Goal: Task Accomplishment & Management: Complete application form

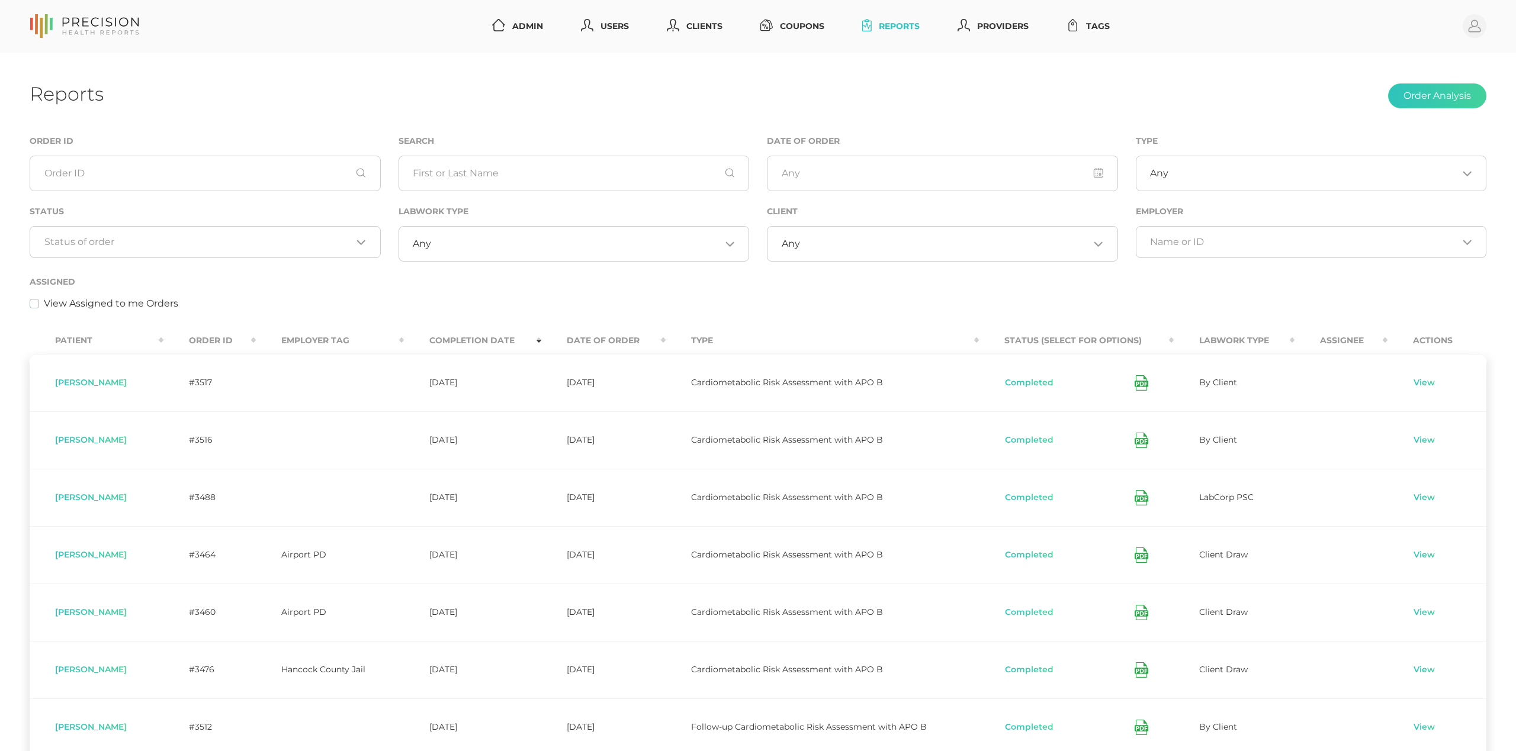
click at [271, 218] on div "Status Loading..." at bounding box center [205, 231] width 351 height 54
click at [269, 235] on div "Loading..." at bounding box center [205, 242] width 351 height 32
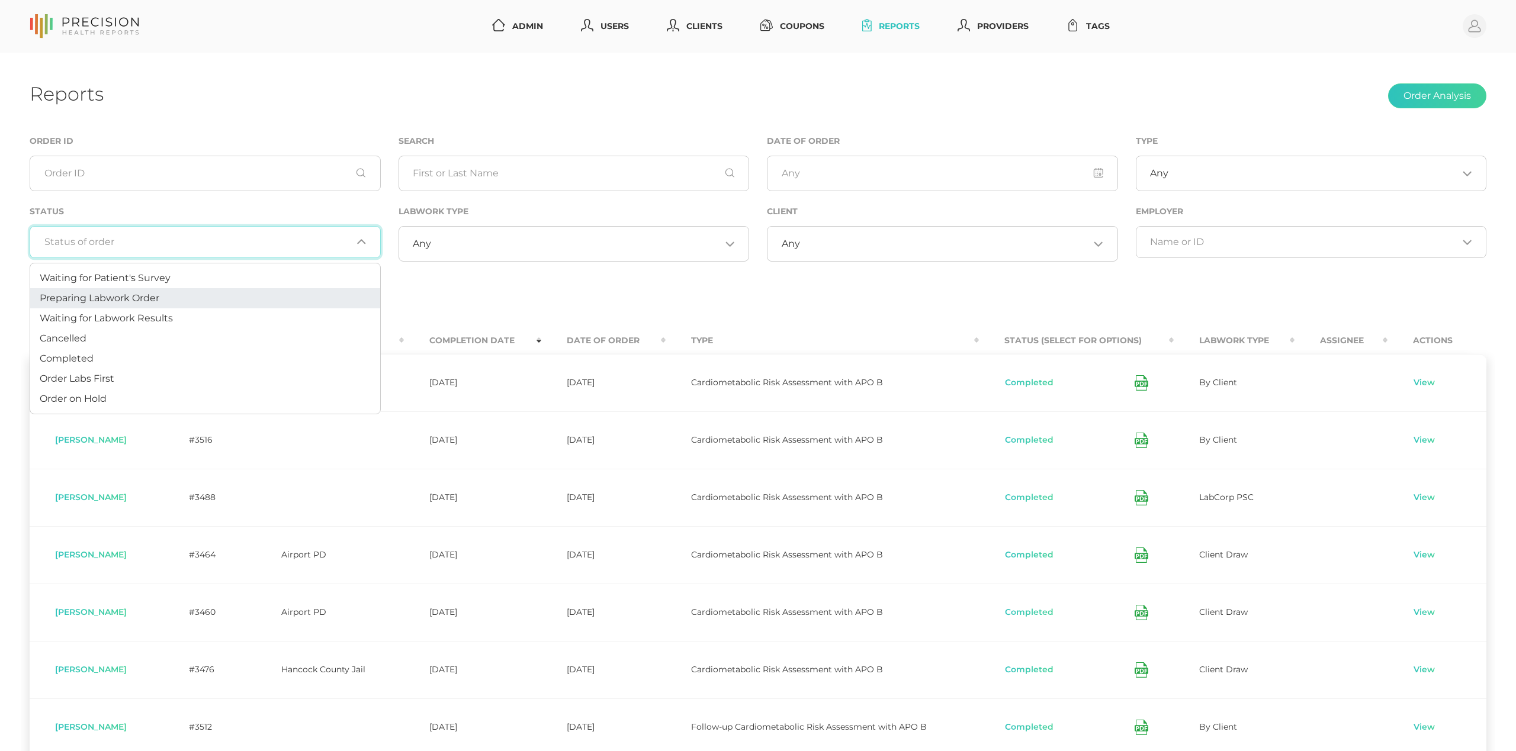
click at [234, 294] on li "Preparing Labwork Order" at bounding box center [205, 298] width 350 height 20
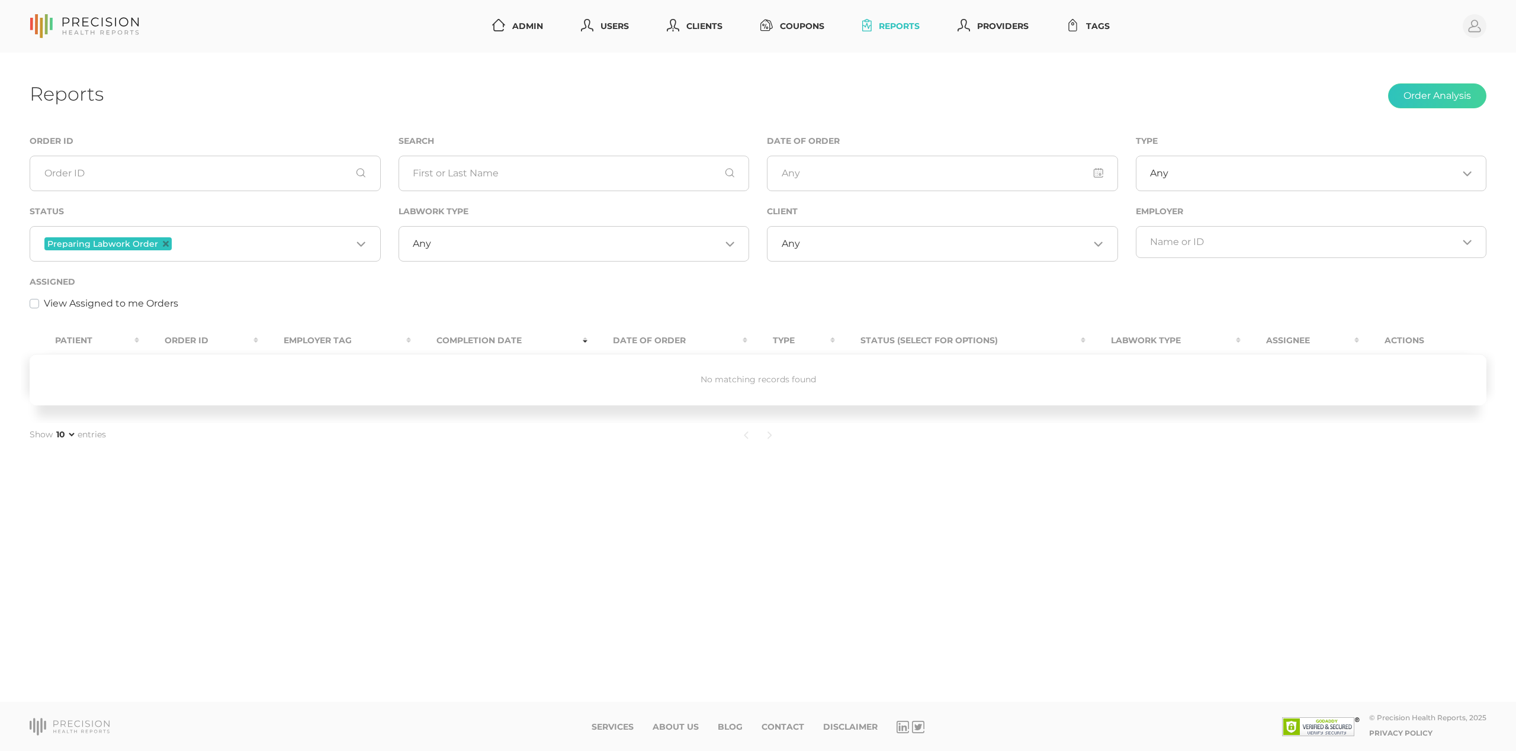
click at [248, 245] on input "Search for option" at bounding box center [263, 243] width 178 height 15
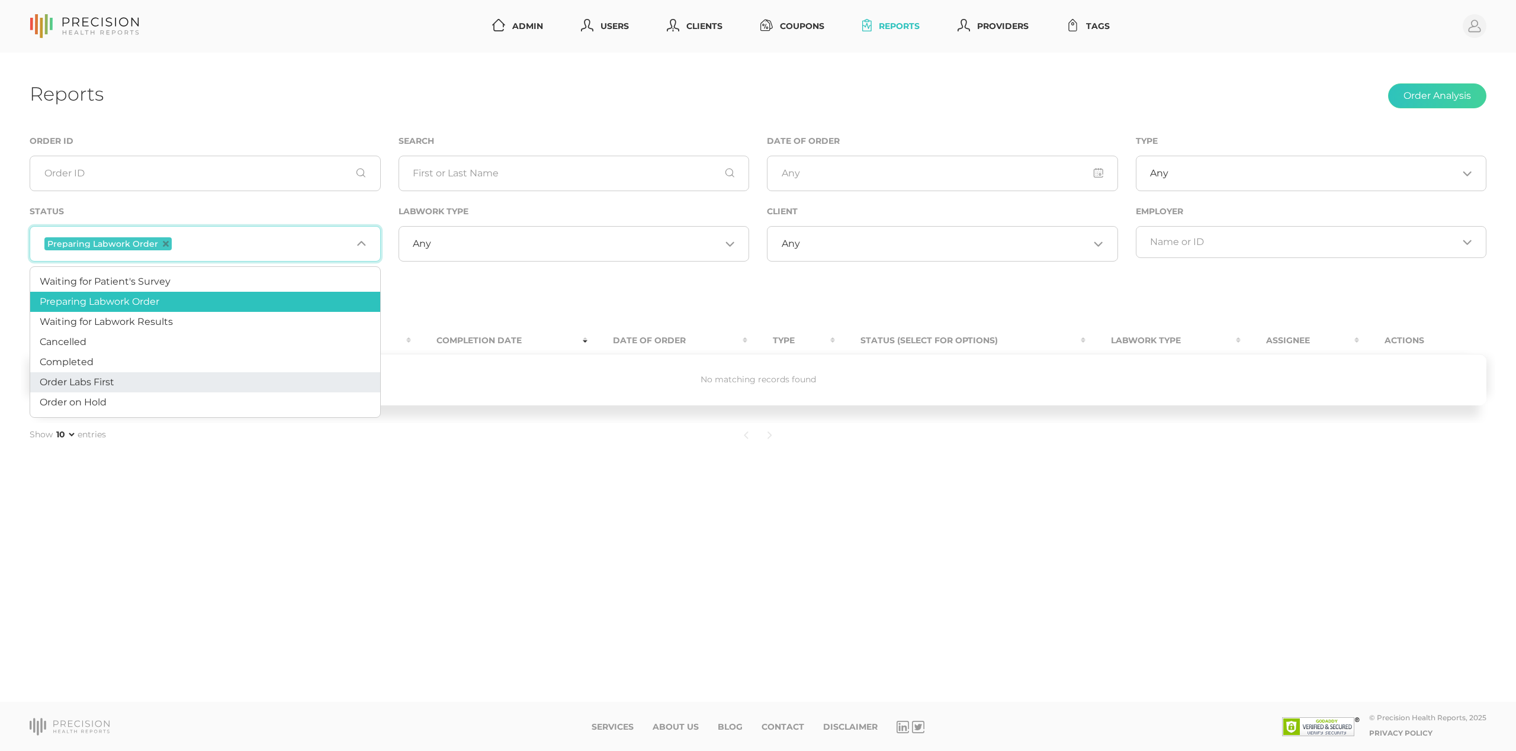
click at [150, 380] on li "Order Labs First" at bounding box center [205, 382] width 350 height 20
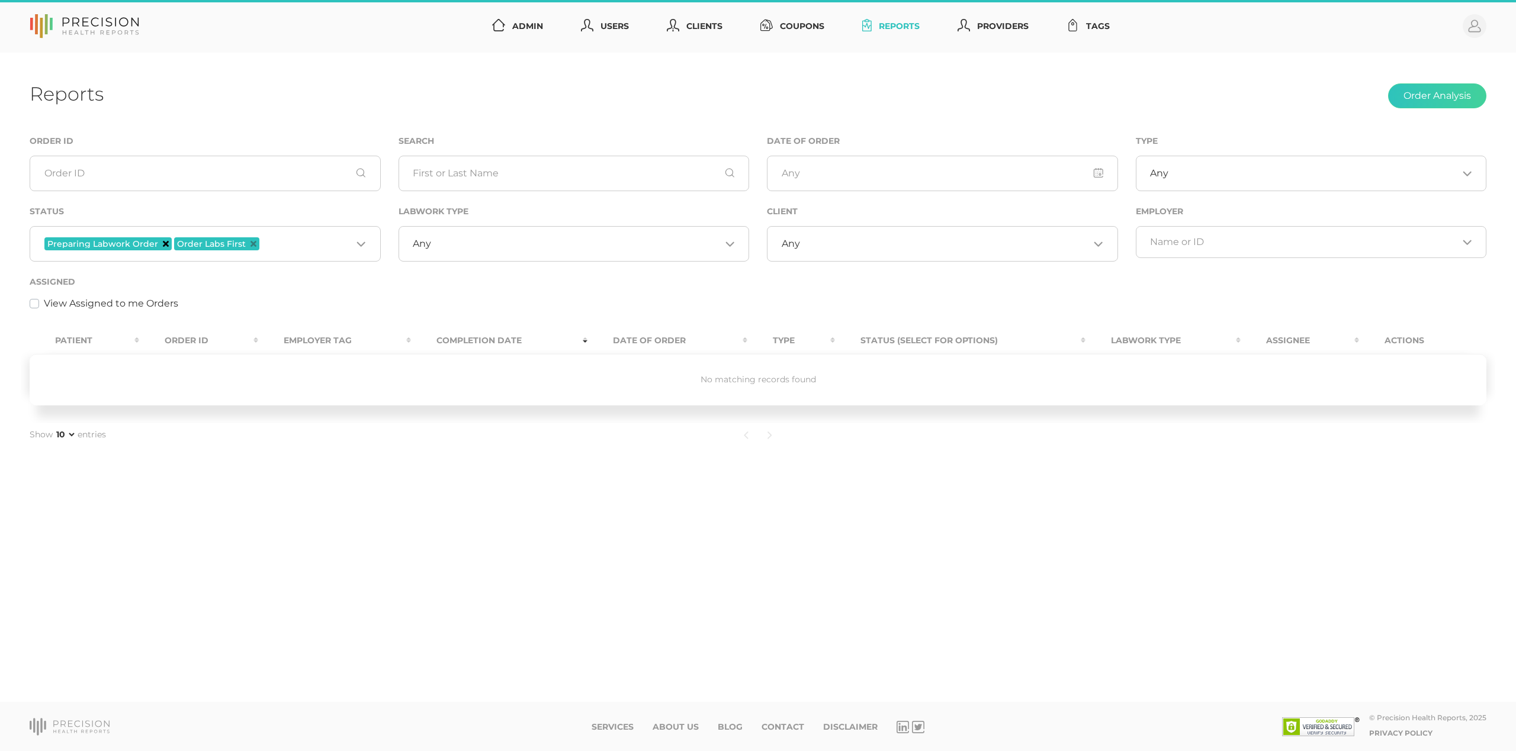
click at [163, 244] on icon "Deselect Preparing Labwork Order" at bounding box center [166, 244] width 6 height 6
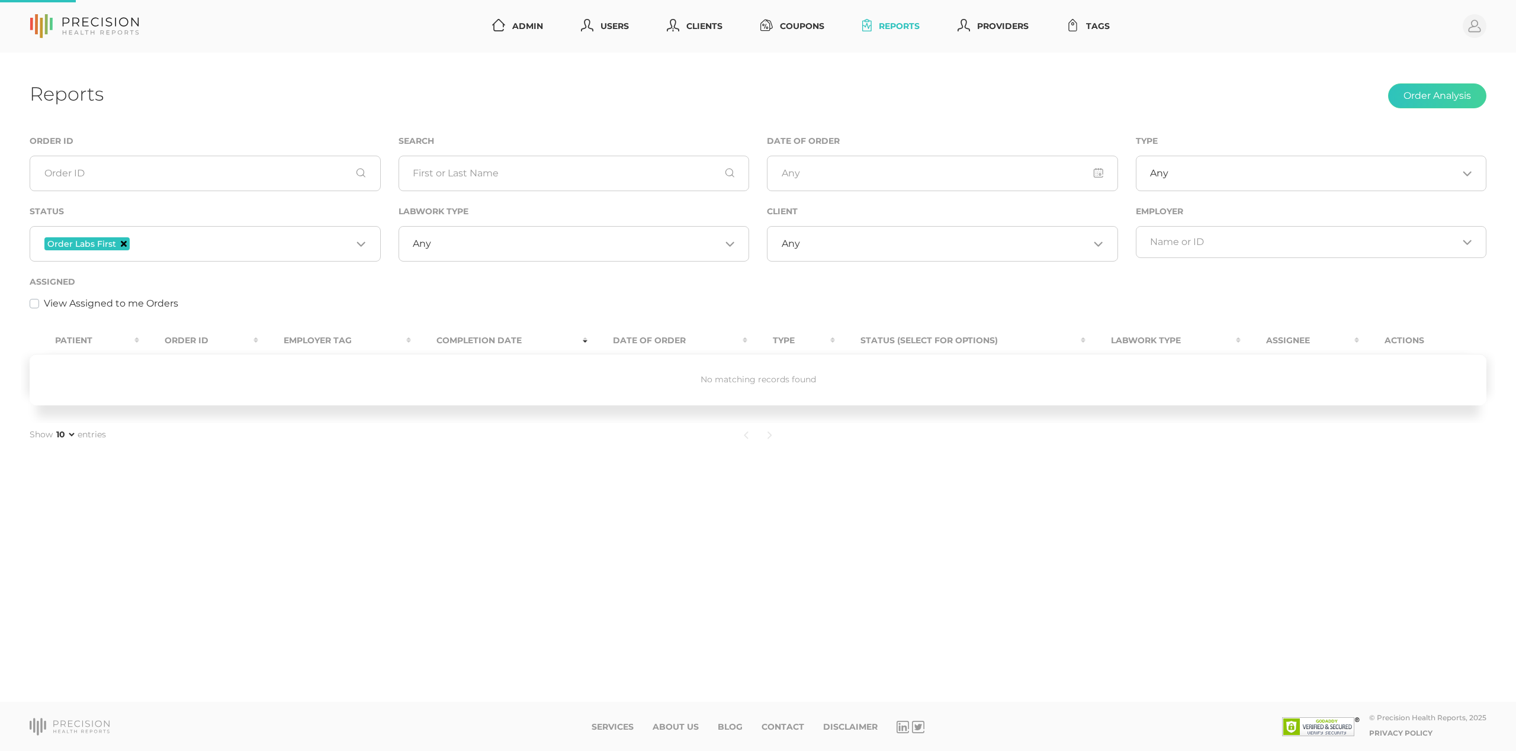
scroll to position [0, 1]
click at [121, 242] on icon "Deselect Order Labs First" at bounding box center [124, 244] width 6 height 6
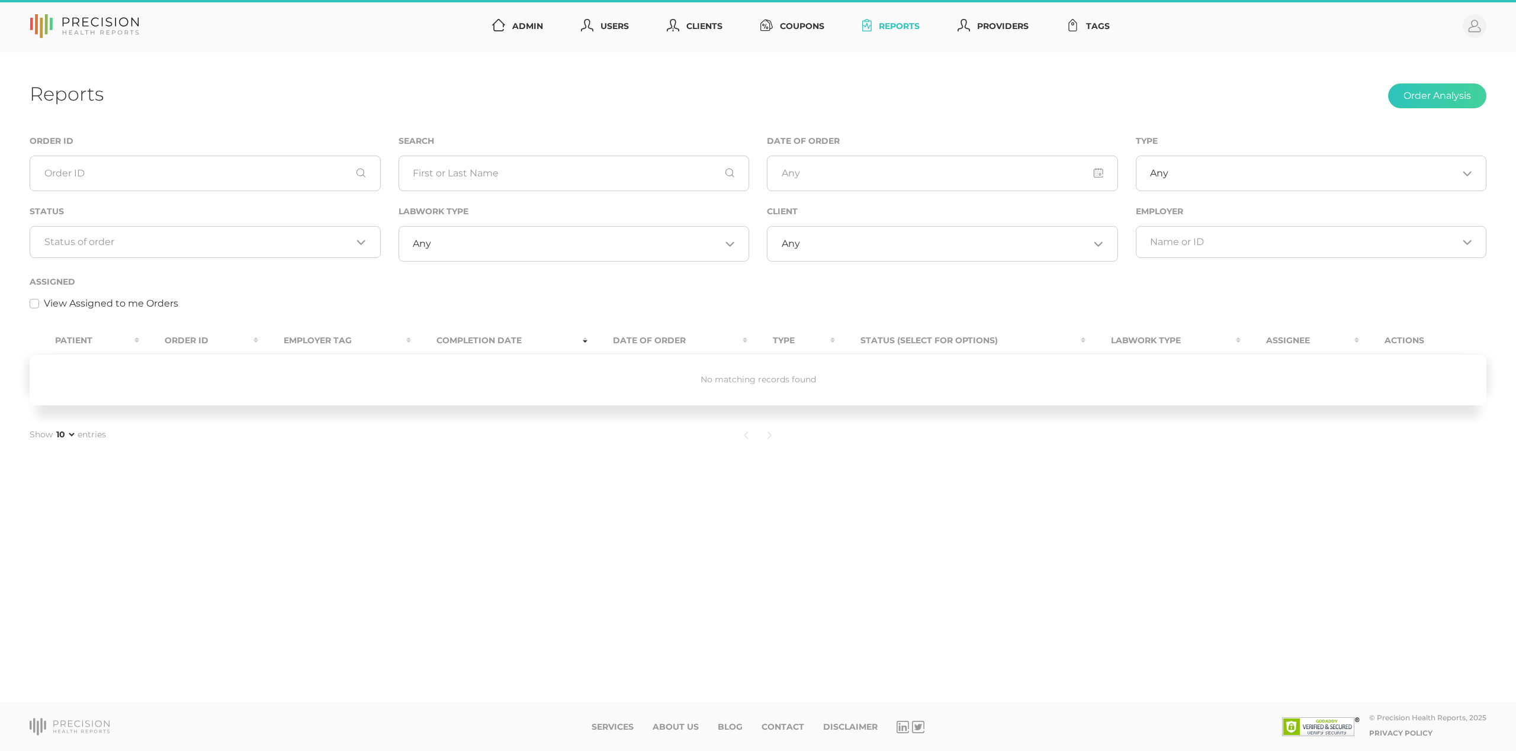
click at [145, 243] on input "Search for option" at bounding box center [198, 242] width 308 height 12
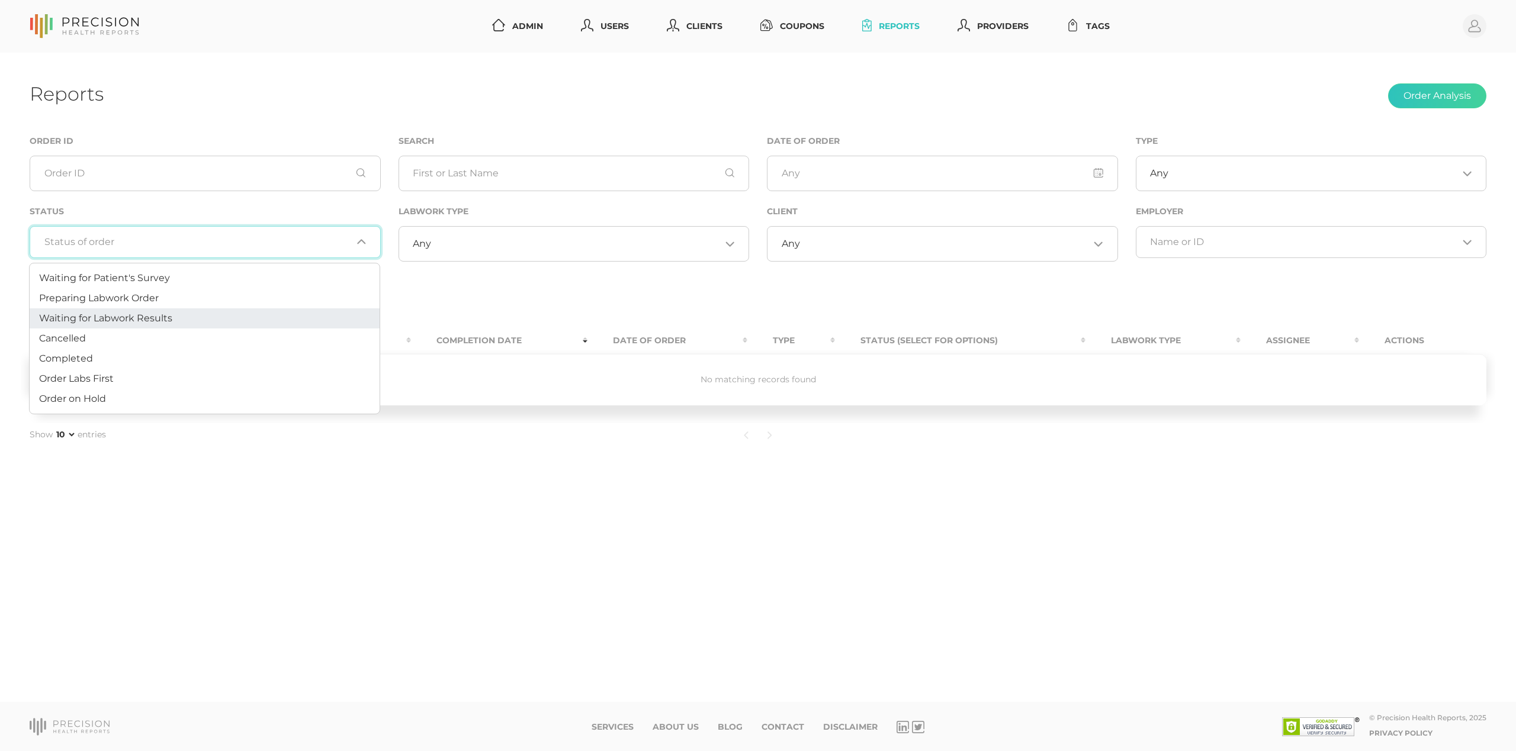
click at [131, 320] on span "Waiting for Labwork Results" at bounding box center [105, 318] width 133 height 11
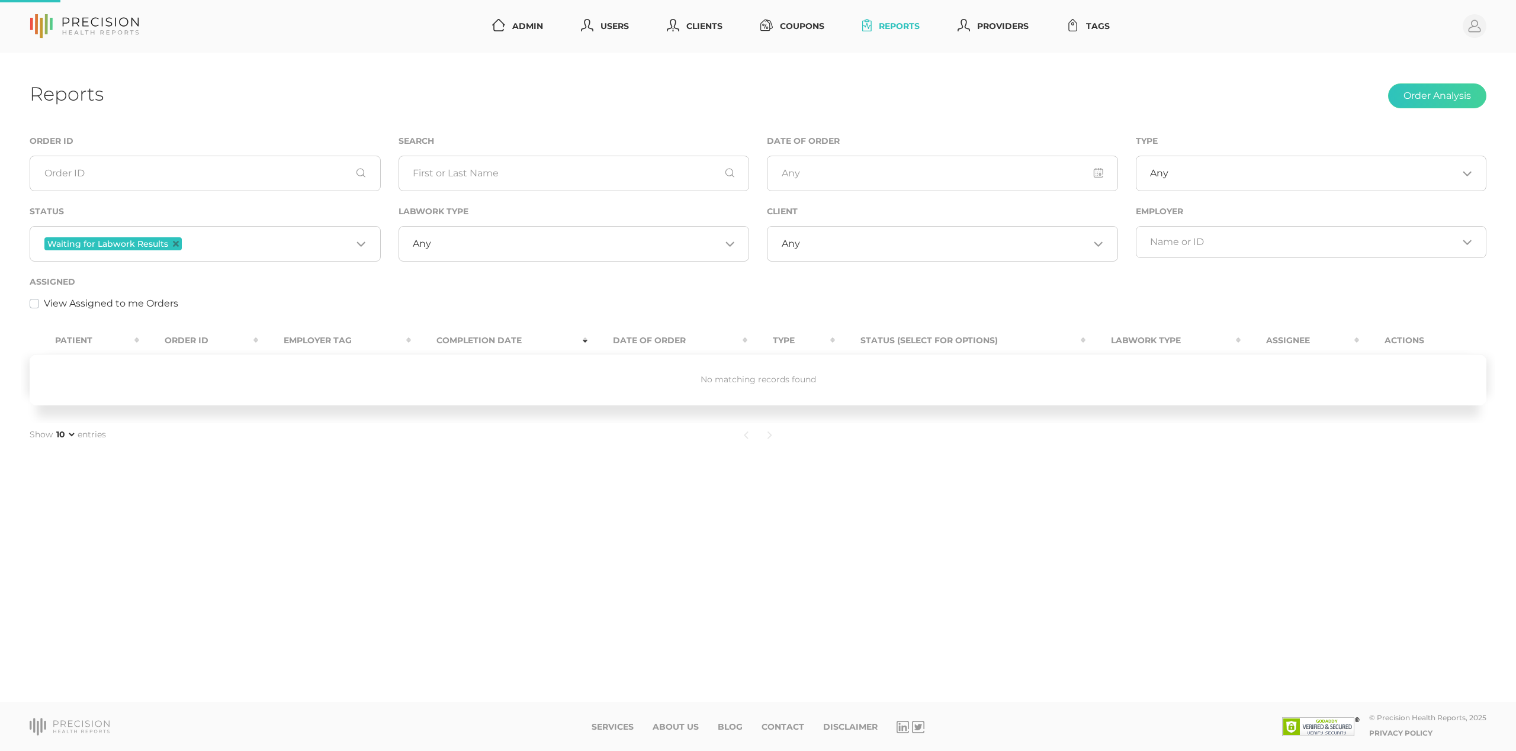
scroll to position [0, 0]
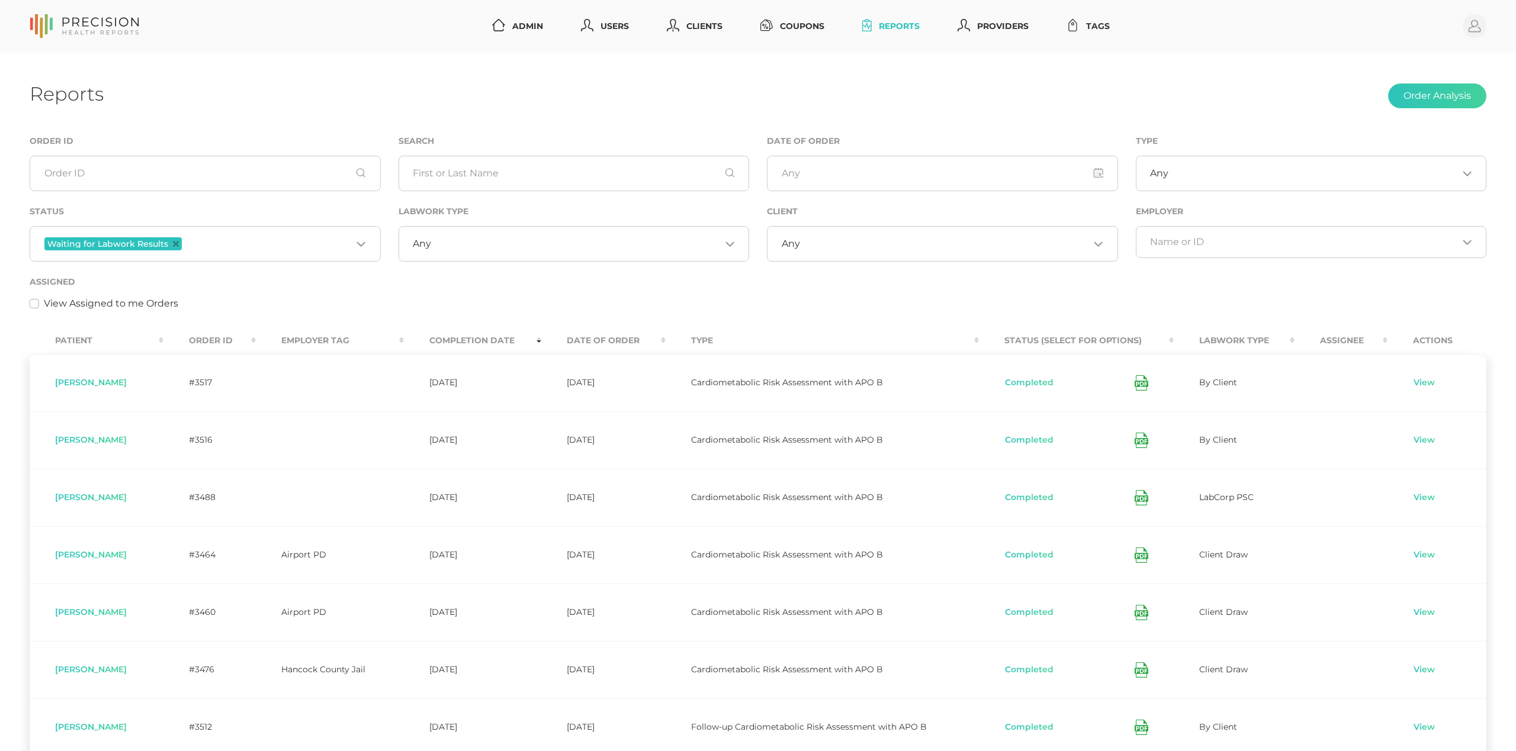
click at [470, 256] on div "Any Loading..." at bounding box center [574, 244] width 351 height 36
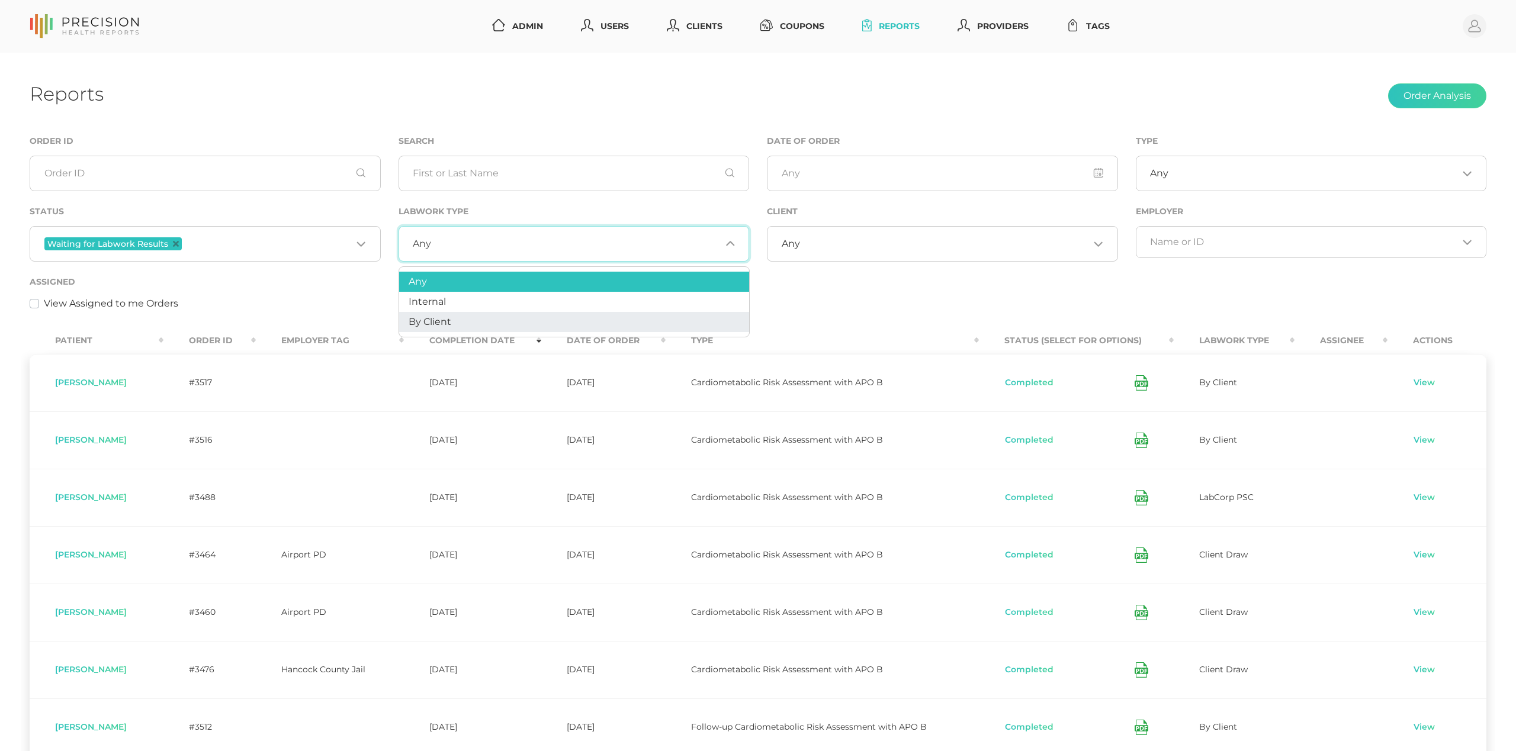
click at [451, 316] on li "By Client" at bounding box center [574, 322] width 350 height 20
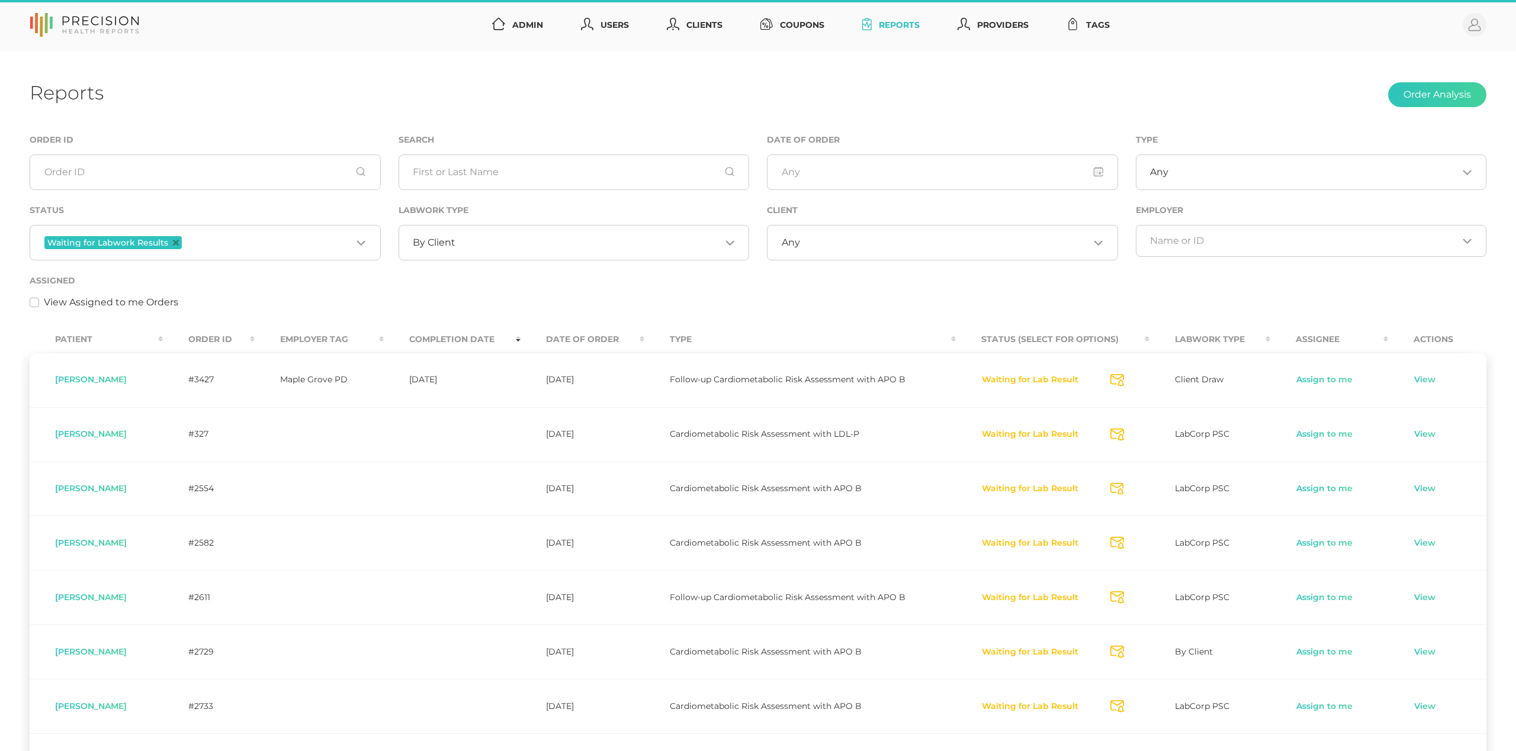
scroll to position [1, 0]
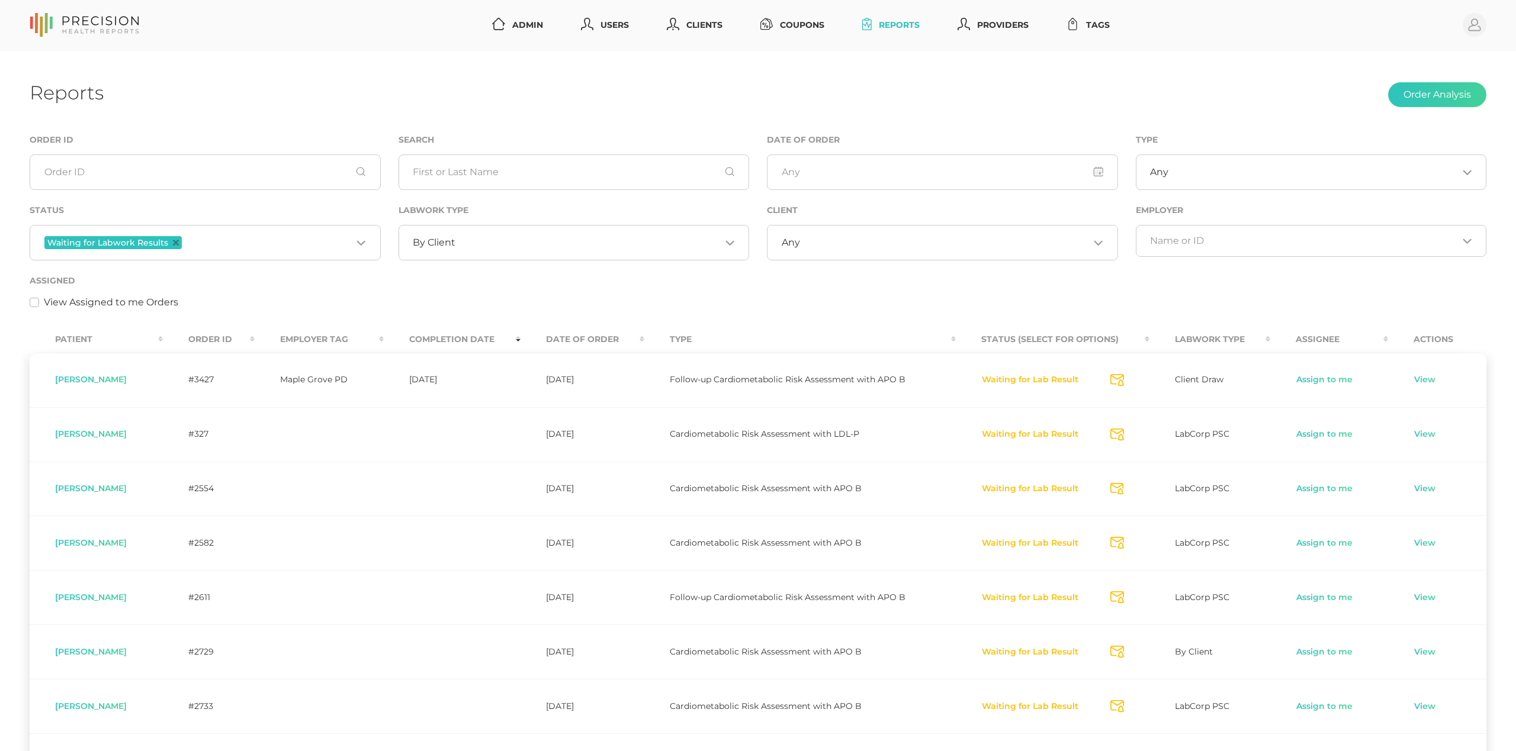
click at [227, 335] on th "Order ID" at bounding box center [209, 339] width 92 height 27
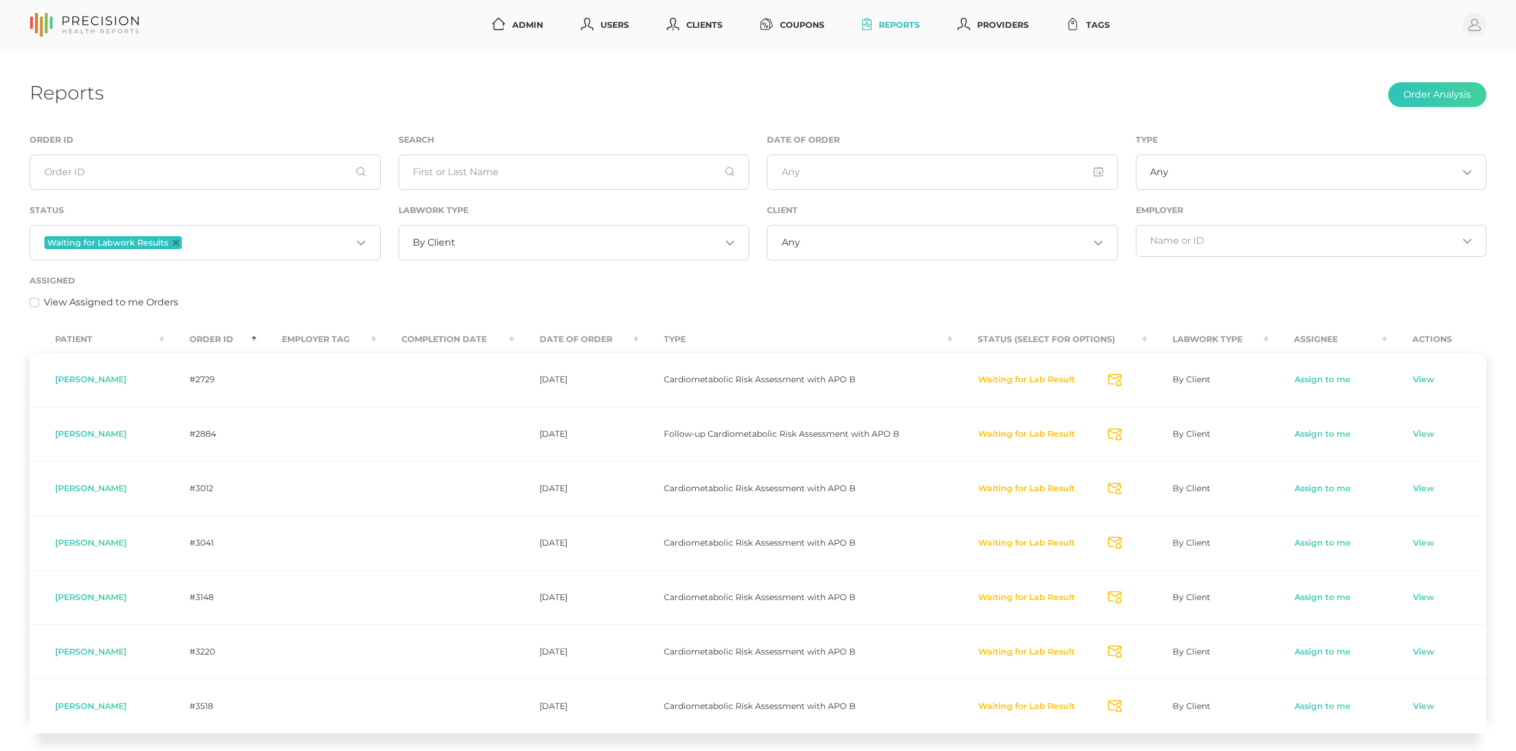
click at [221, 335] on th "Order ID" at bounding box center [210, 339] width 93 height 27
click at [452, 245] on span "By Client" at bounding box center [434, 244] width 43 height 12
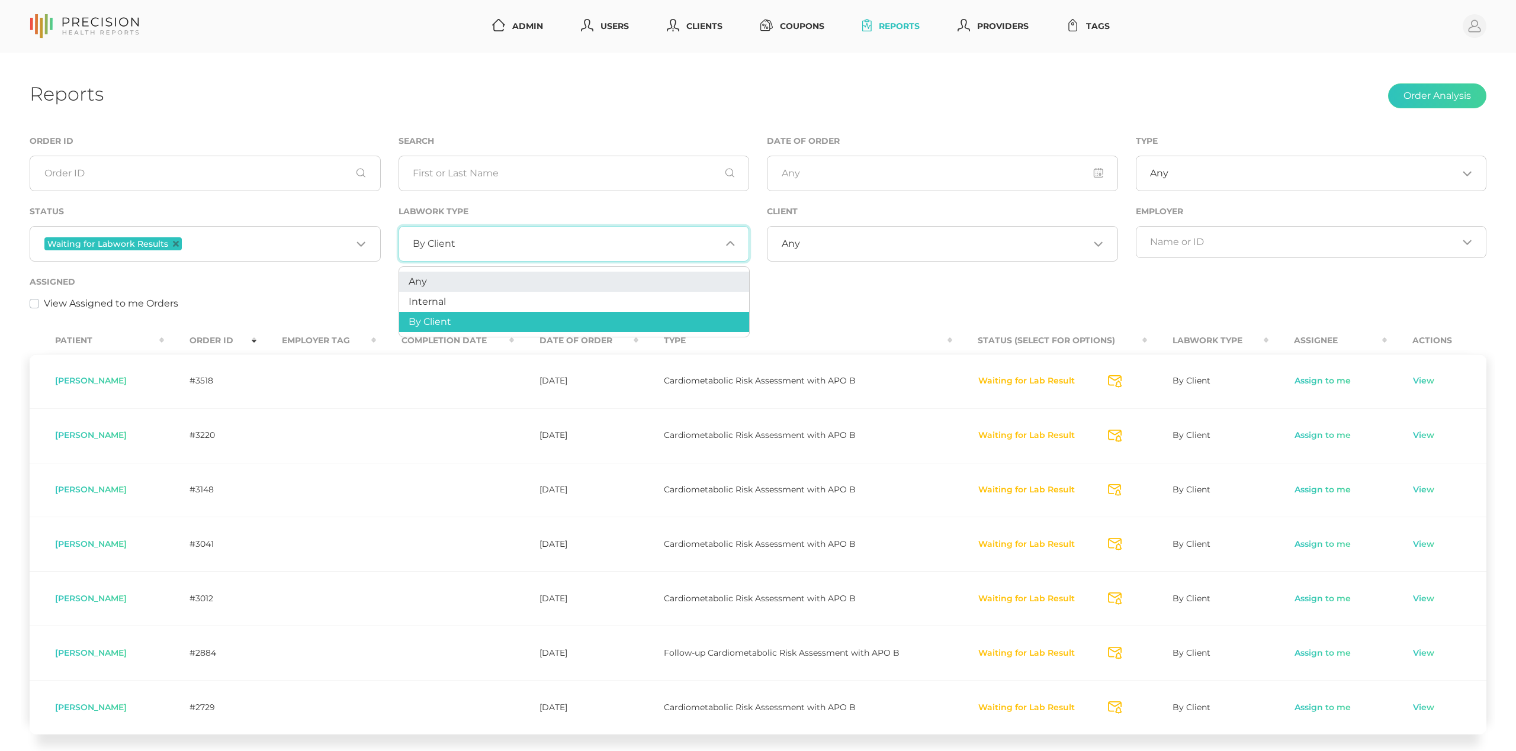
click at [441, 273] on li "Any" at bounding box center [574, 282] width 350 height 20
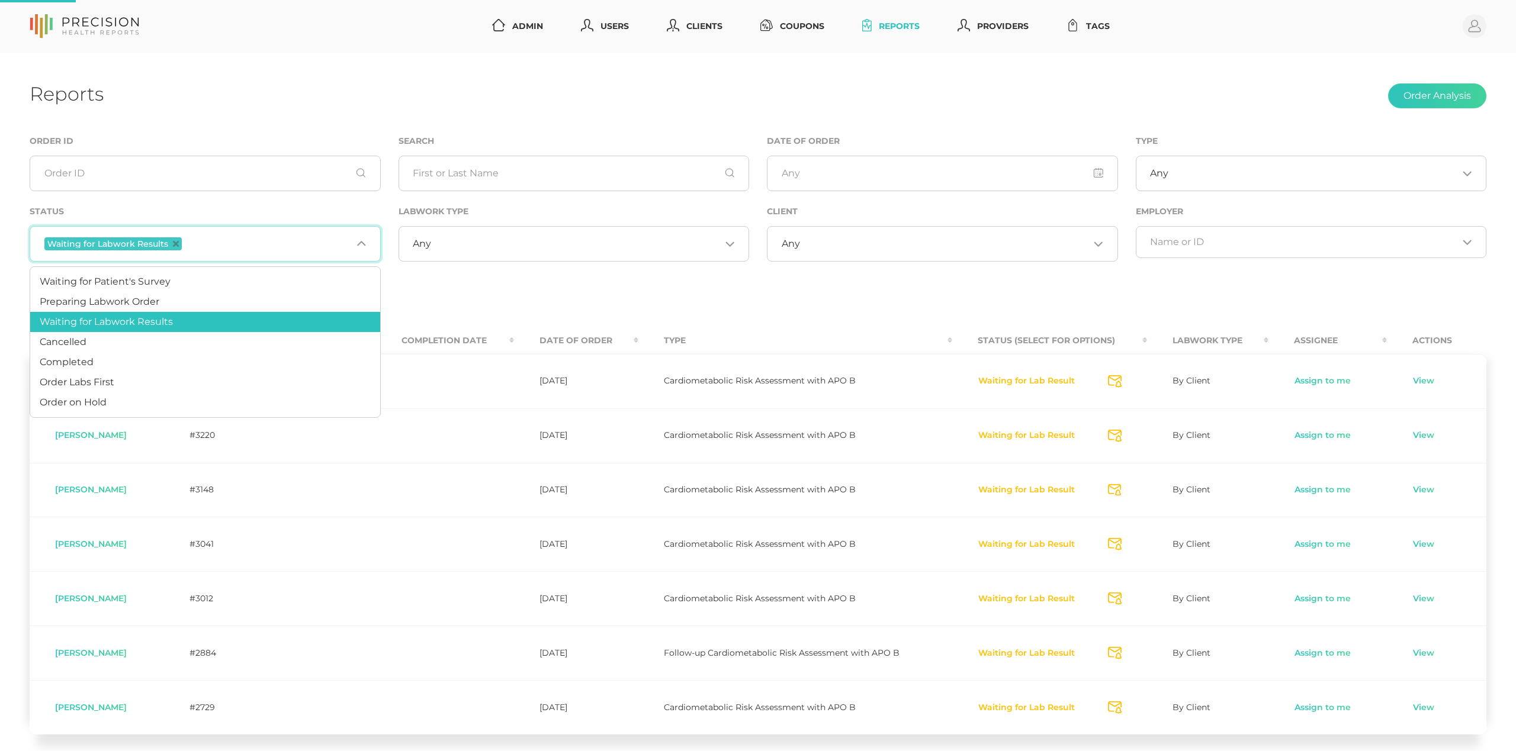
click at [202, 244] on input "Search for option" at bounding box center [268, 243] width 168 height 15
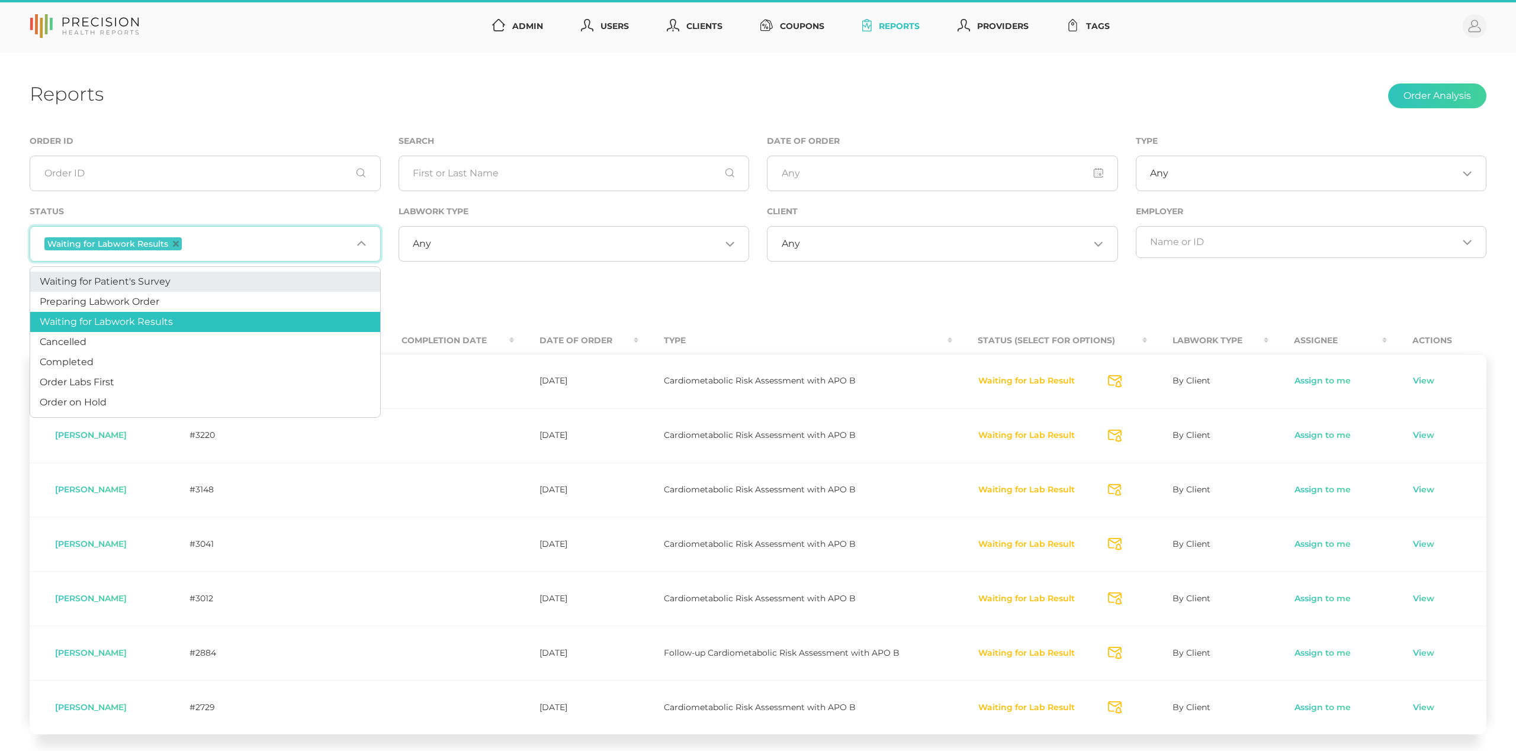
click at [181, 277] on li "Waiting for Patient's Survey" at bounding box center [205, 282] width 350 height 20
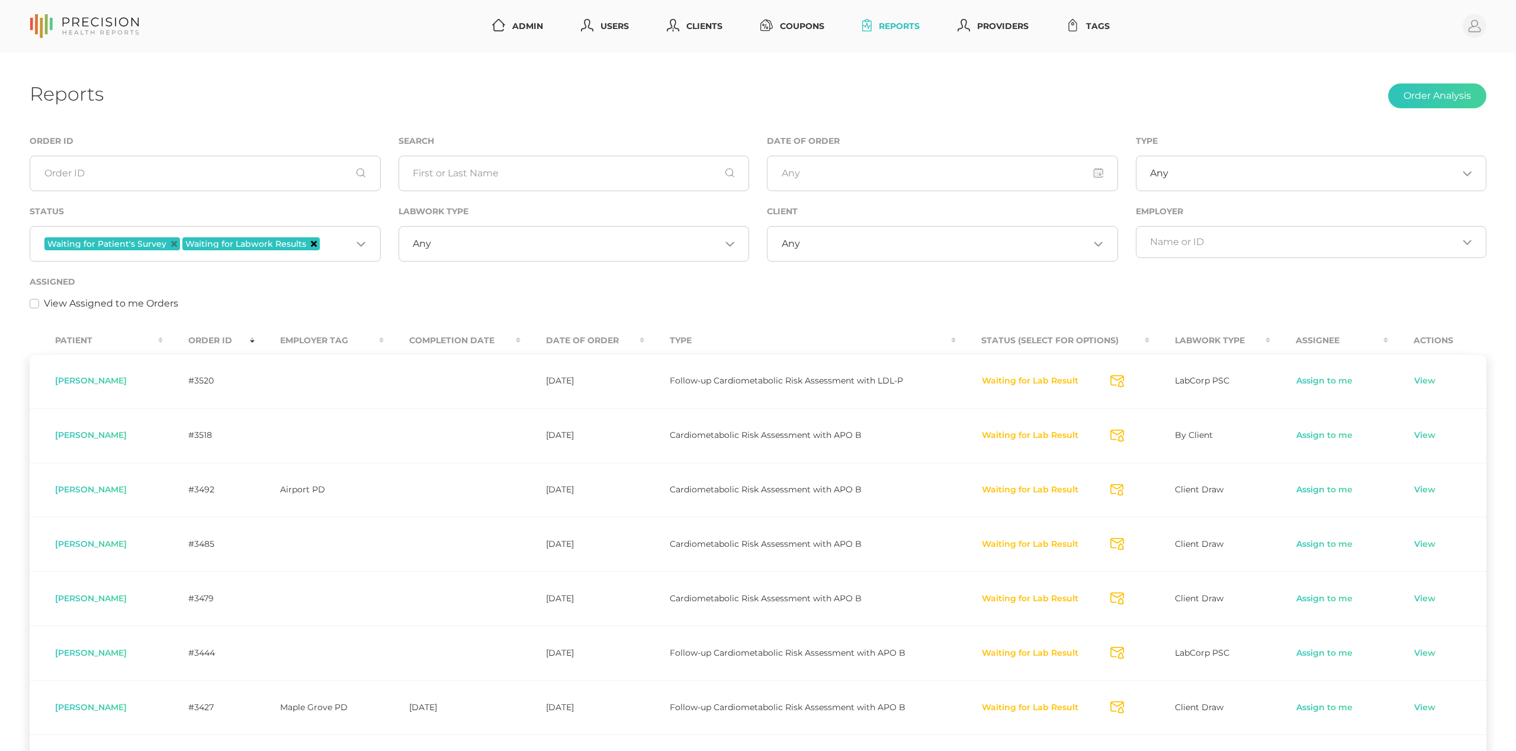
click at [311, 244] on icon "Deselect Waiting for Labwork Results" at bounding box center [314, 244] width 6 height 6
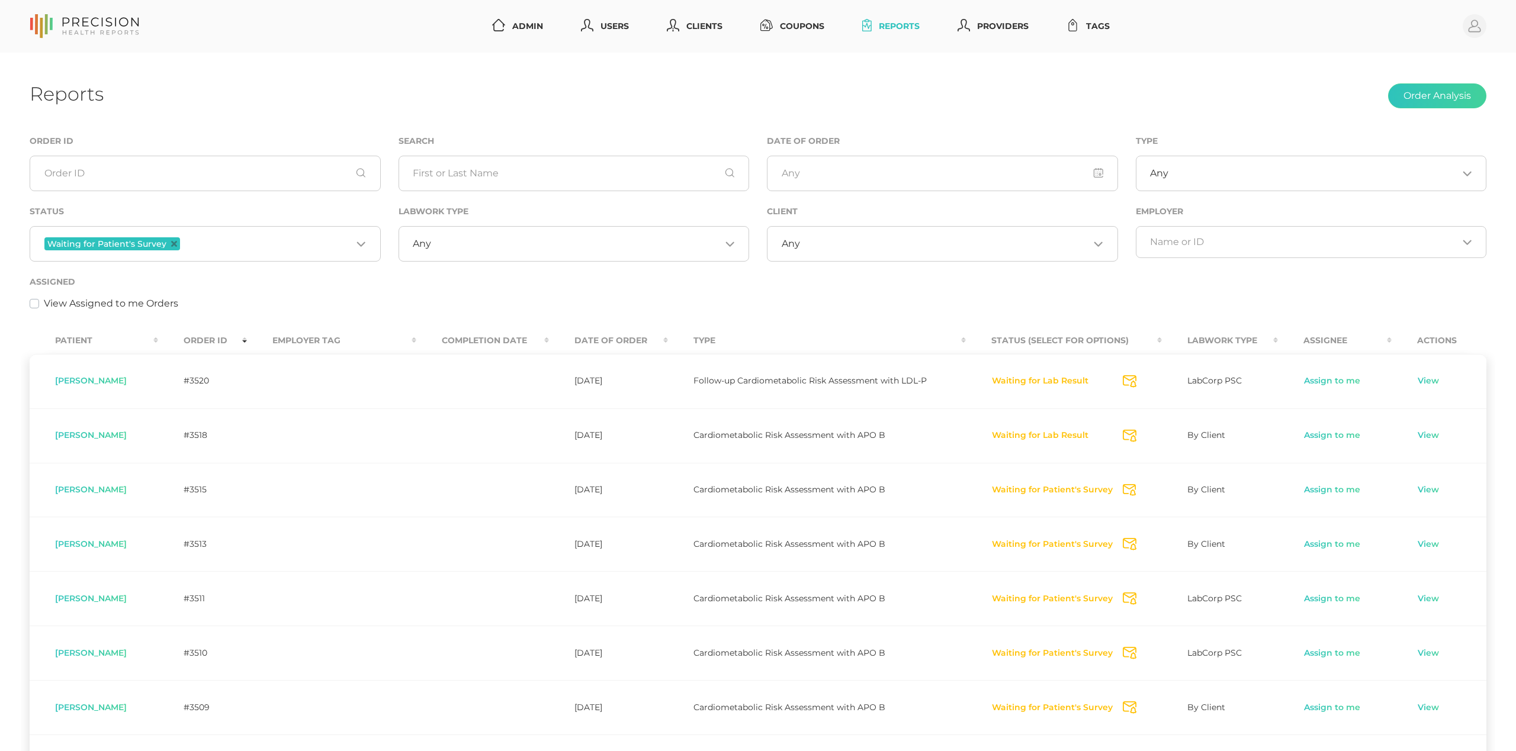
click at [234, 335] on th "Order ID" at bounding box center [202, 340] width 89 height 27
click at [223, 335] on th "Order ID" at bounding box center [205, 340] width 91 height 27
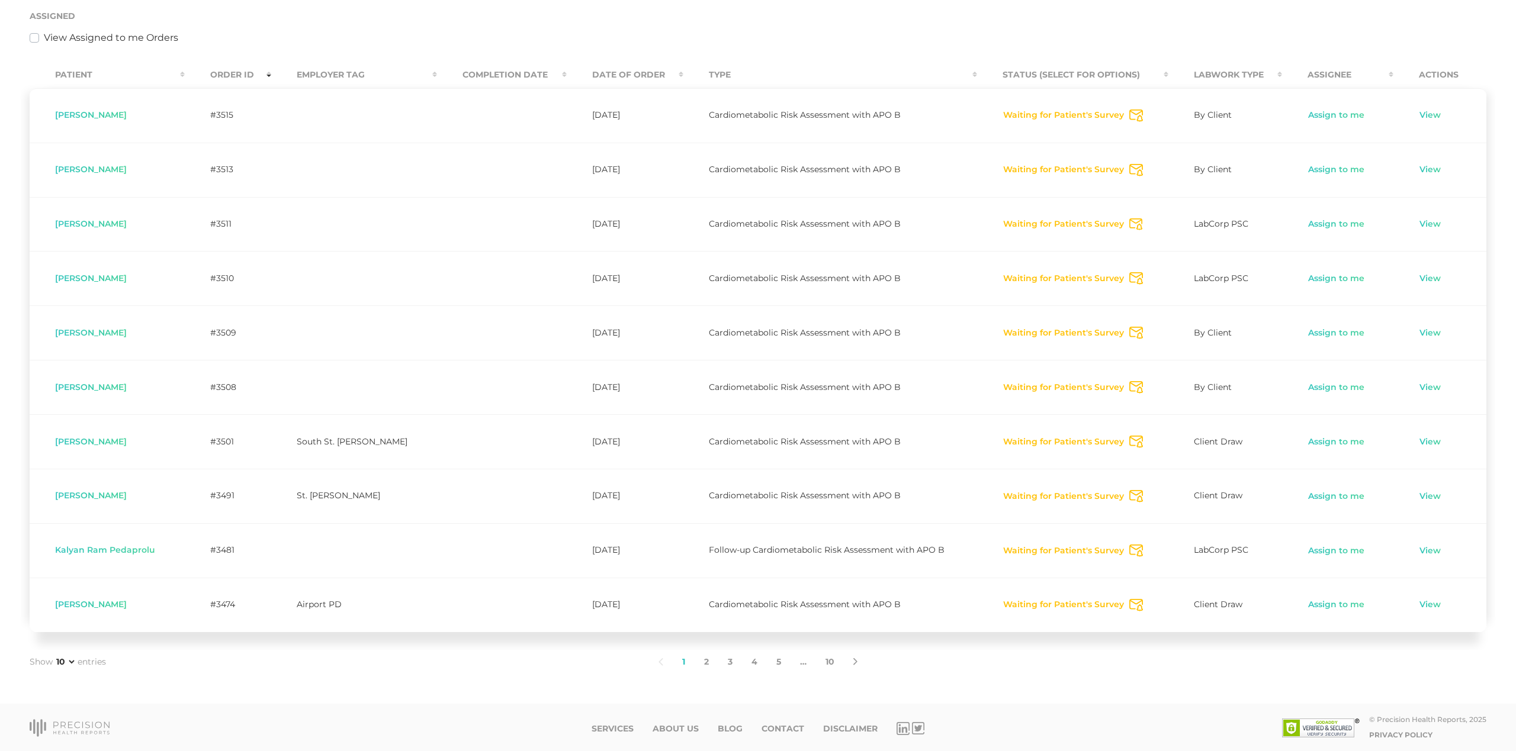
scroll to position [266, 0]
select select "75"
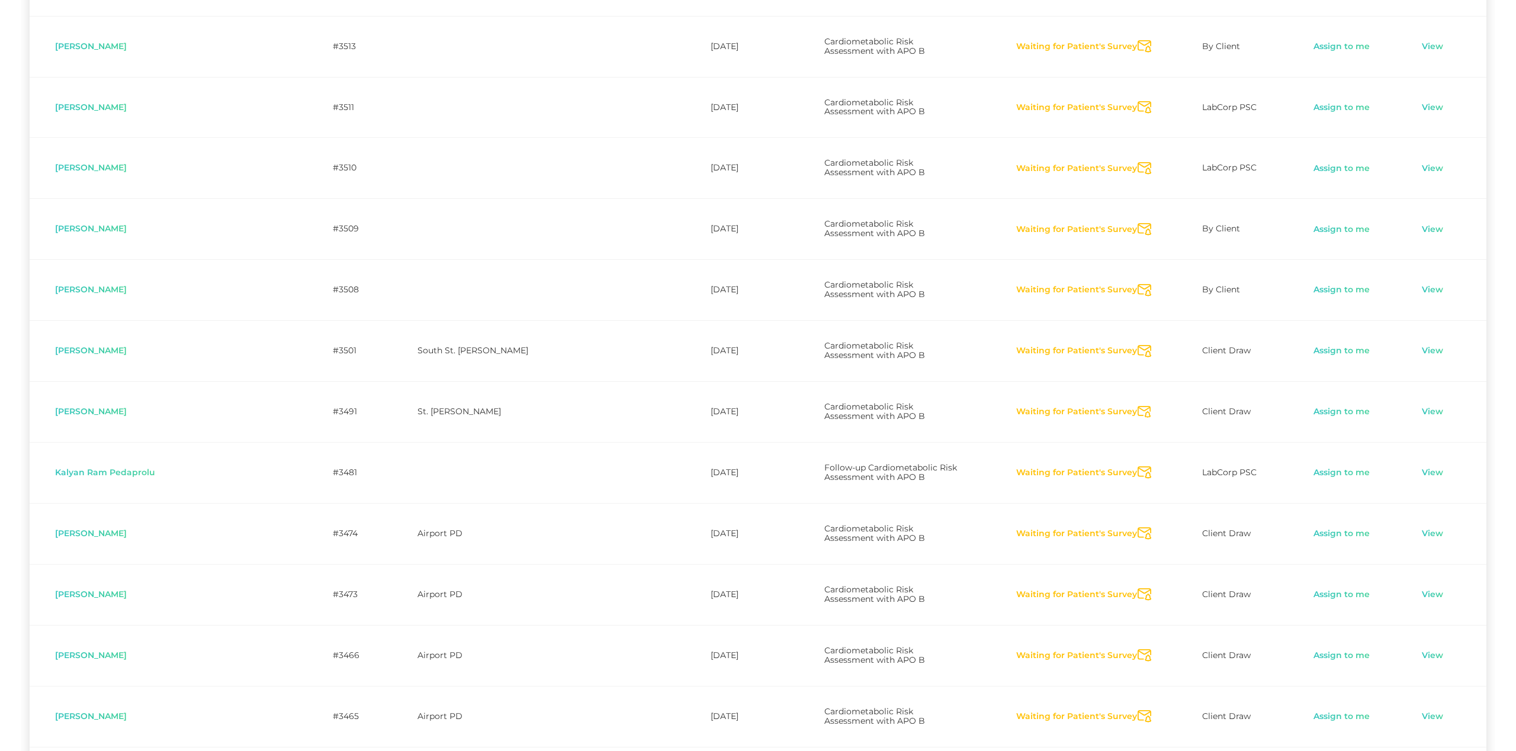
scroll to position [401, 0]
click at [1415, 88] on td "View" at bounding box center [1441, 105] width 91 height 61
click at [1422, 100] on link "View" at bounding box center [1432, 106] width 23 height 12
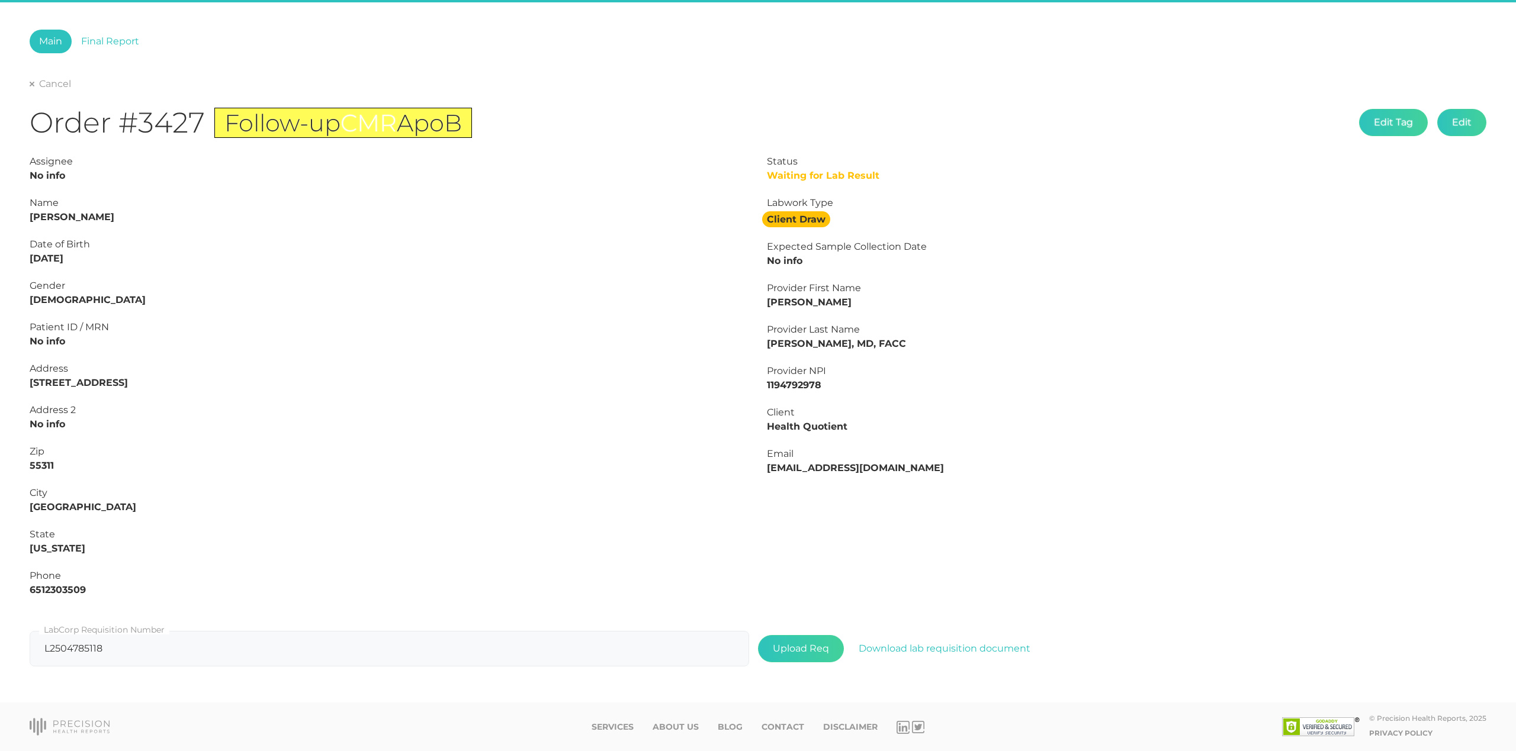
scroll to position [51, 0]
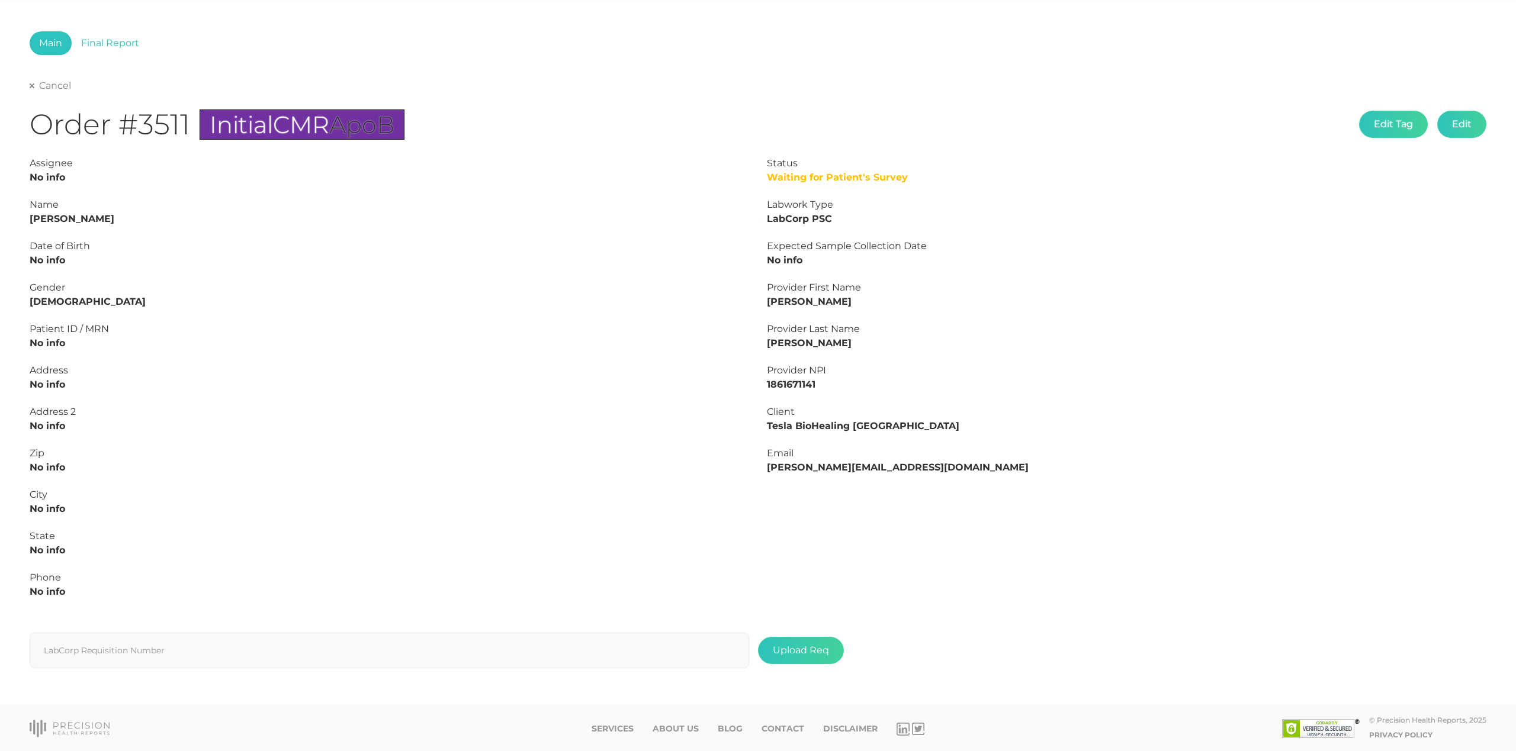
click at [57, 86] on link "Cancel" at bounding box center [50, 86] width 41 height 12
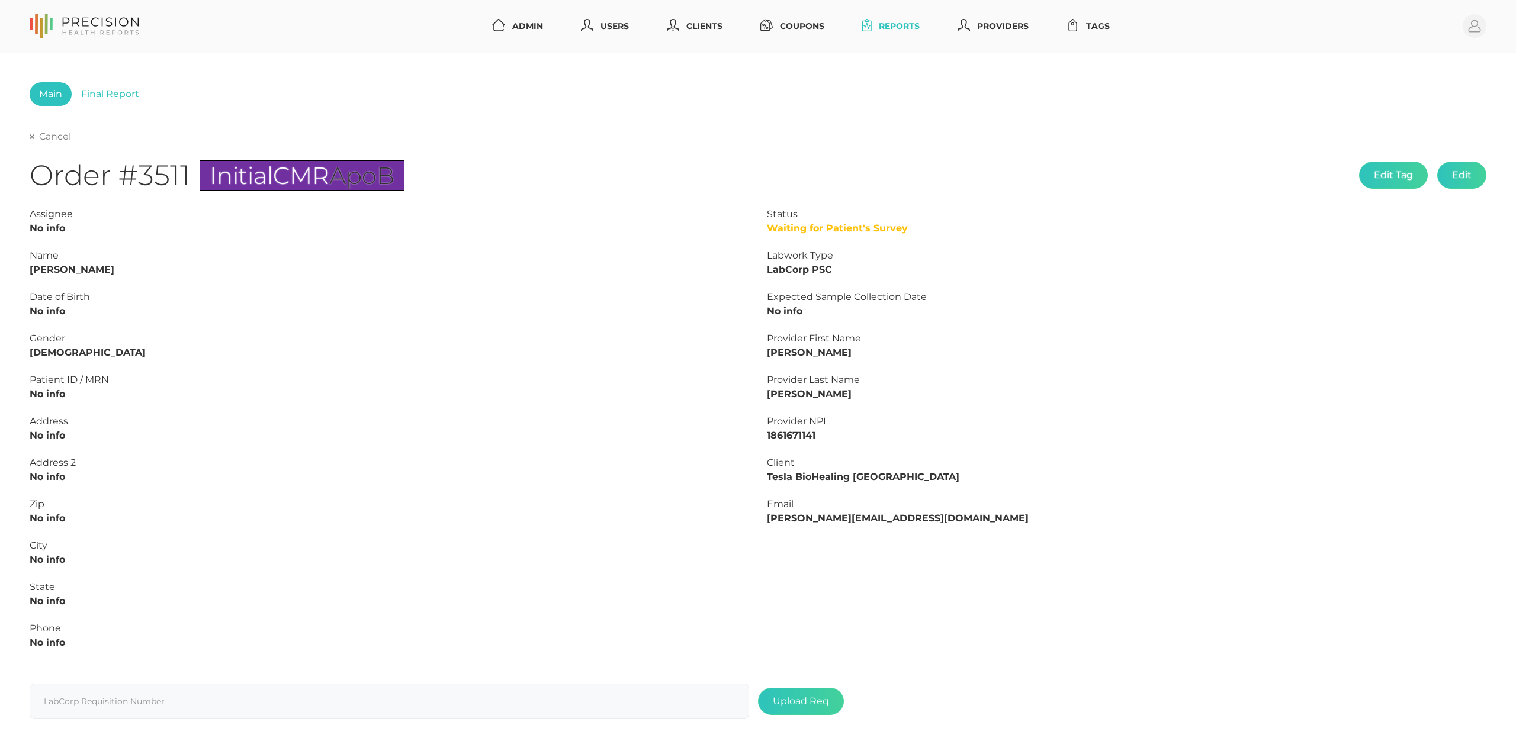
scroll to position [0, 1]
select select "75"
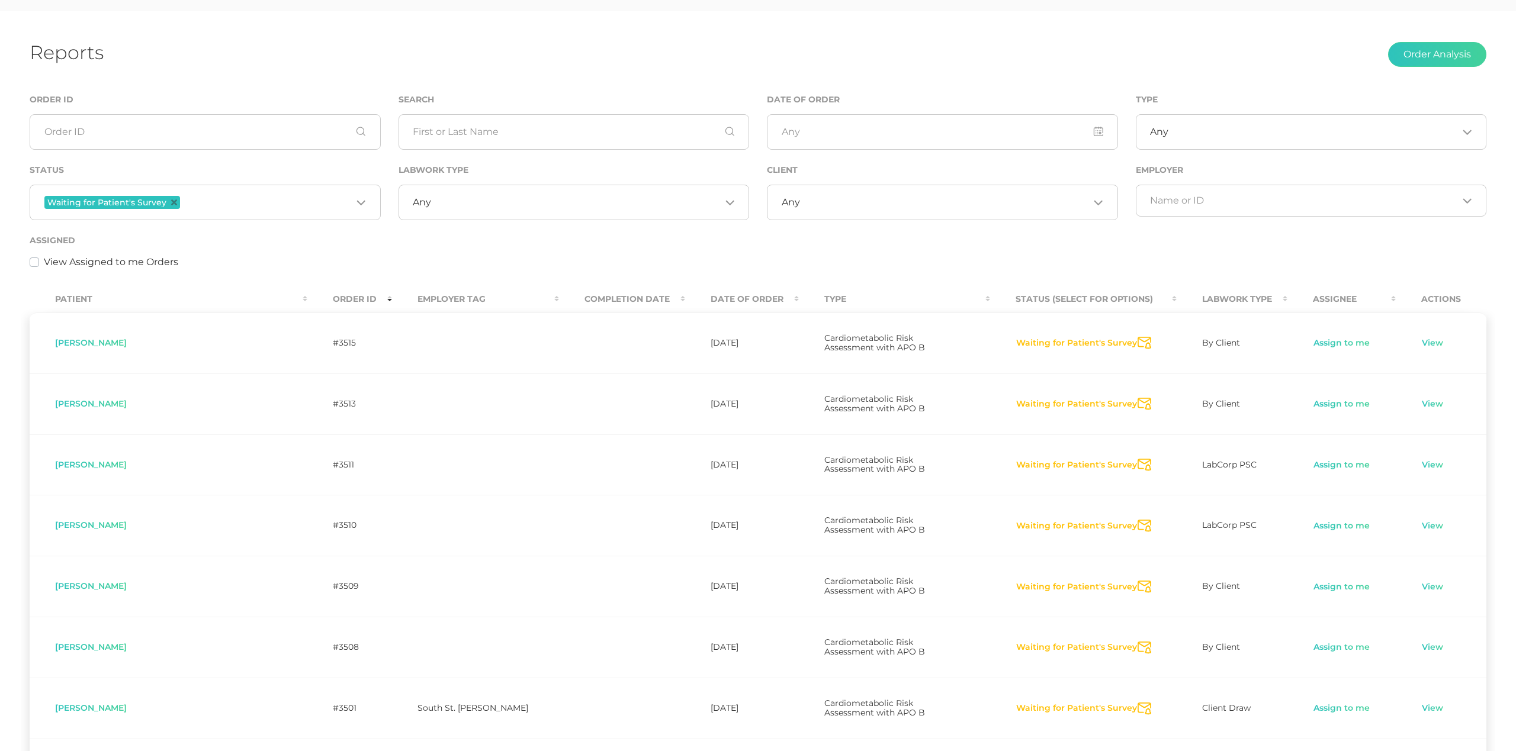
scroll to position [95, 0]
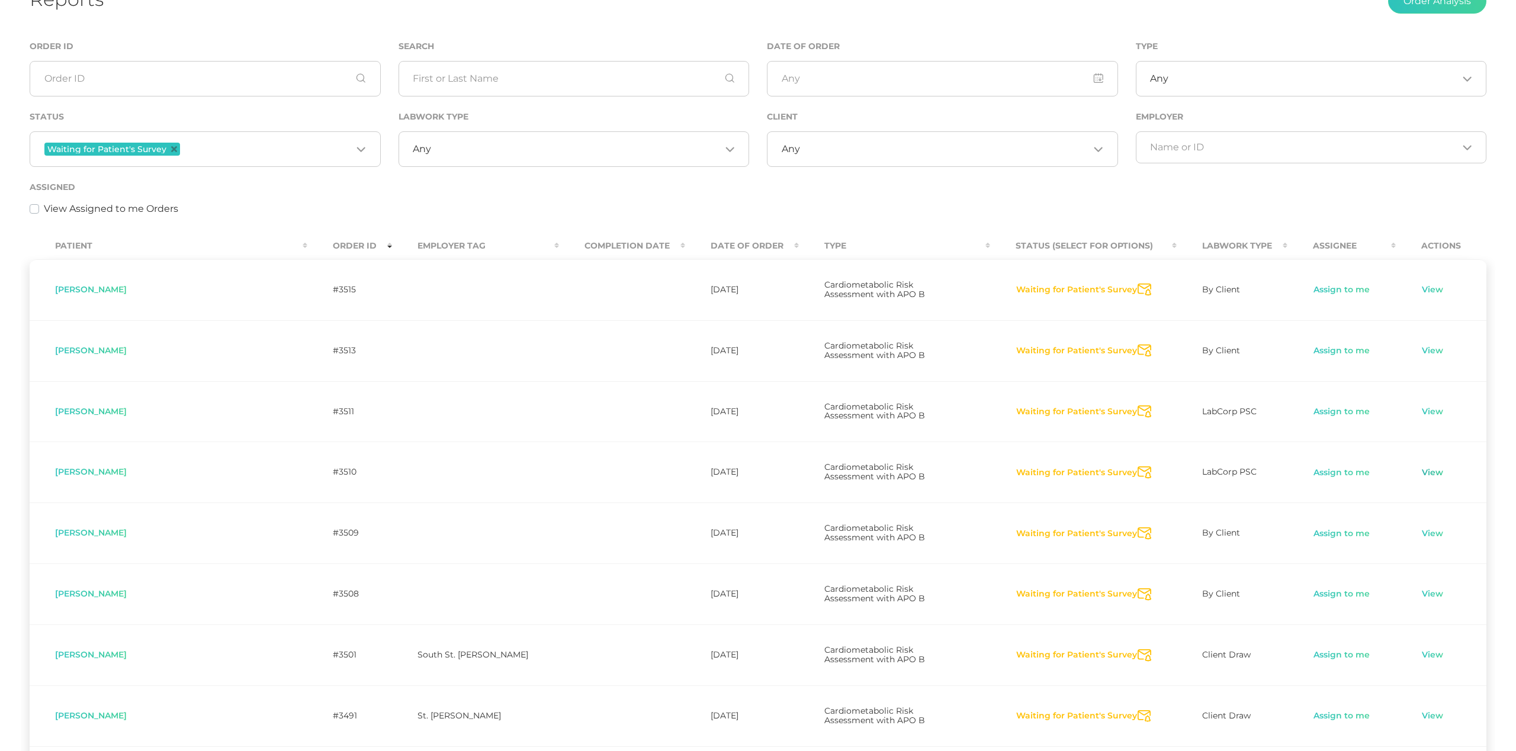
click at [1429, 467] on link "View" at bounding box center [1432, 473] width 23 height 12
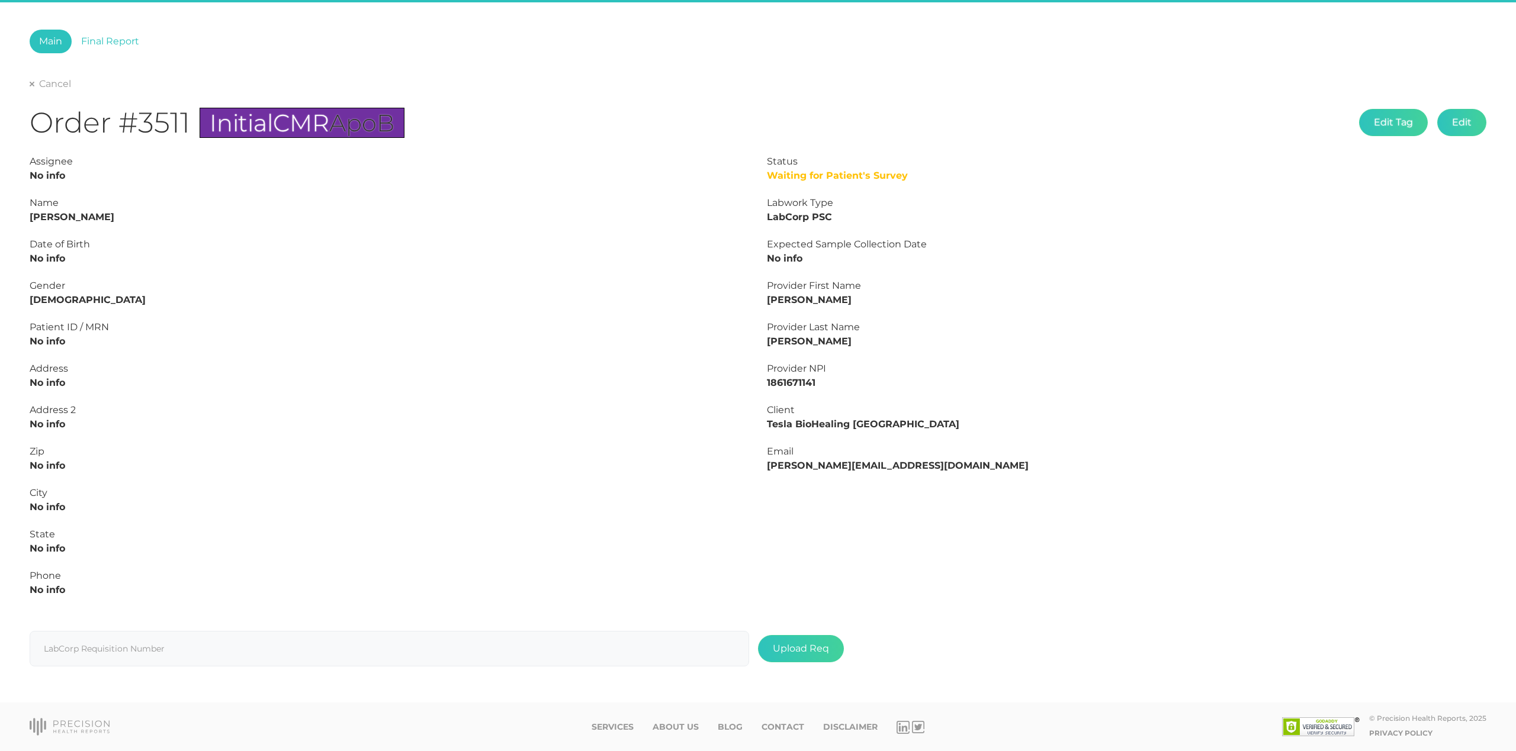
scroll to position [53, 0]
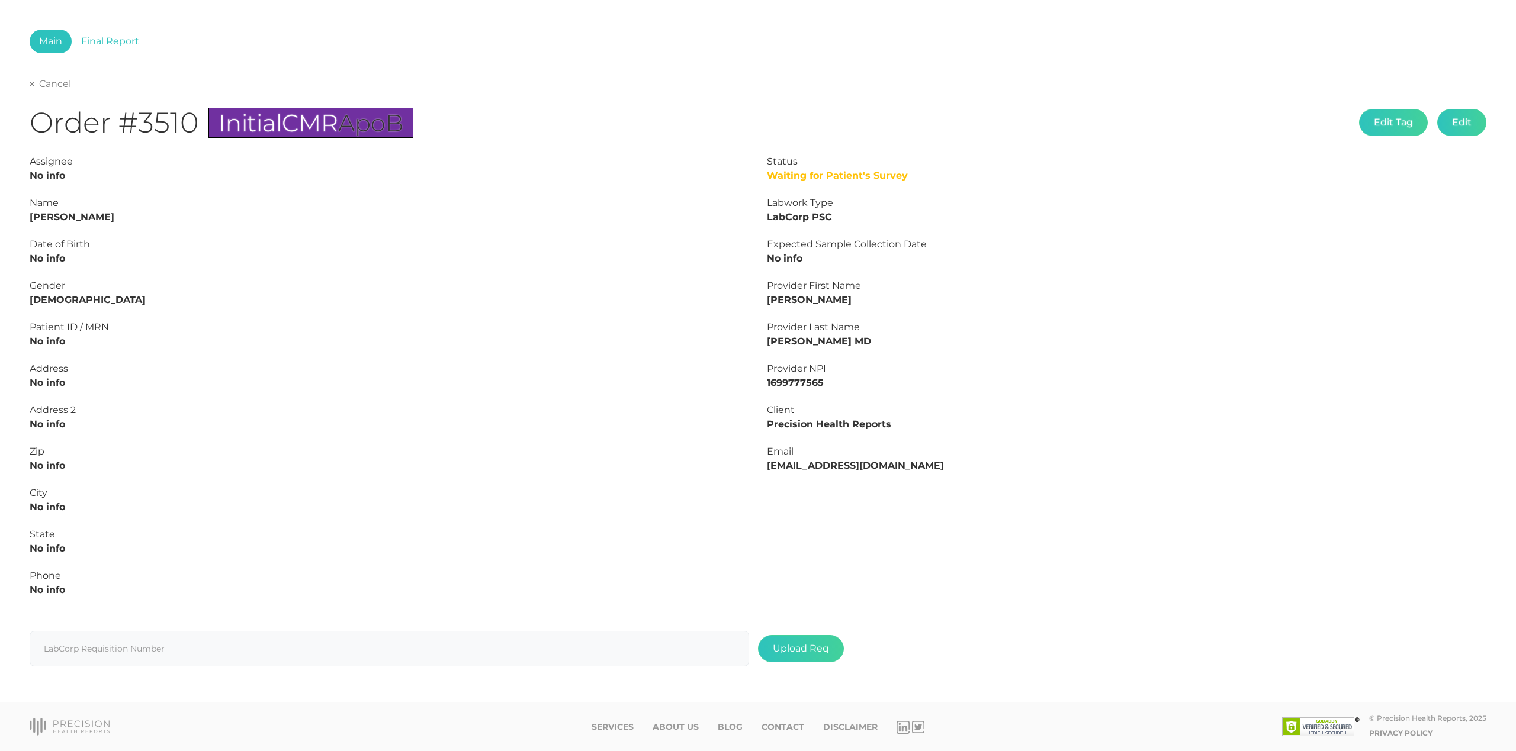
click at [41, 81] on link "Cancel" at bounding box center [50, 84] width 41 height 12
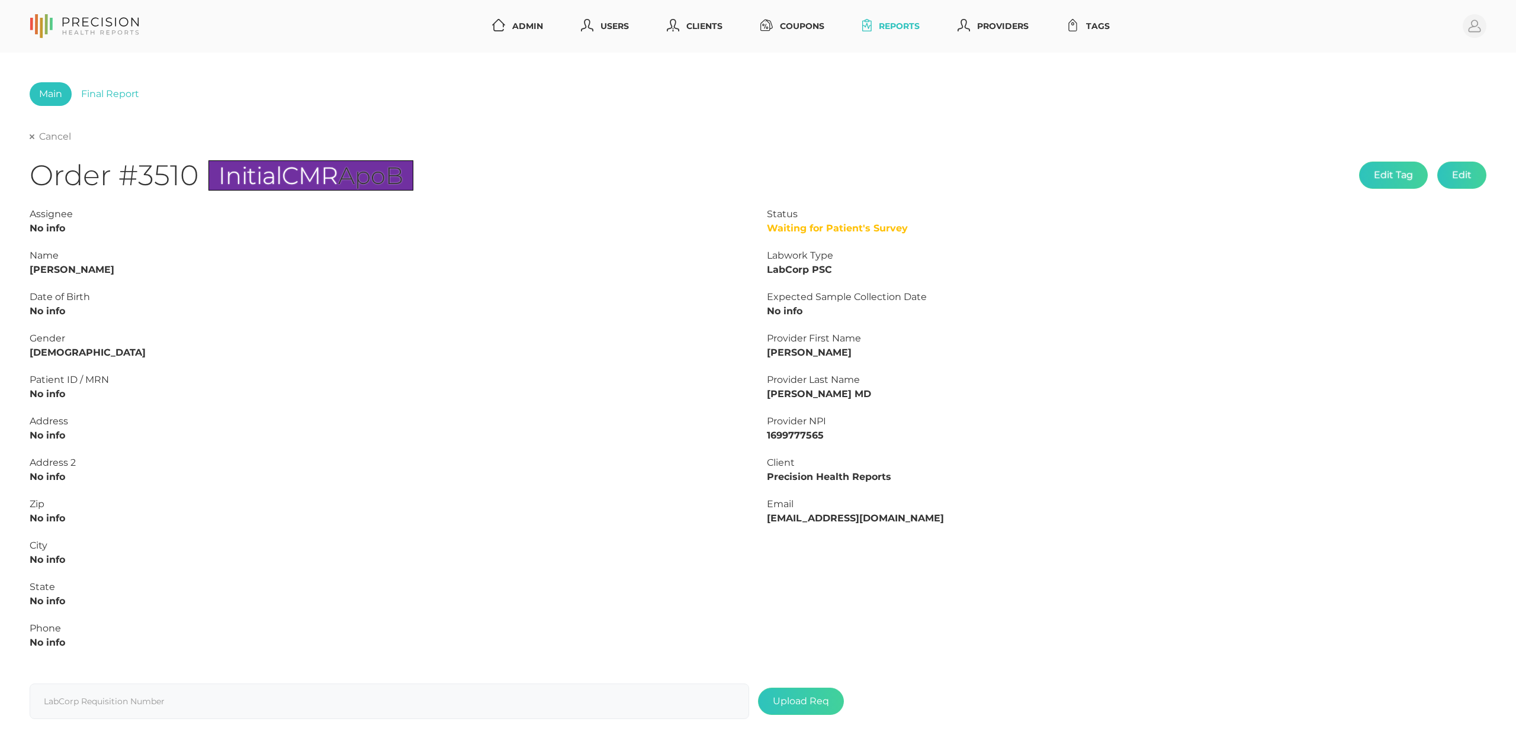
select select "75"
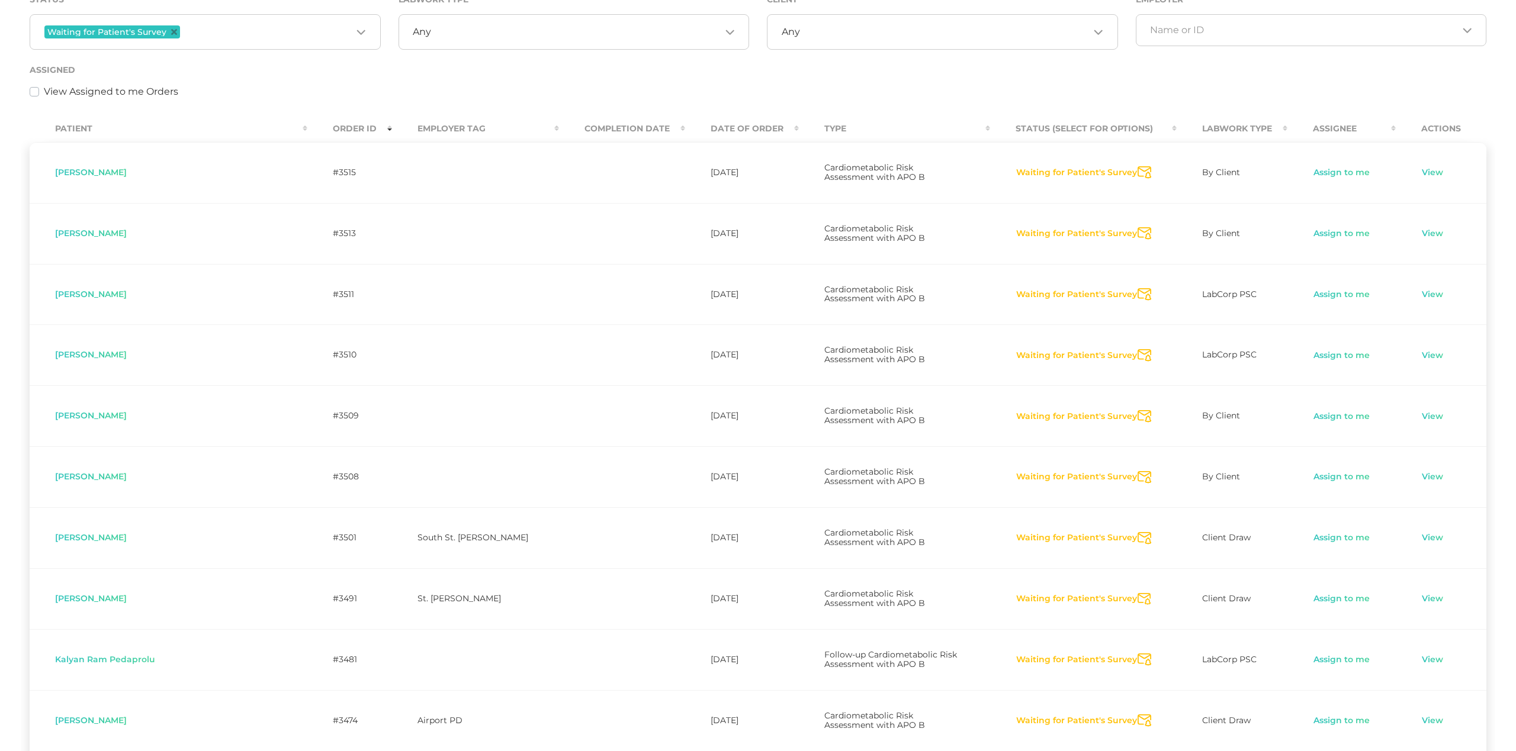
scroll to position [220, 0]
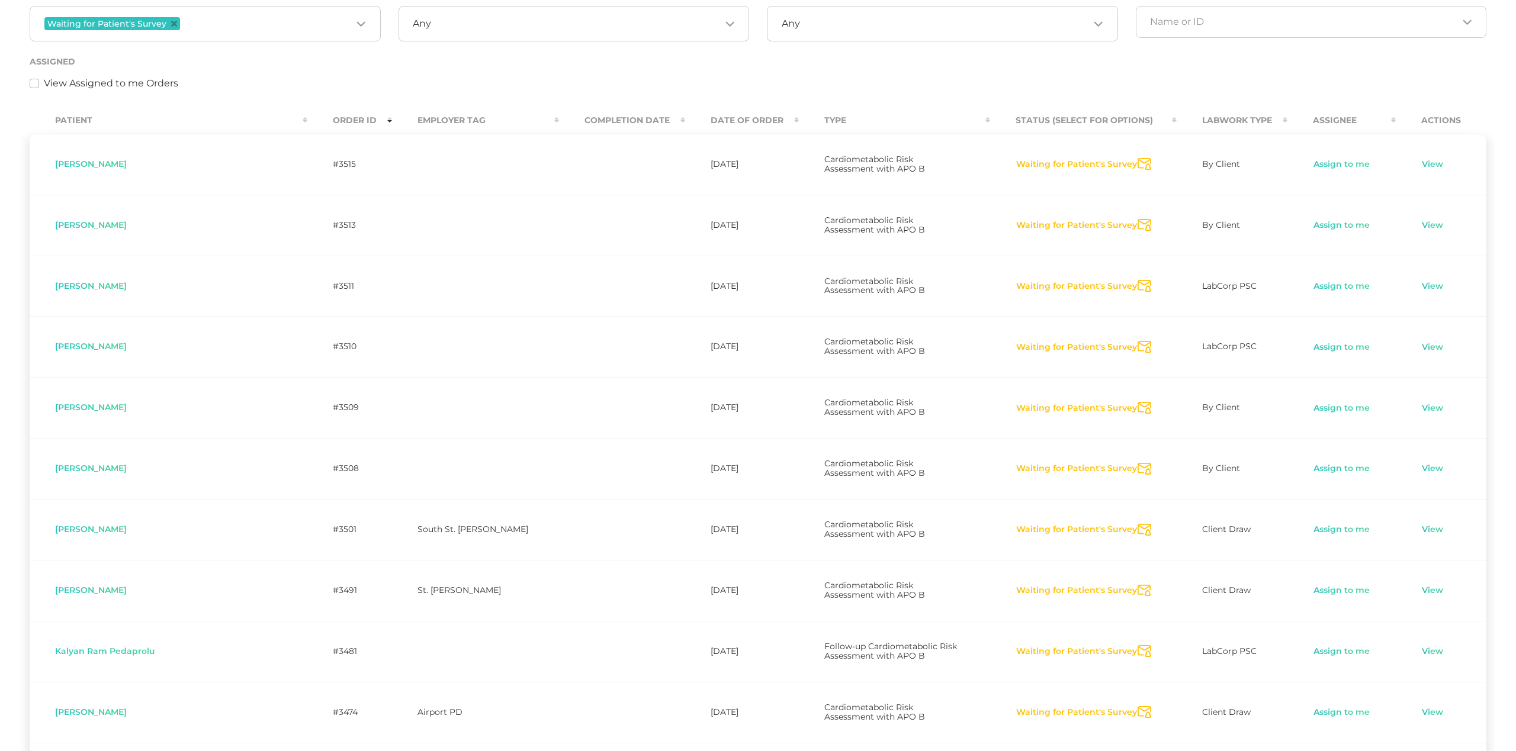
click at [1138, 219] on icon "Send Notification" at bounding box center [1145, 225] width 14 height 12
click at [1138, 280] on icon "Send Notification" at bounding box center [1145, 286] width 14 height 12
click at [1138, 341] on icon "Send Notification" at bounding box center [1145, 347] width 14 height 12
click at [1138, 402] on icon "Send Notification" at bounding box center [1145, 408] width 14 height 12
click at [1138, 463] on icon "Send Notification" at bounding box center [1145, 469] width 14 height 12
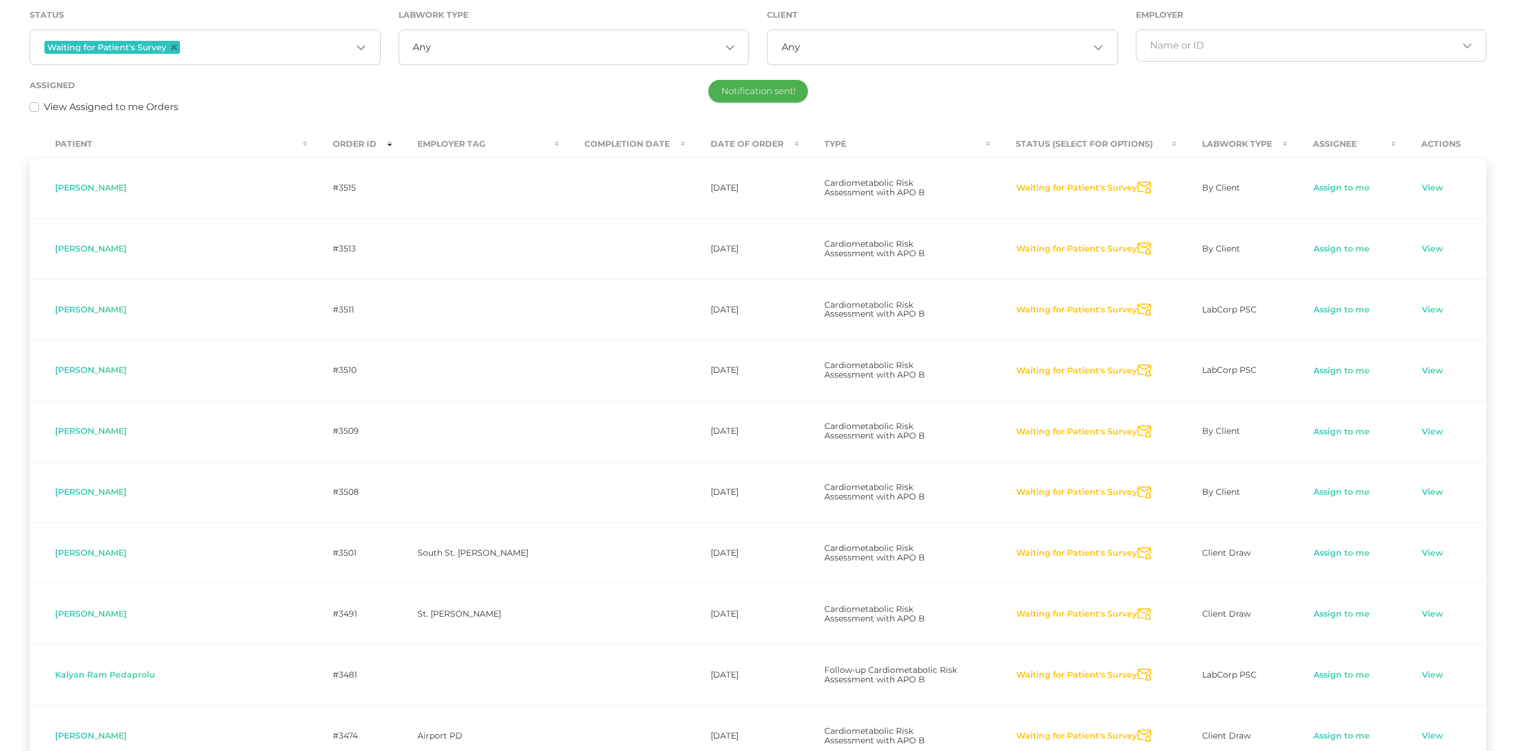
scroll to position [194, 0]
click at [1138, 550] on icon "Send Notification" at bounding box center [1145, 556] width 14 height 12
click at [1138, 611] on icon "Send Notification" at bounding box center [1145, 617] width 14 height 12
click at [1138, 672] on icon "Send Notification" at bounding box center [1145, 678] width 14 height 12
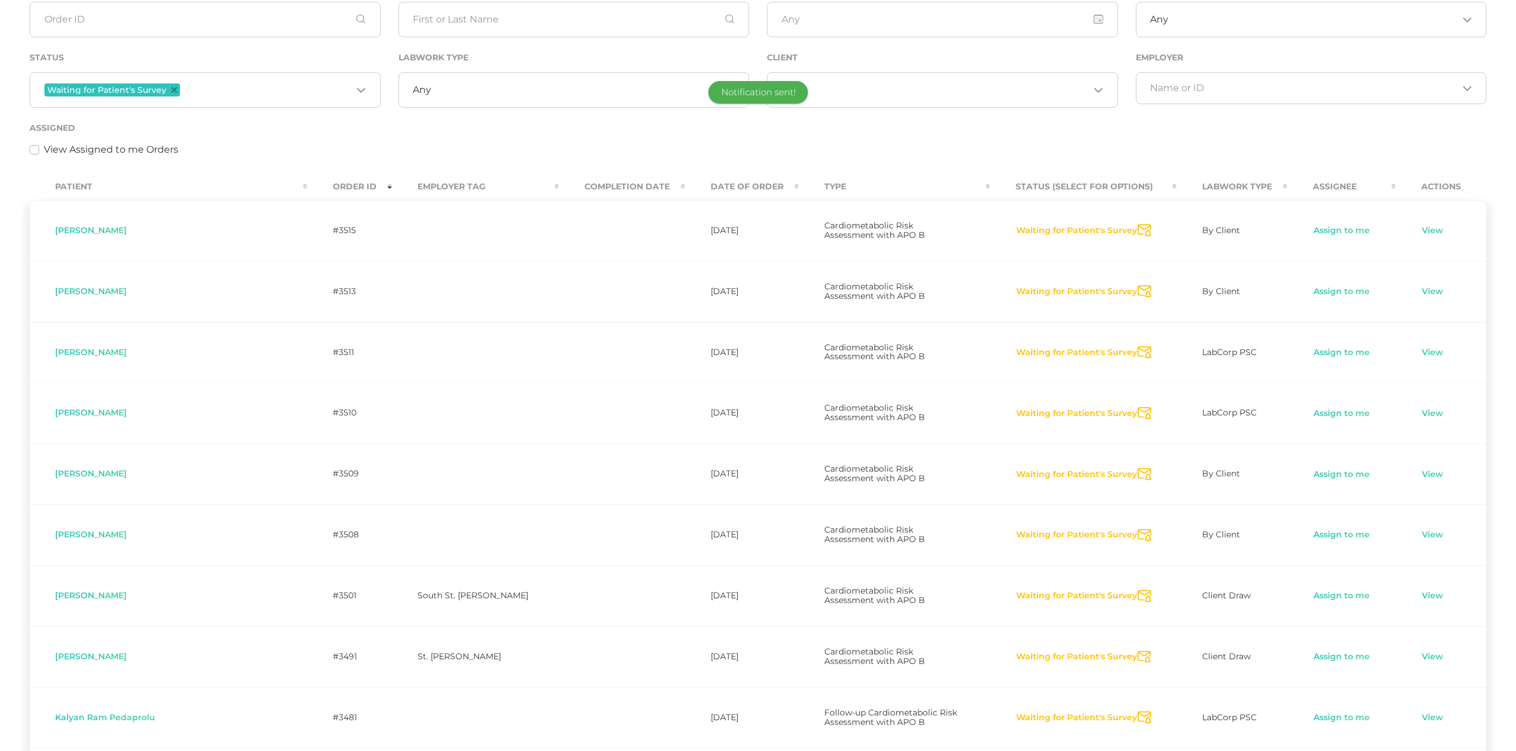
scroll to position [150, 0]
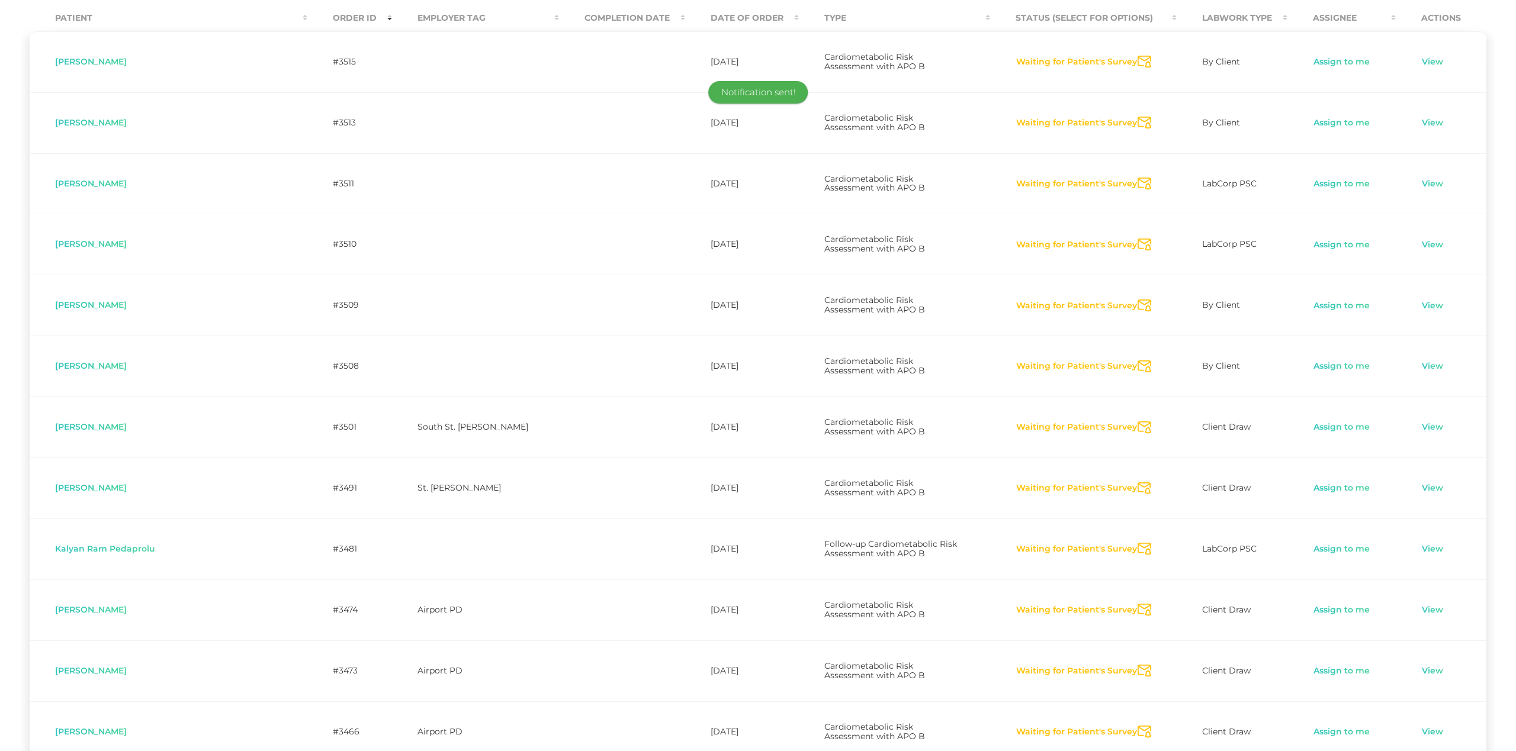
scroll to position [320, 0]
click at [1138, 667] on icon "Send Notification" at bounding box center [1145, 673] width 14 height 12
click at [1138, 728] on icon "Send Notification" at bounding box center [1145, 734] width 14 height 12
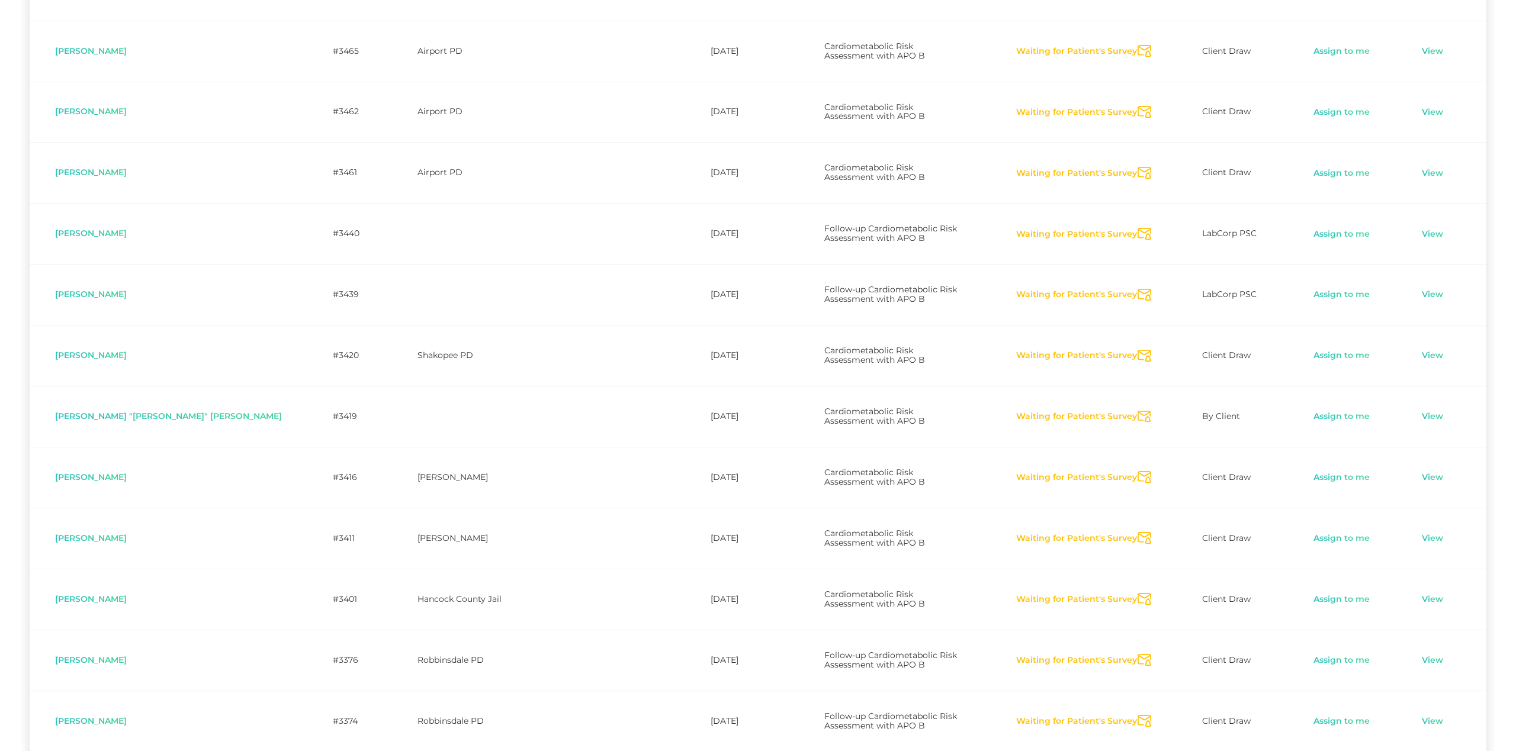
scroll to position [1068, 0]
click at [1138, 102] on icon "Send Notification" at bounding box center [1145, 108] width 14 height 12
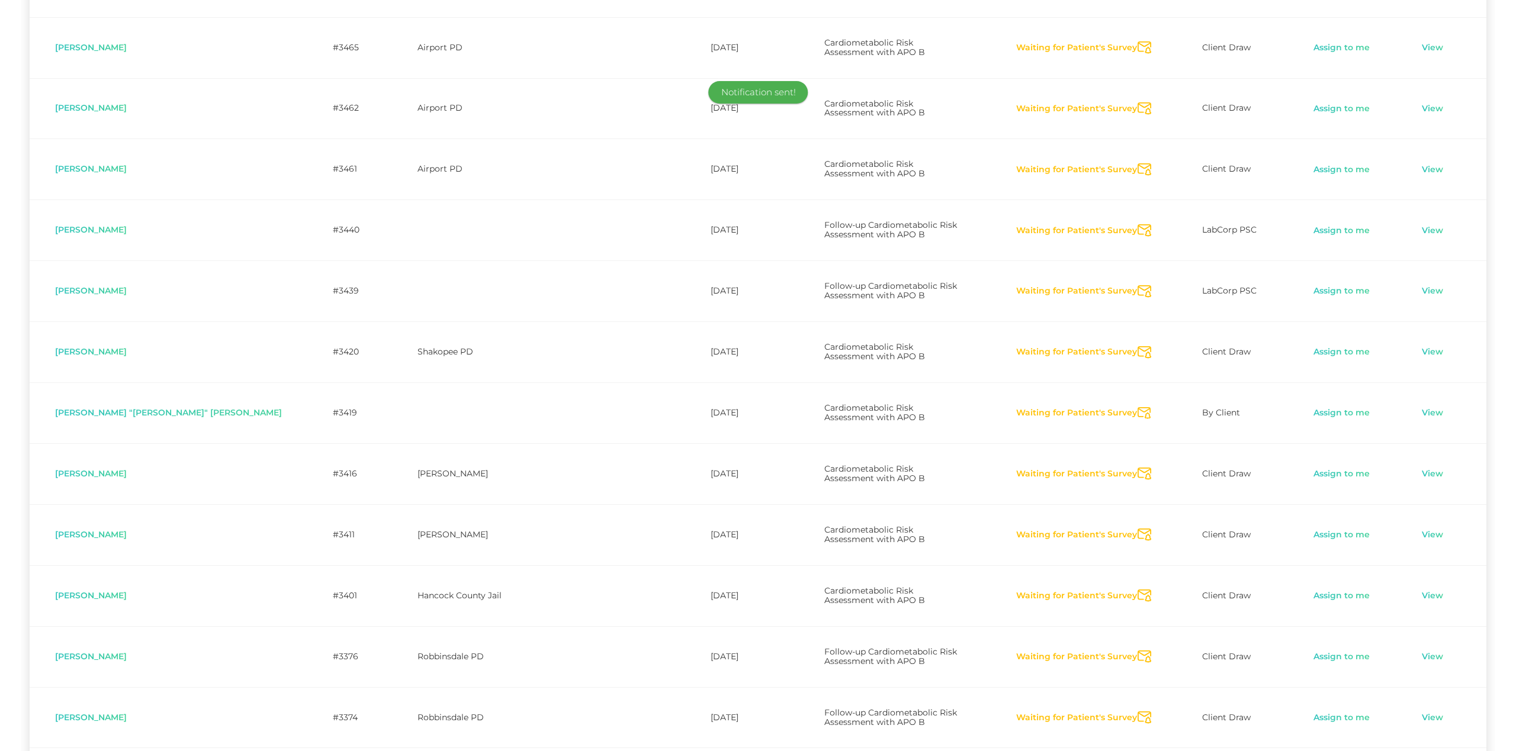
click at [1138, 163] on icon "Send Notification" at bounding box center [1145, 169] width 14 height 12
click at [1138, 224] on icon "Send Notification" at bounding box center [1145, 230] width 14 height 12
click at [1138, 285] on icon "Send Notification" at bounding box center [1145, 291] width 14 height 12
click at [1138, 346] on icon "Send Notification" at bounding box center [1145, 352] width 14 height 12
click at [1138, 407] on icon "Send Notification" at bounding box center [1145, 413] width 14 height 12
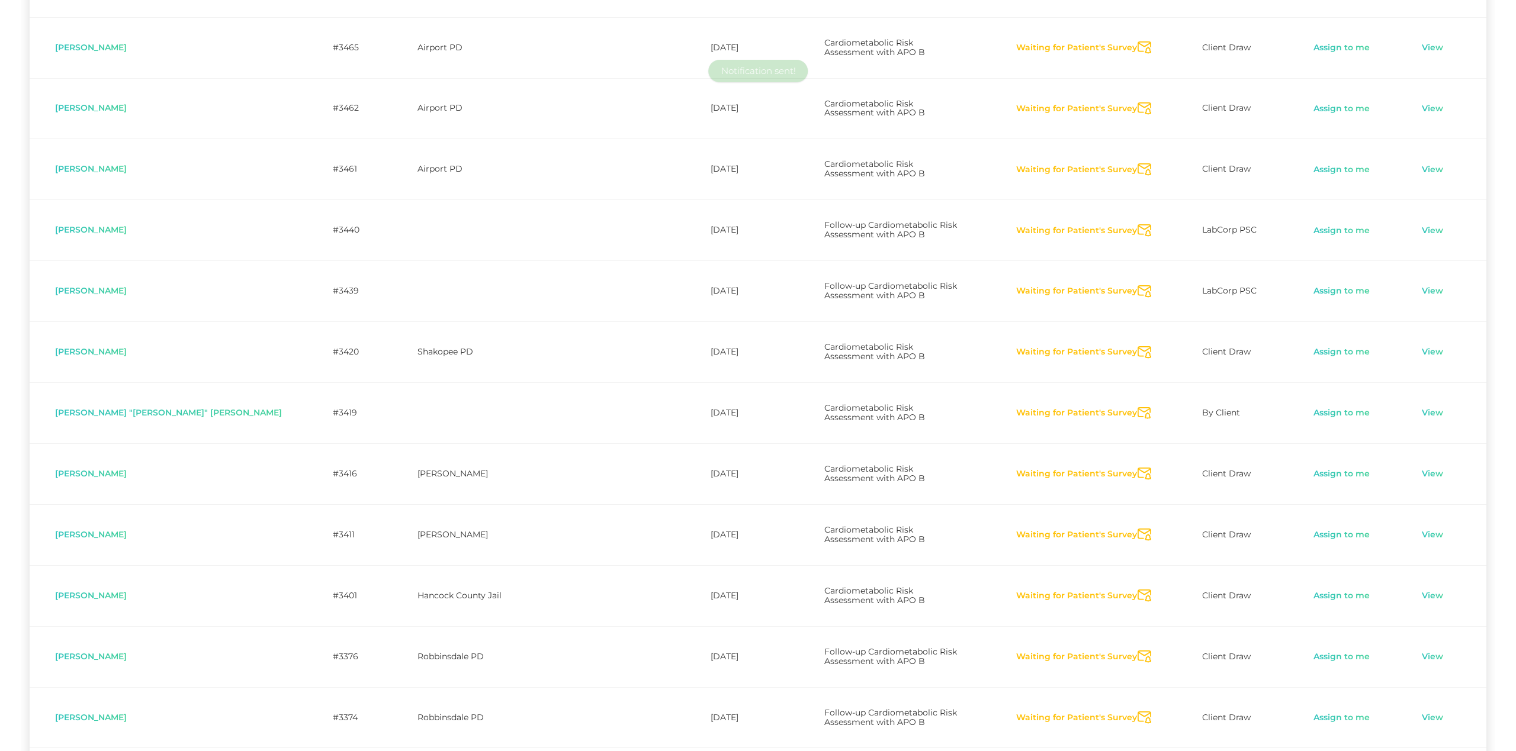
click at [1138, 468] on icon "Send Notification" at bounding box center [1145, 474] width 14 height 12
click at [1138, 529] on icon "Send Notification" at bounding box center [1145, 535] width 14 height 12
click at [1138, 590] on icon "Send Notification" at bounding box center [1145, 596] width 14 height 12
click at [1138, 651] on icon "Send Notification" at bounding box center [1145, 657] width 14 height 12
click at [1138, 712] on icon "Send Notification" at bounding box center [1145, 718] width 14 height 12
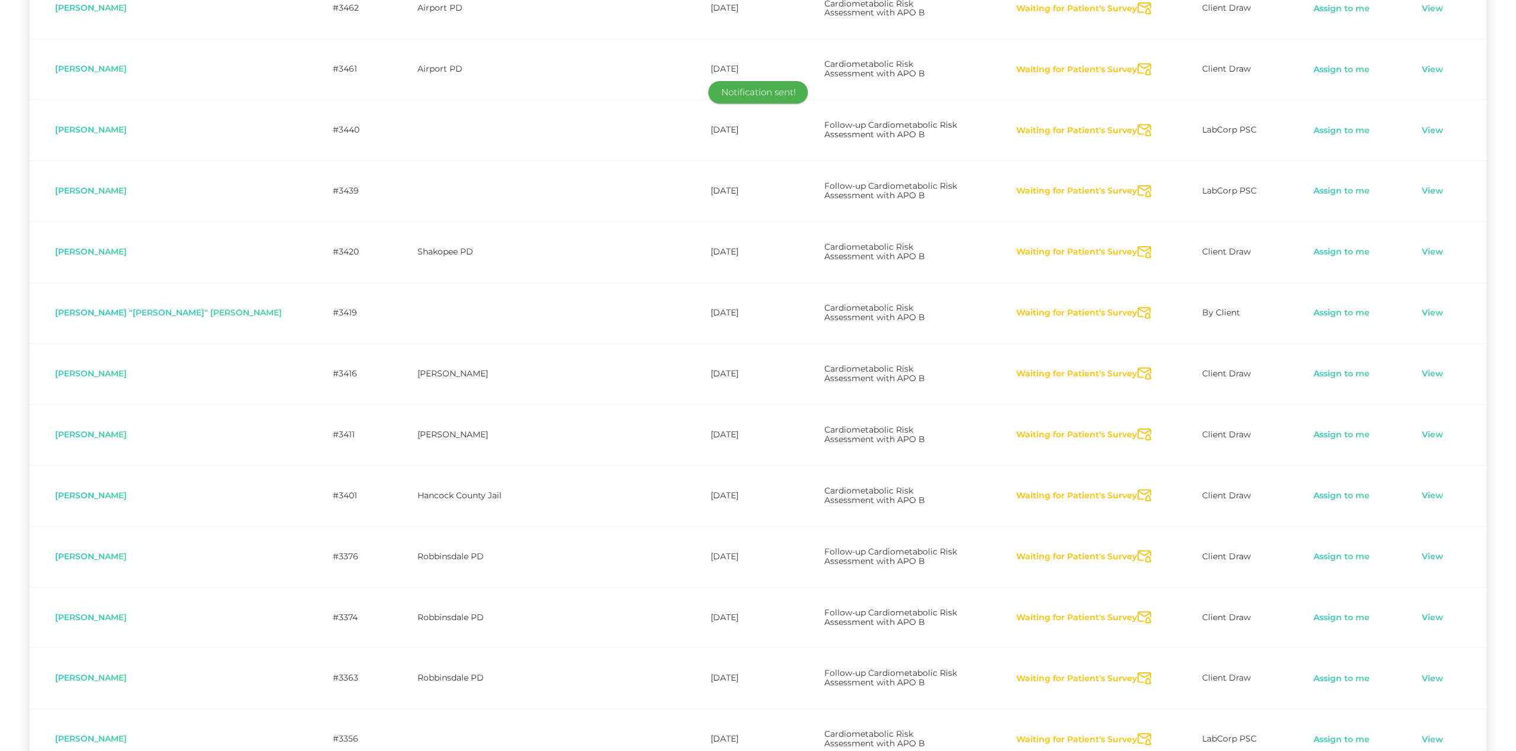
scroll to position [1175, 0]
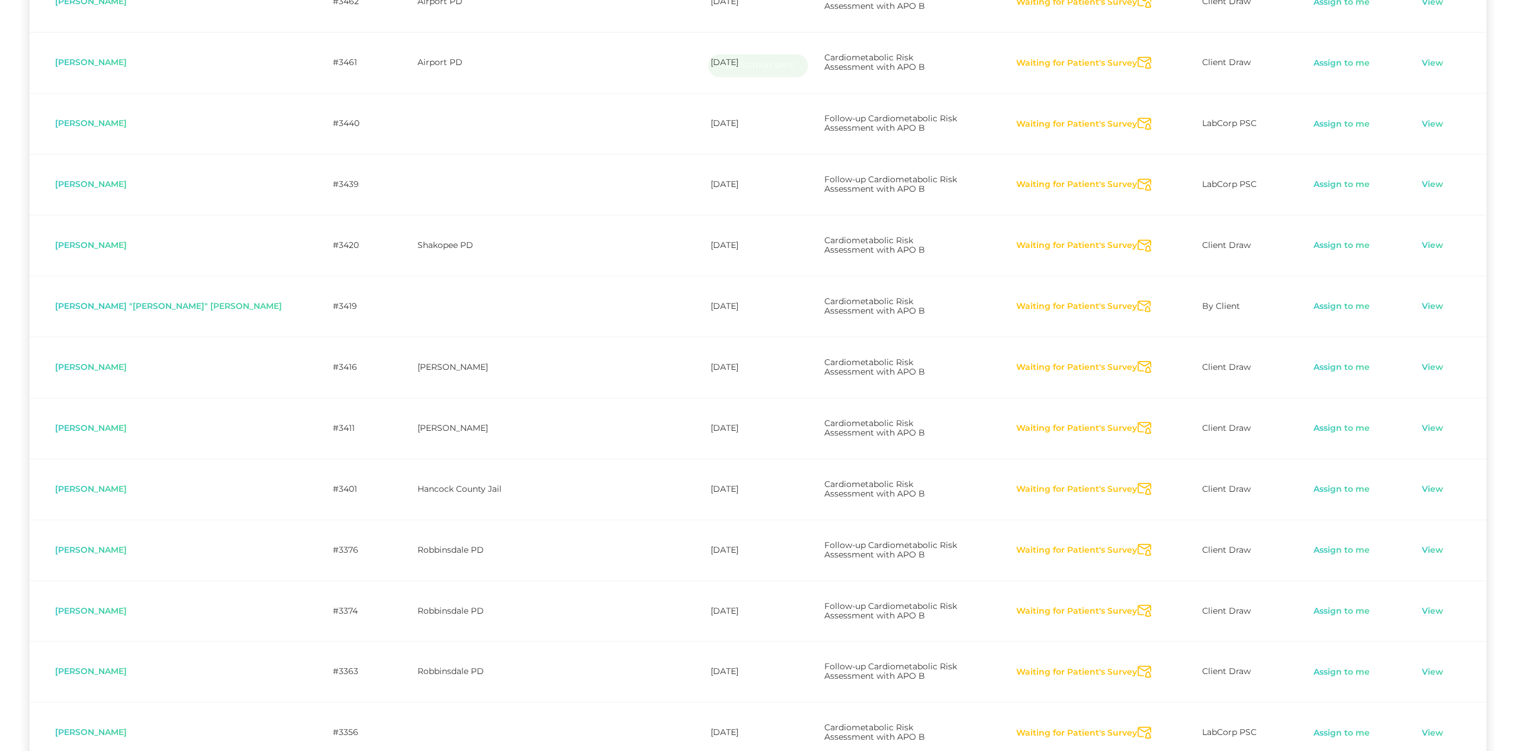
click at [1138, 727] on icon "Send Notification" at bounding box center [1145, 733] width 14 height 12
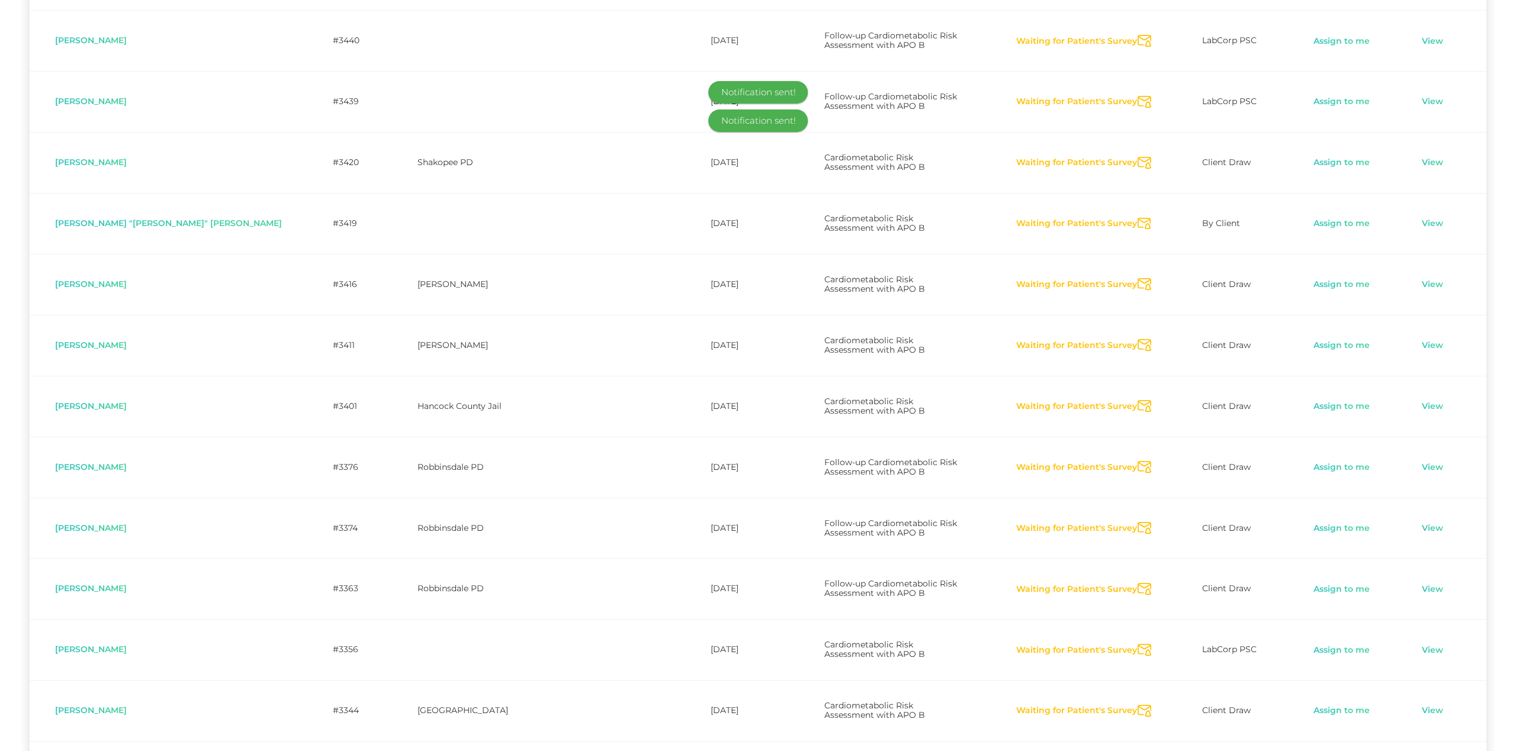
scroll to position [1261, 0]
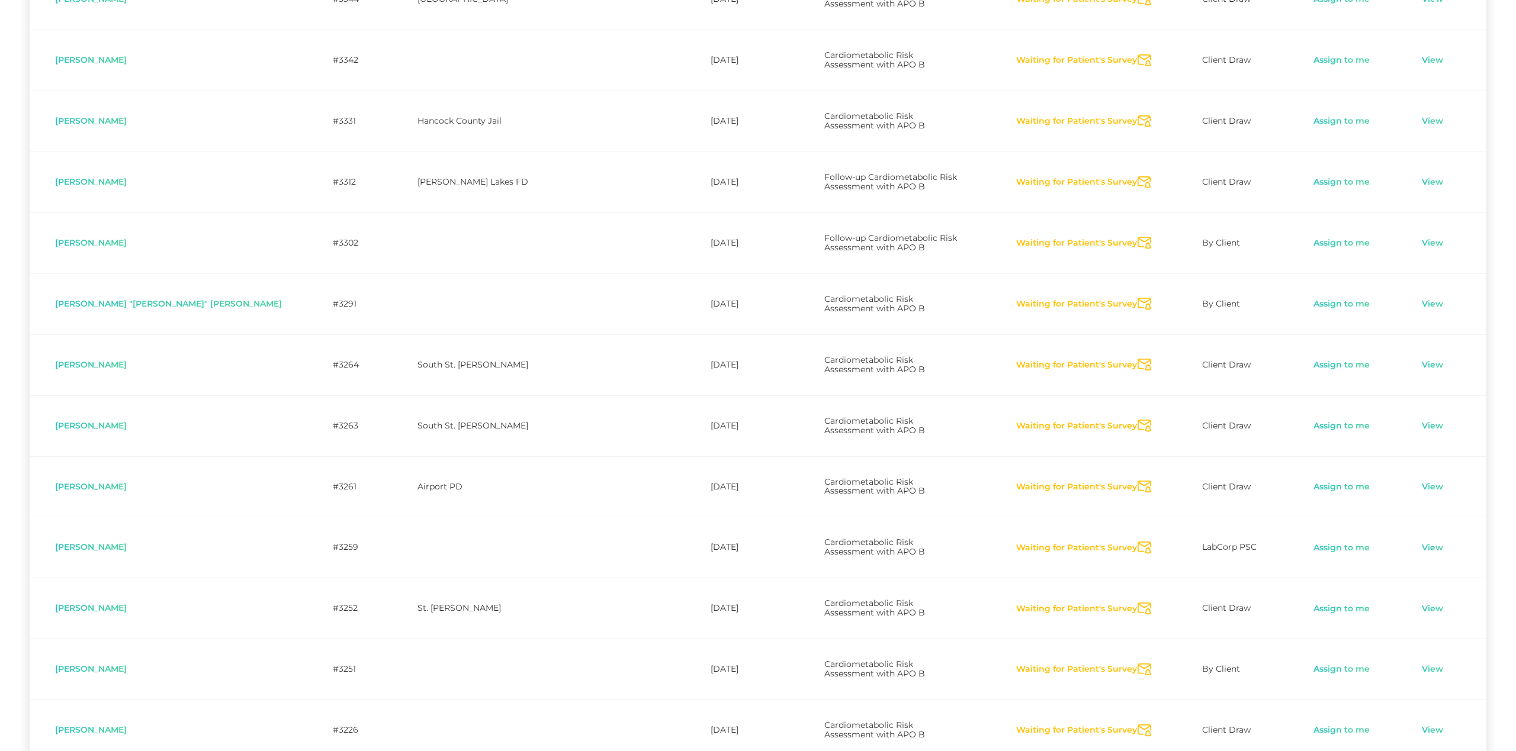
scroll to position [1971, 0]
click at [1138, 297] on icon "Send Notification" at bounding box center [1145, 303] width 14 height 12
click at [1138, 358] on icon "Send Notification" at bounding box center [1145, 364] width 14 height 12
click at [1138, 419] on icon "Send Notification" at bounding box center [1145, 425] width 14 height 12
click at [1138, 480] on icon "Send Notification" at bounding box center [1145, 486] width 14 height 12
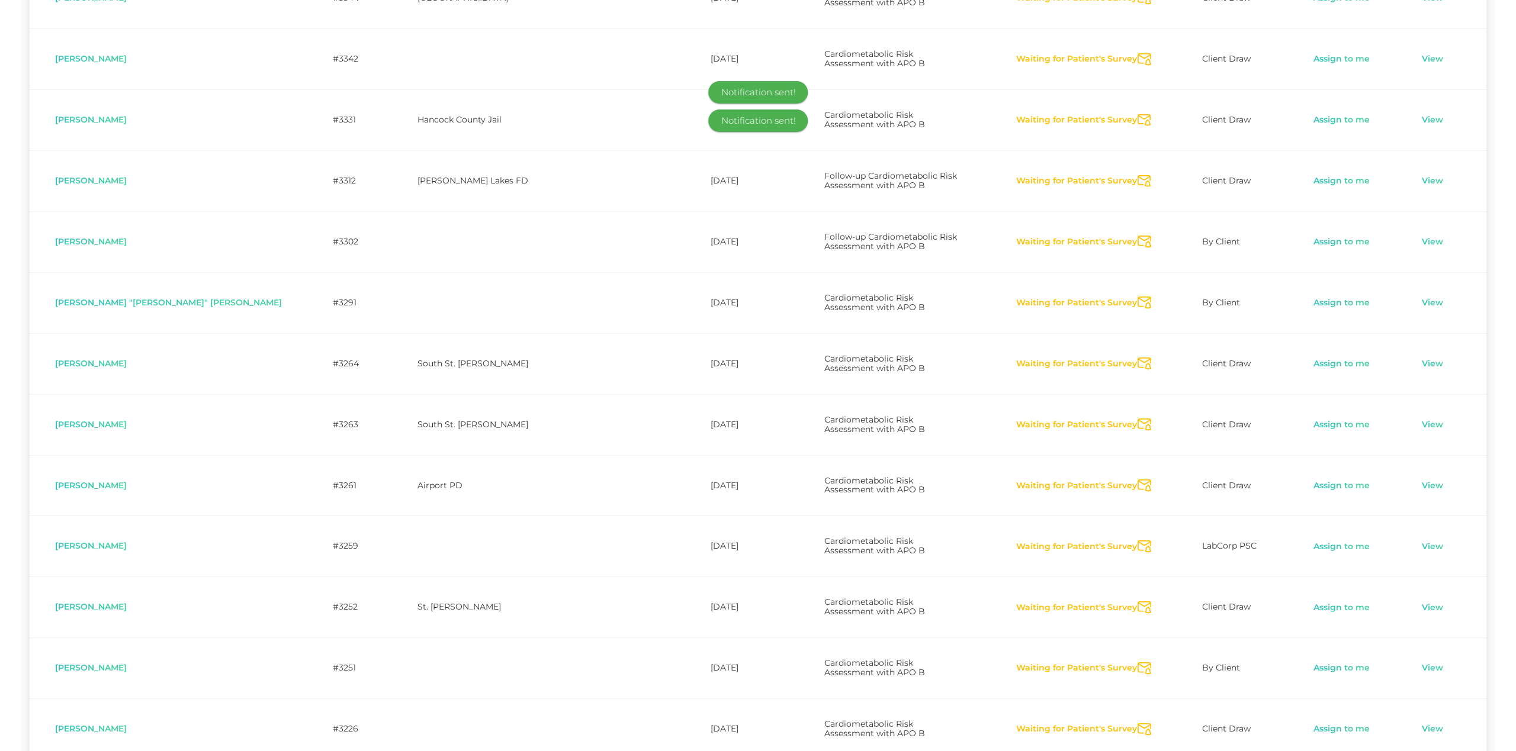
click at [1138, 541] on icon "Send Notification" at bounding box center [1145, 547] width 14 height 12
click at [1138, 602] on icon "Send Notification" at bounding box center [1145, 608] width 14 height 12
click at [1138, 663] on icon "Send Notification" at bounding box center [1145, 669] width 14 height 12
drag, startPoint x: 1133, startPoint y: 488, endPoint x: 1133, endPoint y: 525, distance: 36.7
click at [1136, 699] on td "Waiting for Patient's Survey Send Notification" at bounding box center [1083, 729] width 187 height 61
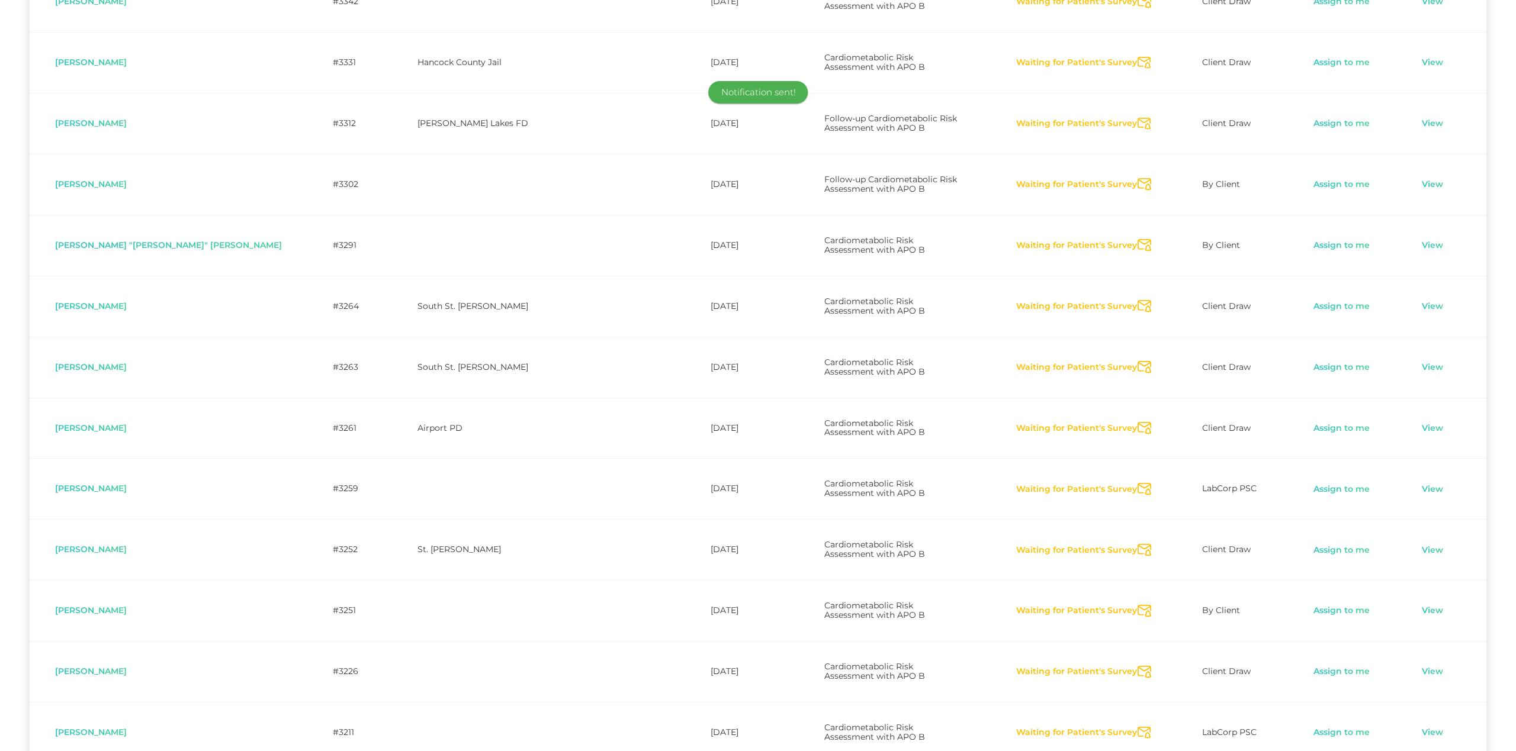
scroll to position [2032, 0]
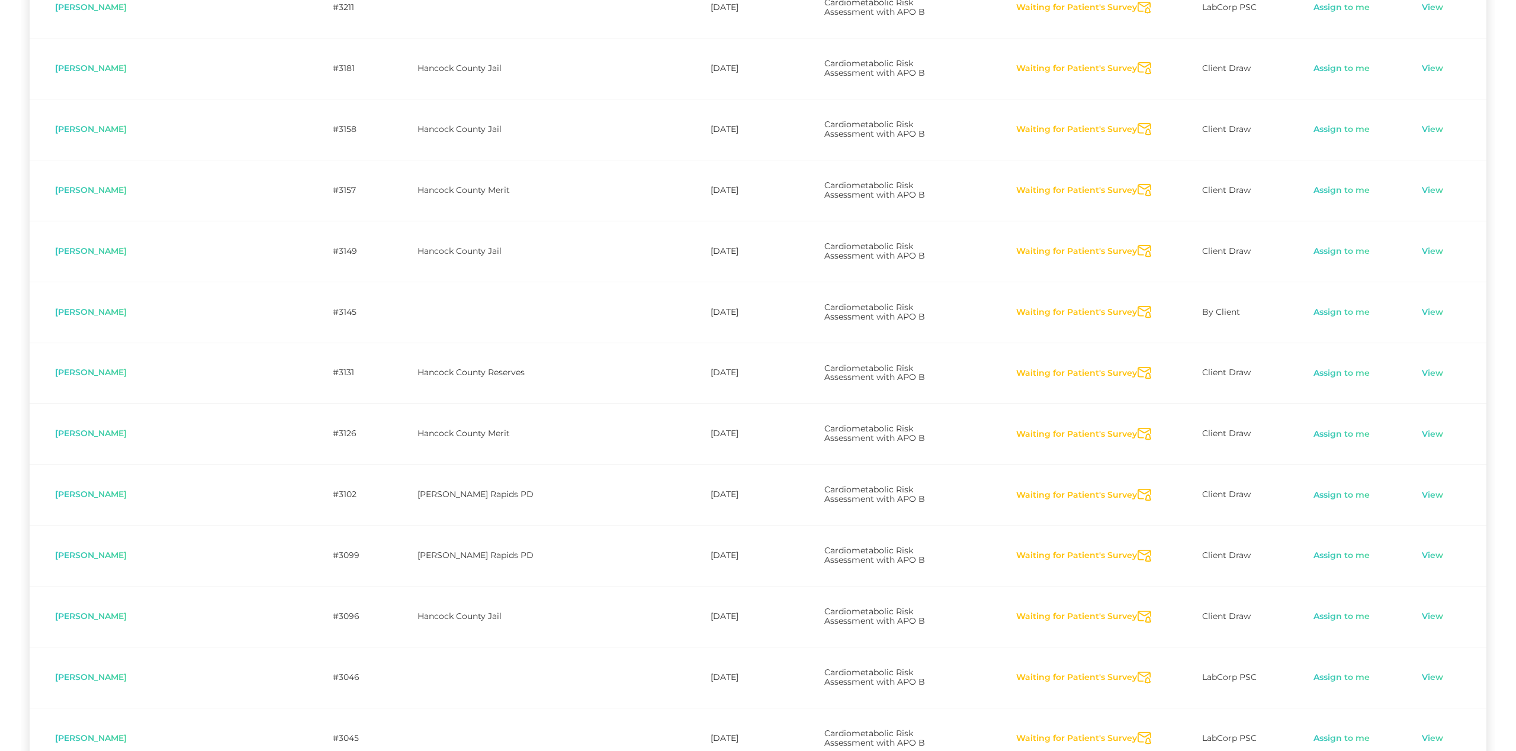
scroll to position [2756, 0]
click at [1138, 304] on icon "Send Notification" at bounding box center [1145, 310] width 14 height 12
click at [1138, 365] on icon "Send Notification" at bounding box center [1145, 371] width 14 height 12
click at [1138, 426] on icon "Send Notification" at bounding box center [1145, 432] width 14 height 12
click at [1138, 487] on icon "Send Notification" at bounding box center [1145, 493] width 14 height 12
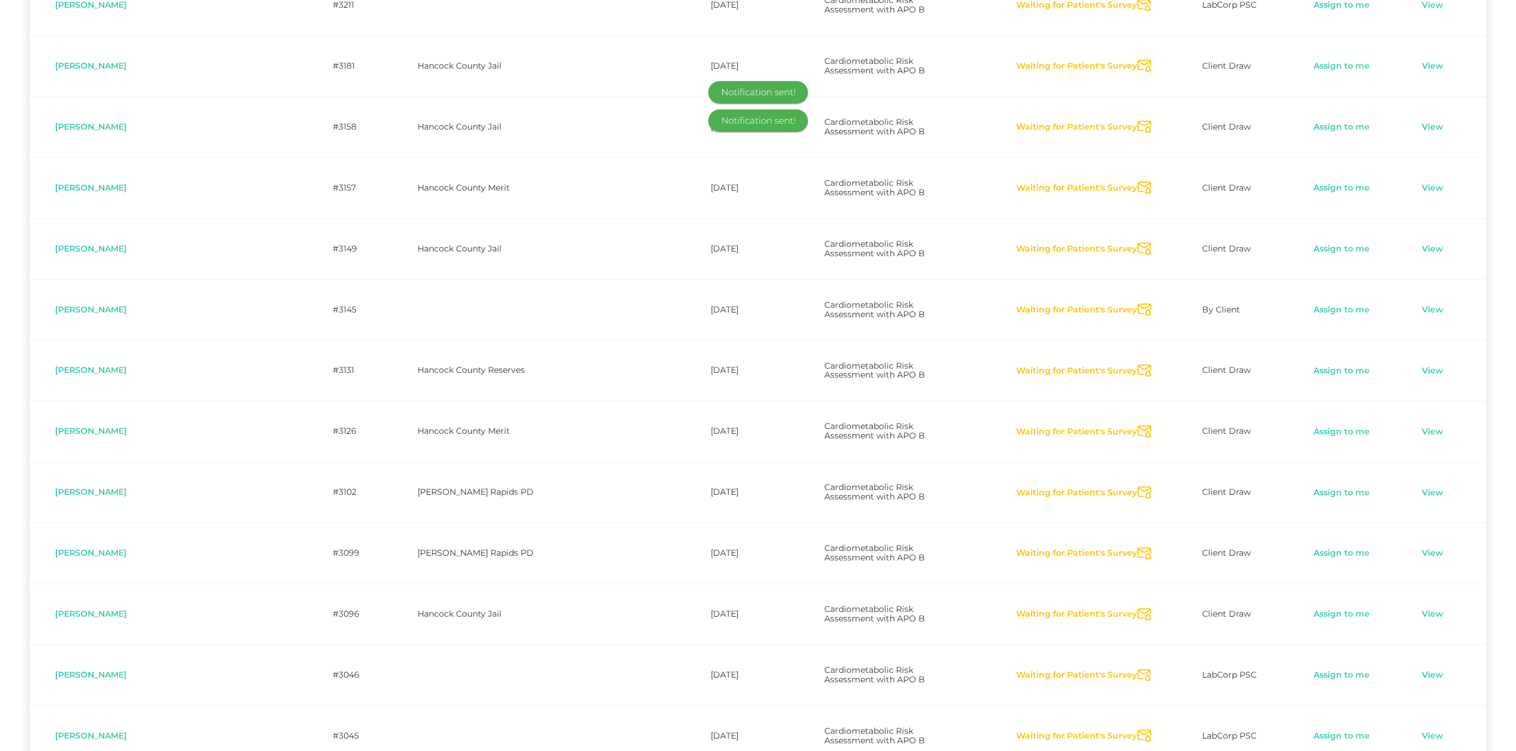
click at [1138, 548] on icon "Send Notification" at bounding box center [1145, 554] width 14 height 12
click at [1138, 609] on icon "Send Notification" at bounding box center [1145, 615] width 14 height 12
click at [1138, 670] on icon "Send Notification" at bounding box center [1145, 676] width 14 height 12
click at [1138, 730] on icon "Send Notification" at bounding box center [1145, 736] width 14 height 12
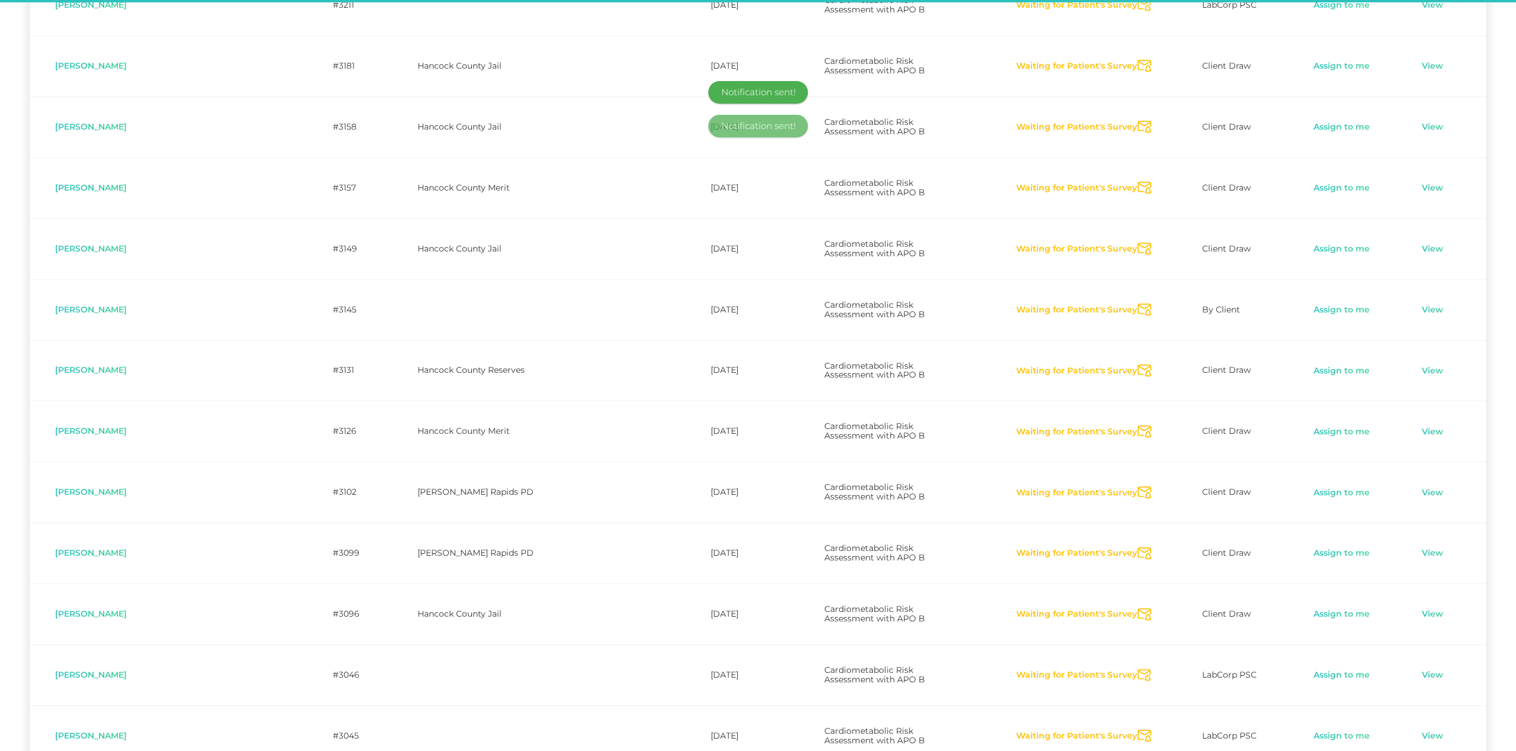
scroll to position [2754, 0]
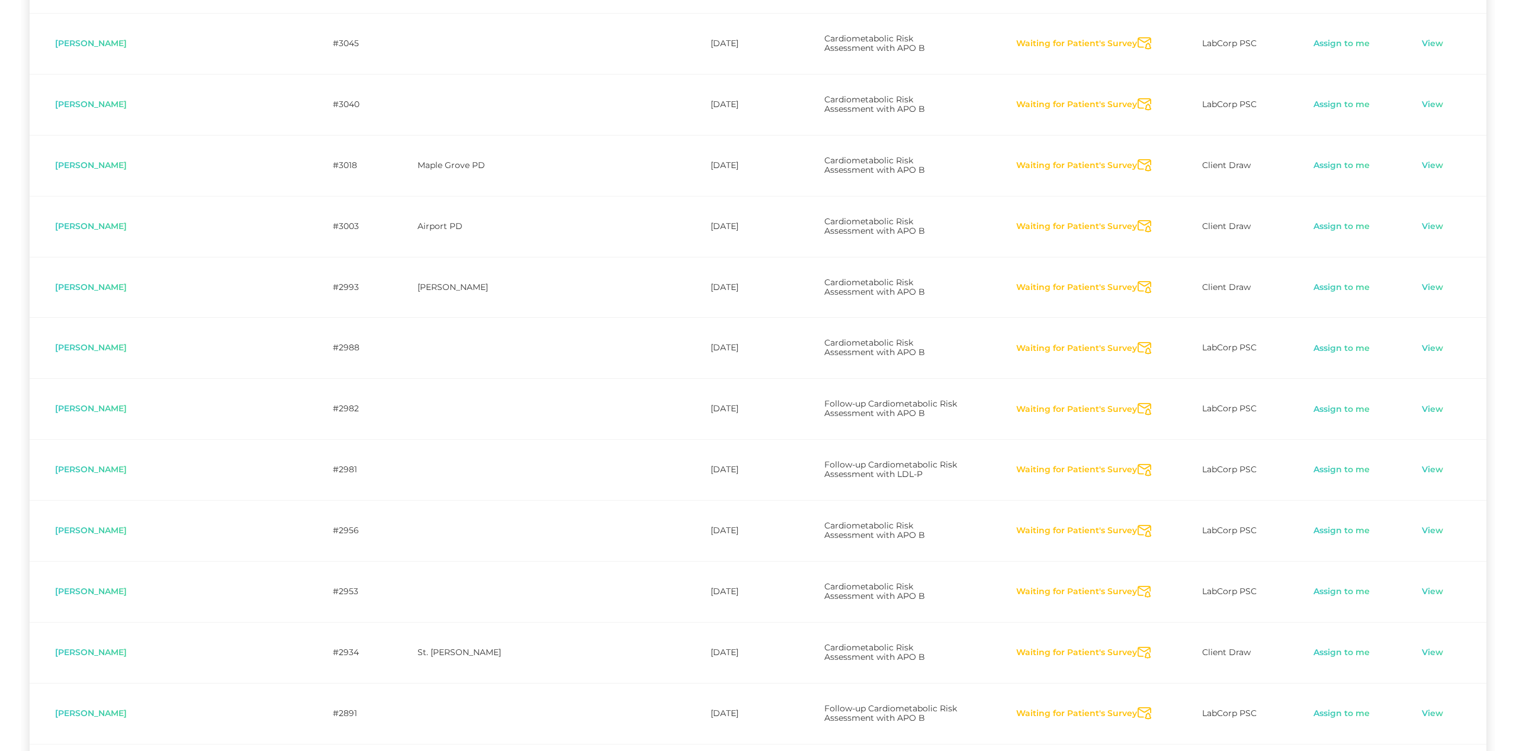
scroll to position [3454, 0]
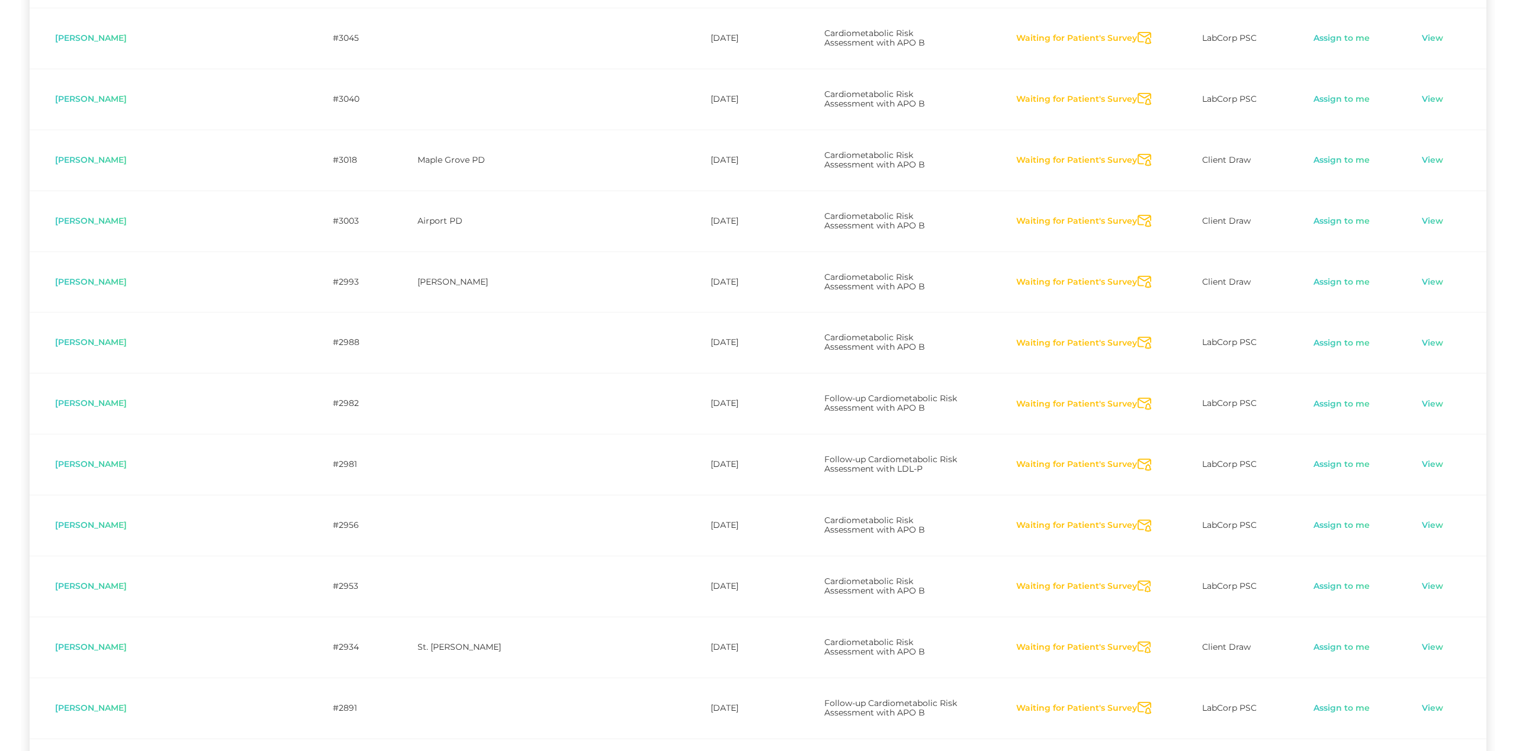
click at [1138, 398] on icon "Send Notification" at bounding box center [1145, 404] width 14 height 12
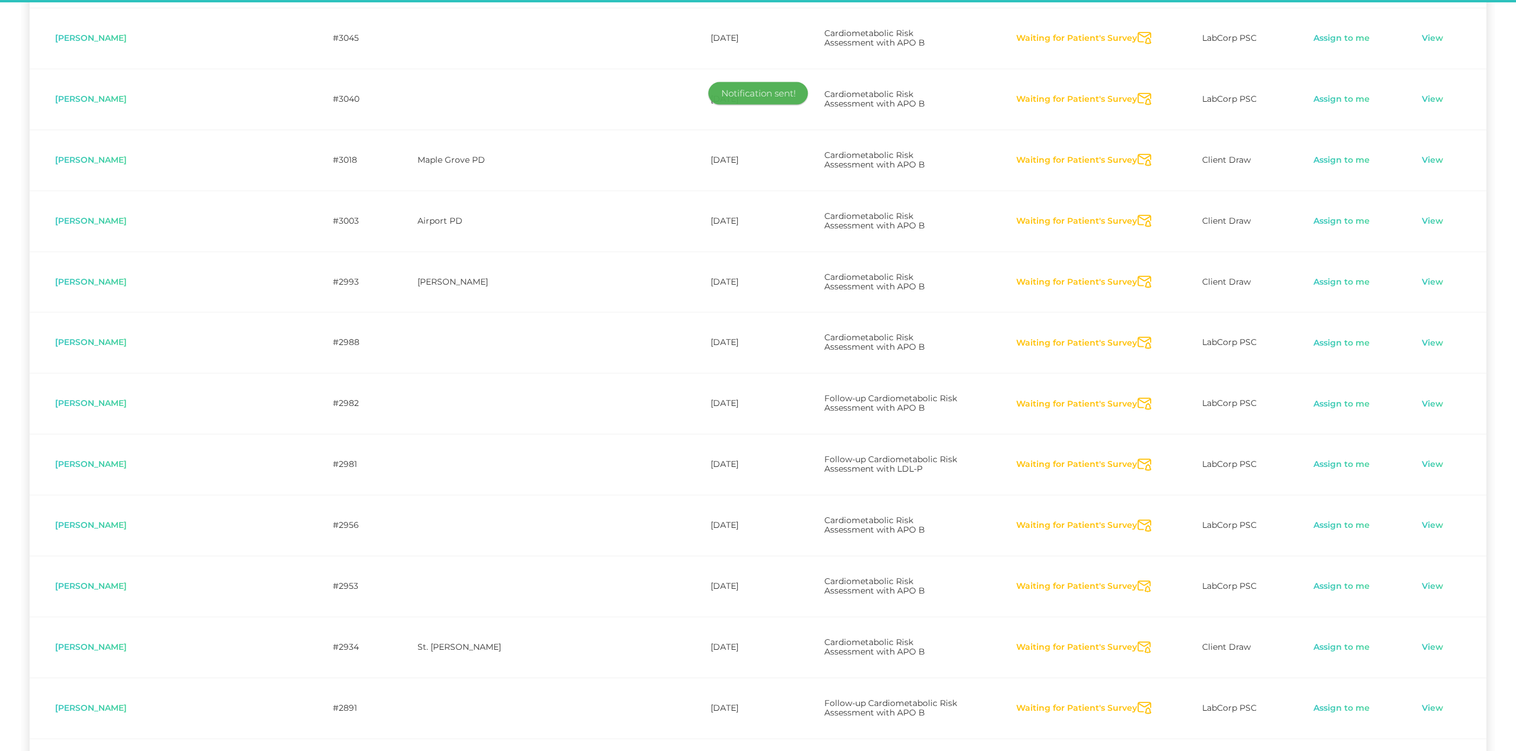
click at [1138, 459] on icon "Send Notification" at bounding box center [1145, 465] width 14 height 12
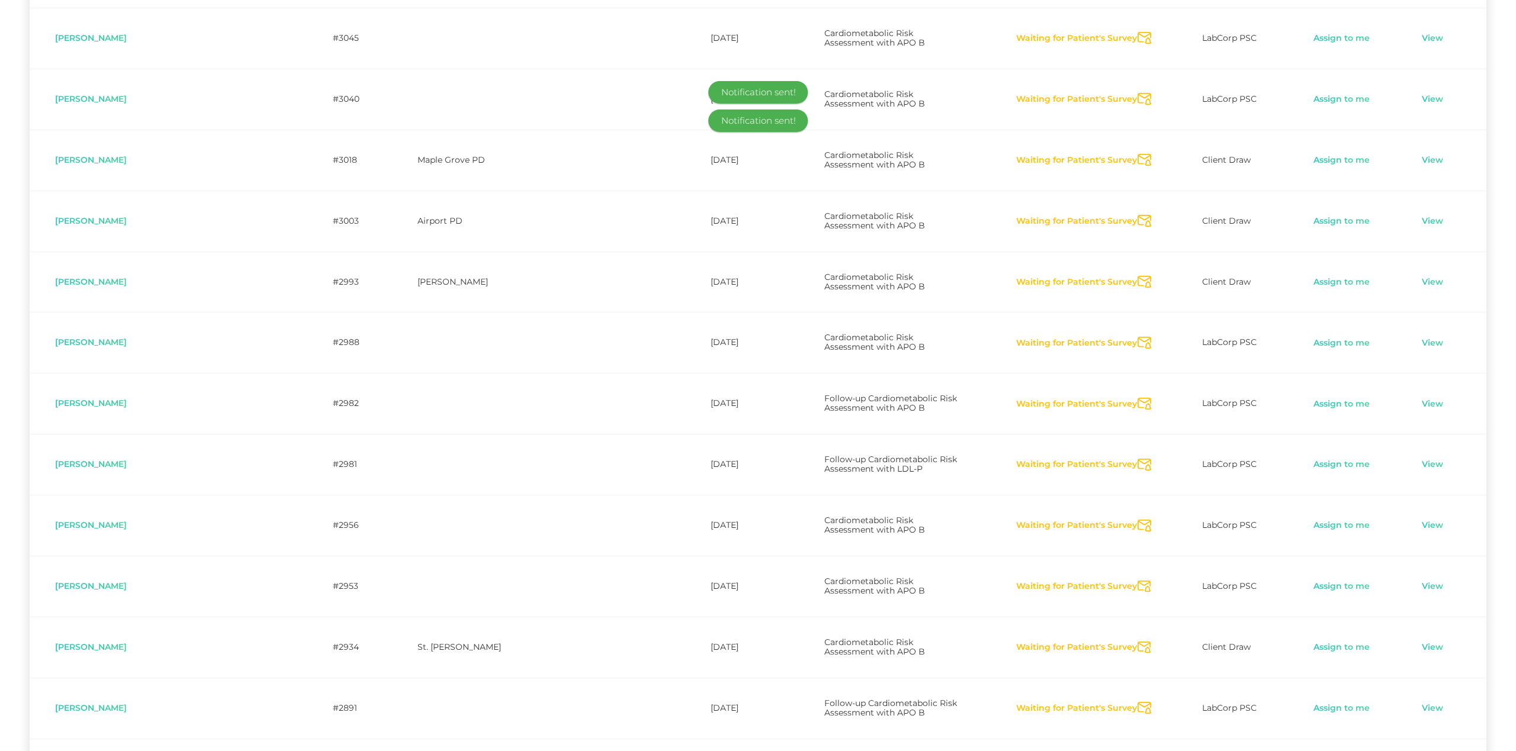
click at [1138, 520] on icon "Send Notification" at bounding box center [1145, 526] width 14 height 12
click at [1138, 581] on icon "Send Notification" at bounding box center [1145, 587] width 14 height 12
click at [1138, 642] on icon "Send Notification" at bounding box center [1145, 648] width 14 height 12
click at [1138, 702] on icon "Send Notification" at bounding box center [1145, 708] width 14 height 12
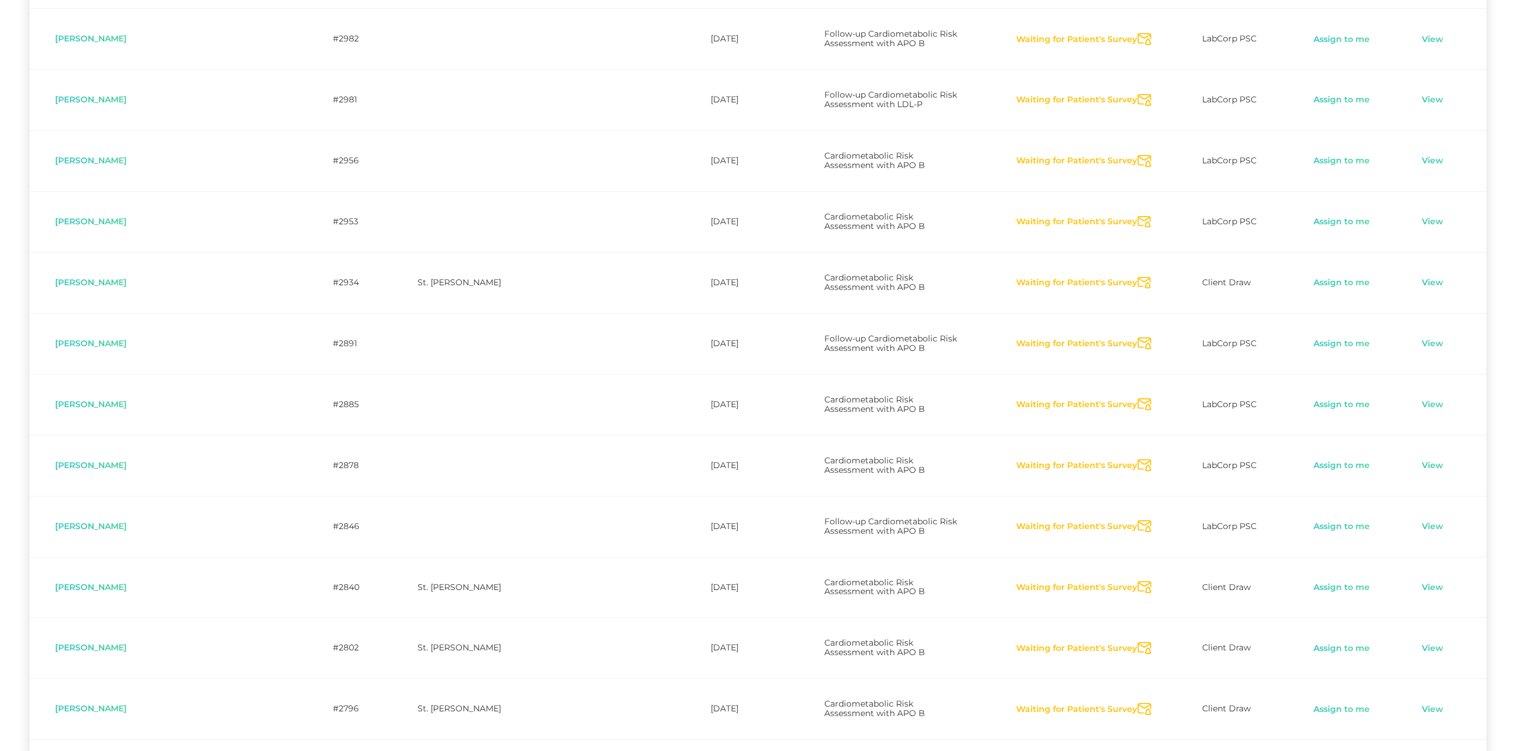
scroll to position [3818, 0]
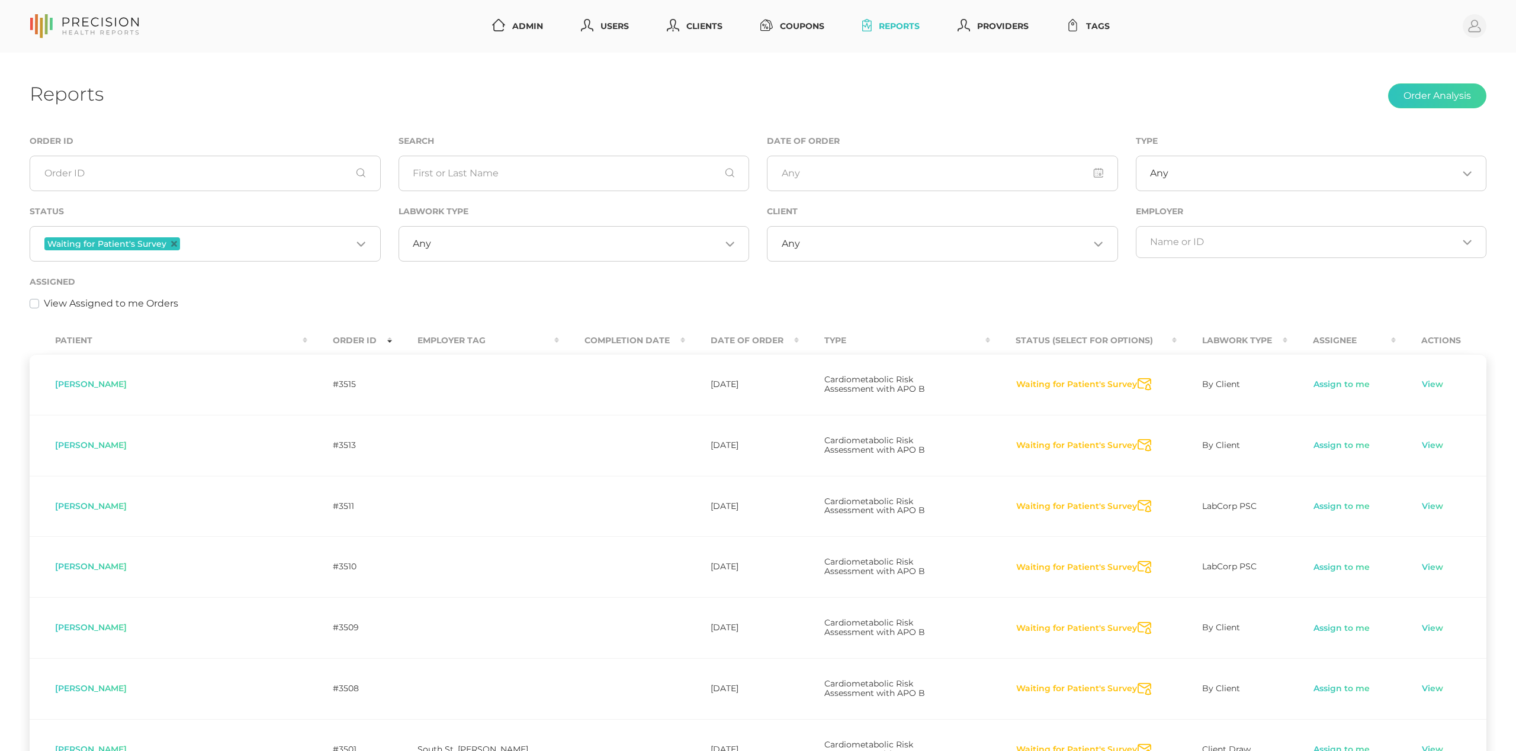
scroll to position [0, 0]
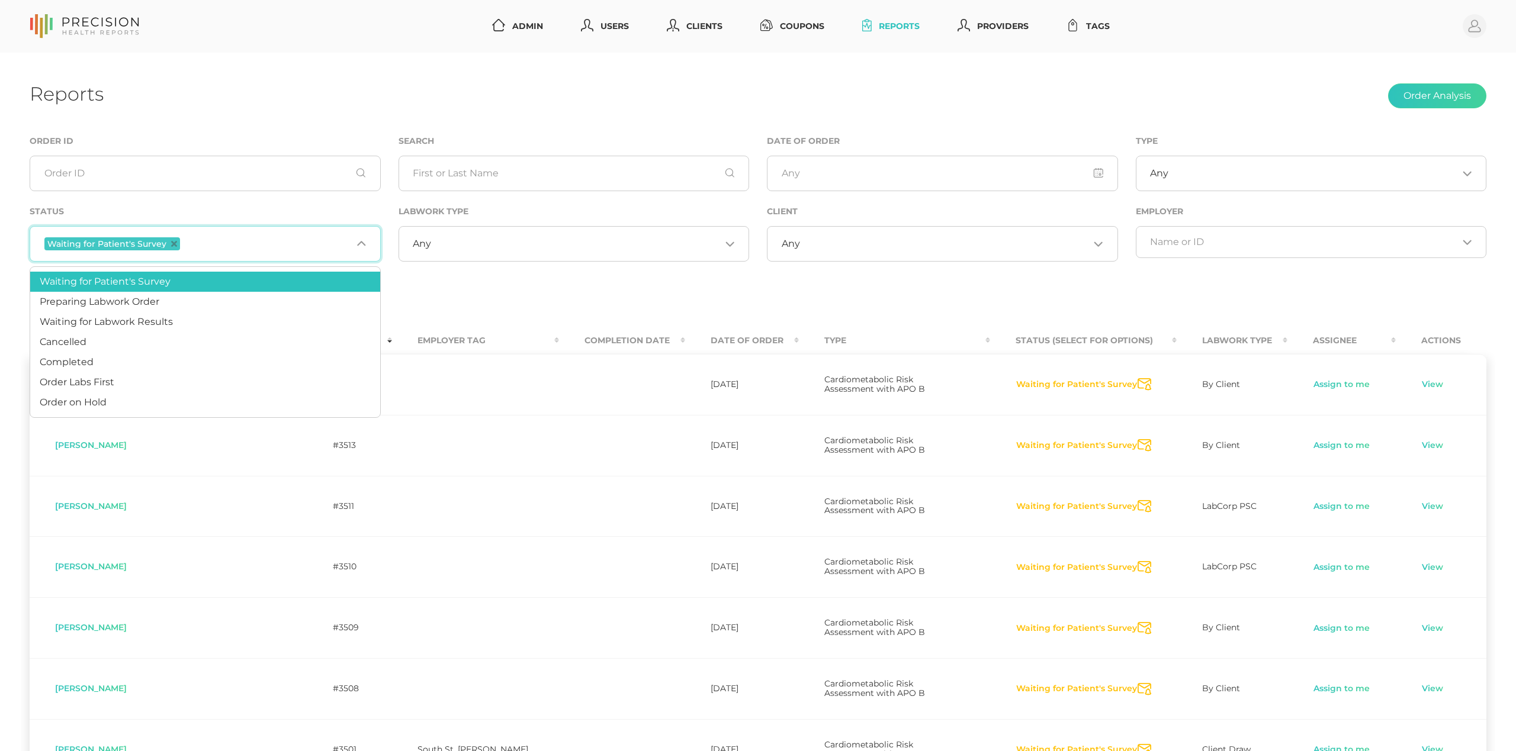
click at [297, 242] on input "Search for option" at bounding box center [266, 243] width 169 height 15
click at [154, 317] on span "Waiting for Labwork Results" at bounding box center [106, 321] width 133 height 11
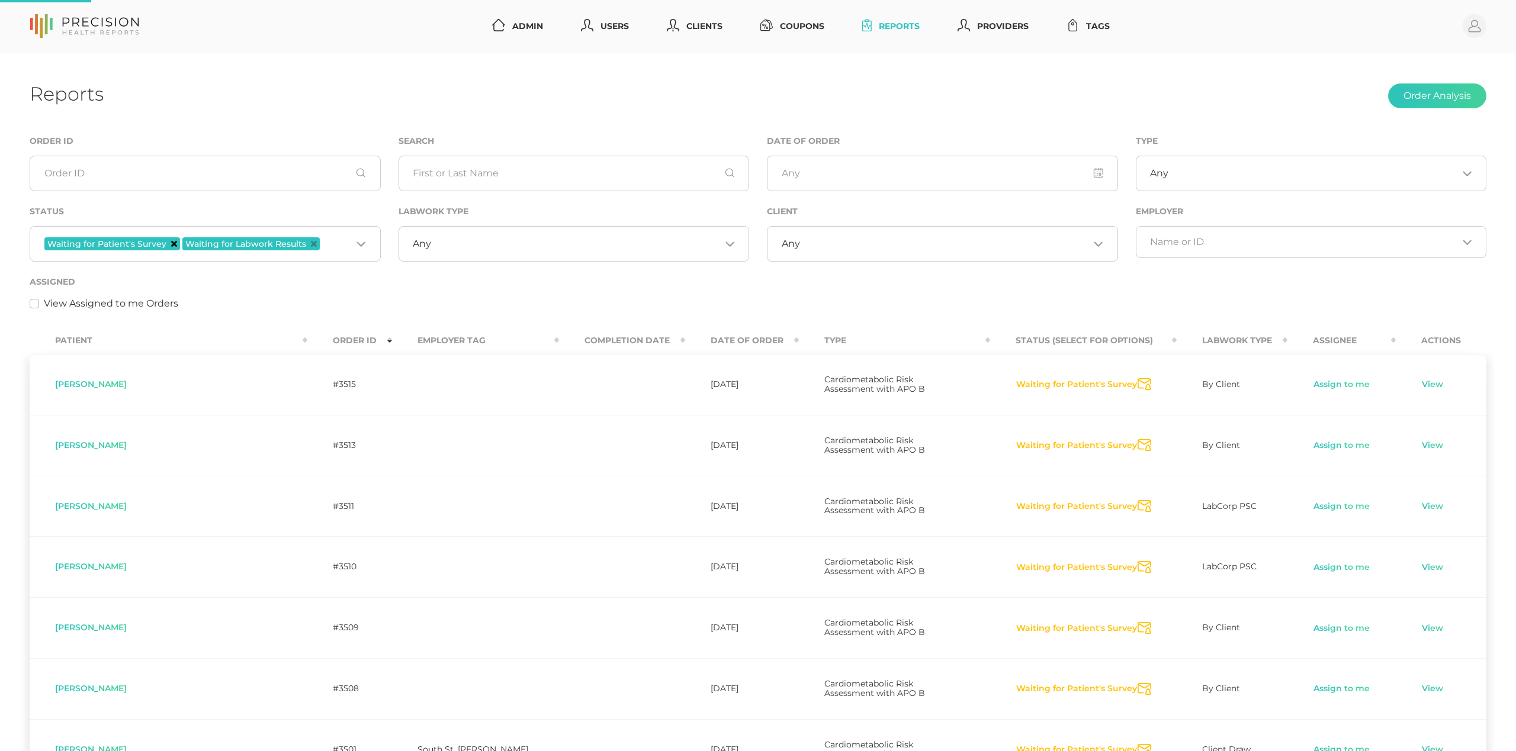
click at [174, 242] on icon "Deselect Waiting for Patient's Survey" at bounding box center [174, 244] width 6 height 6
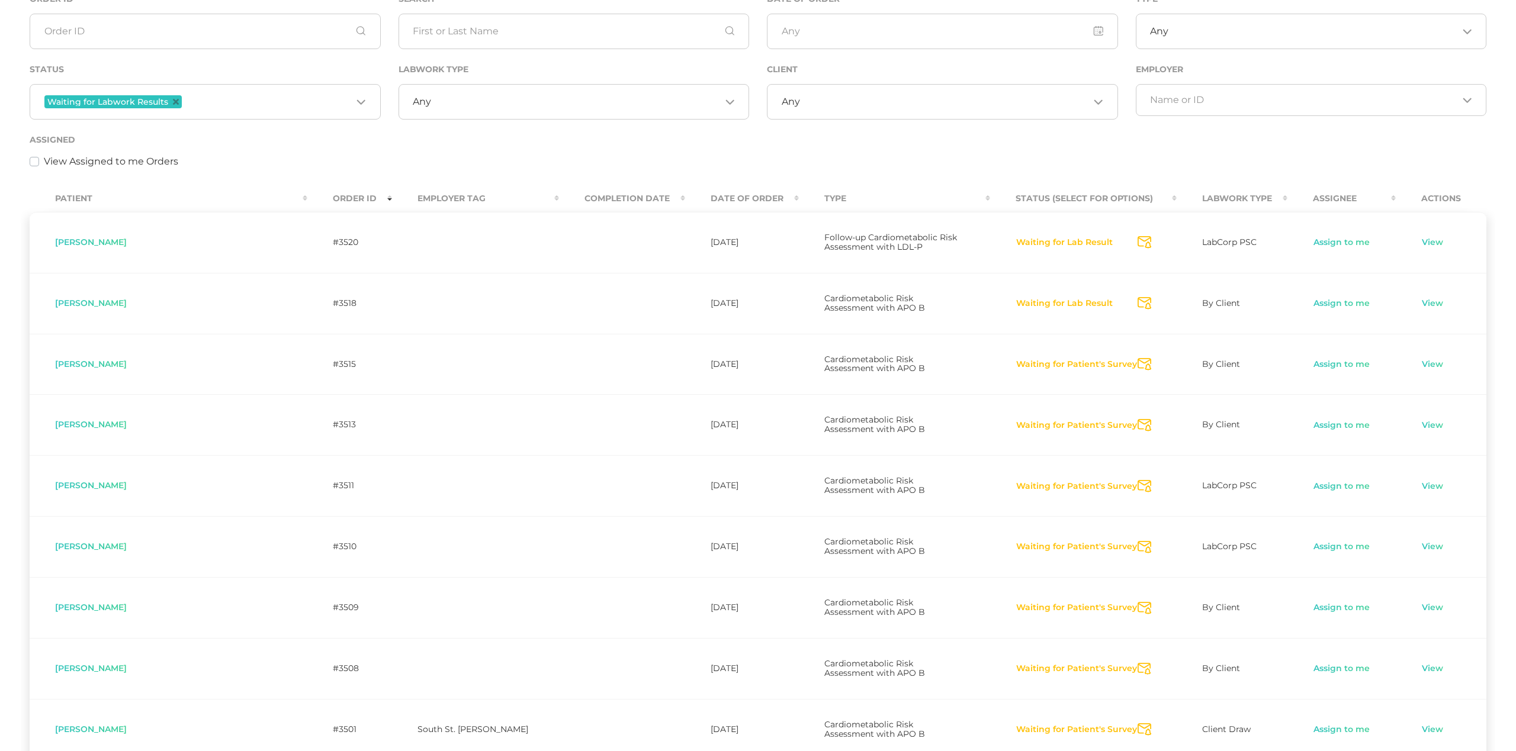
scroll to position [83, 0]
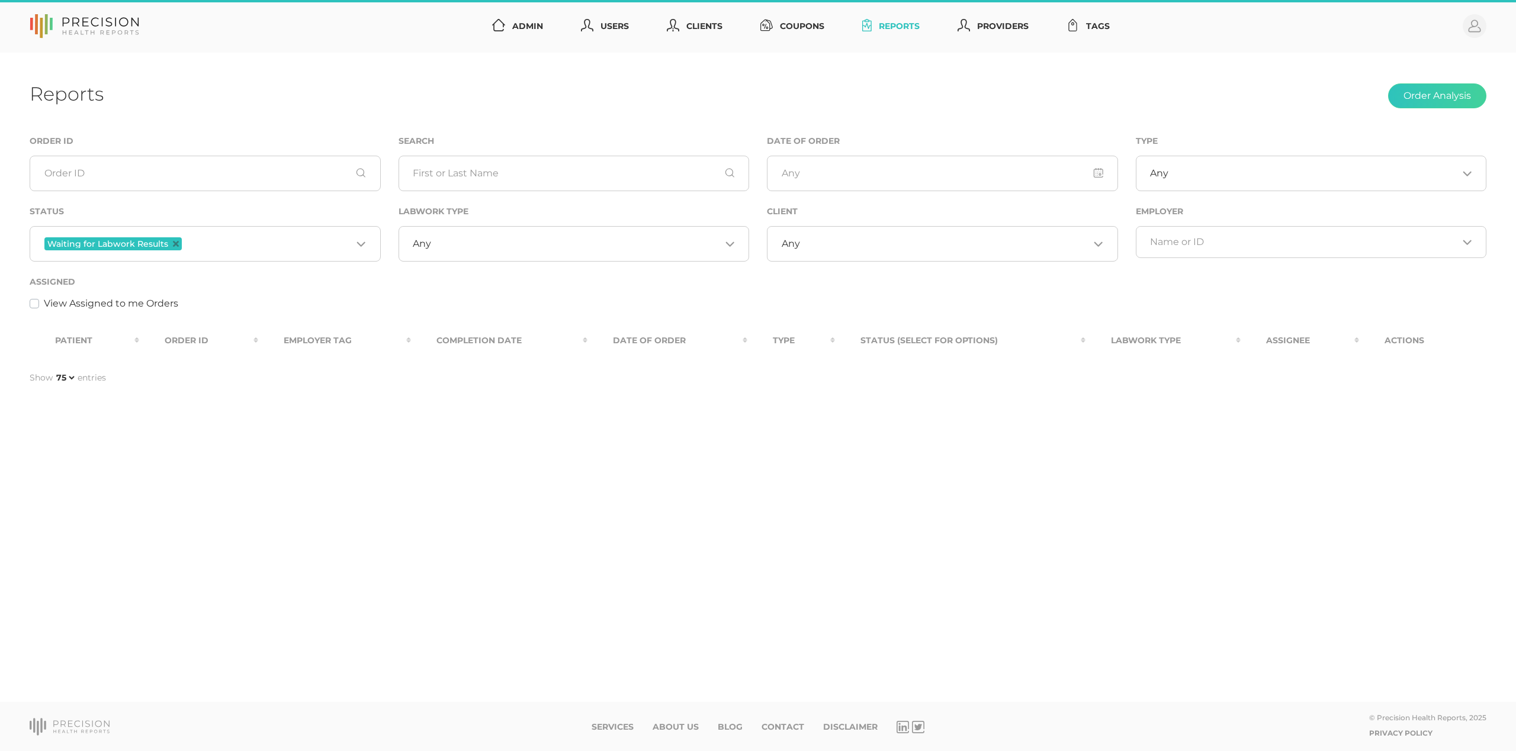
select select "75"
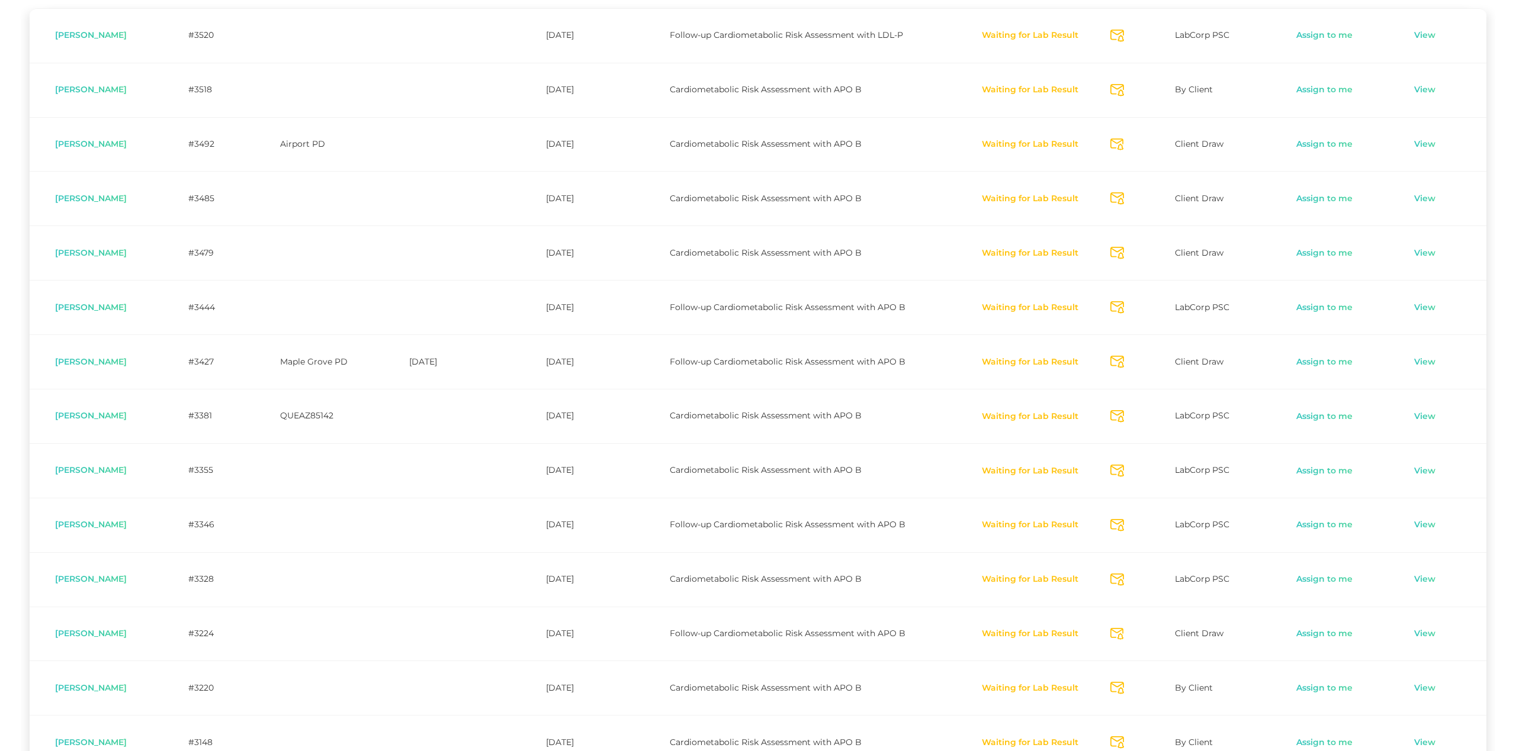
scroll to position [355, 0]
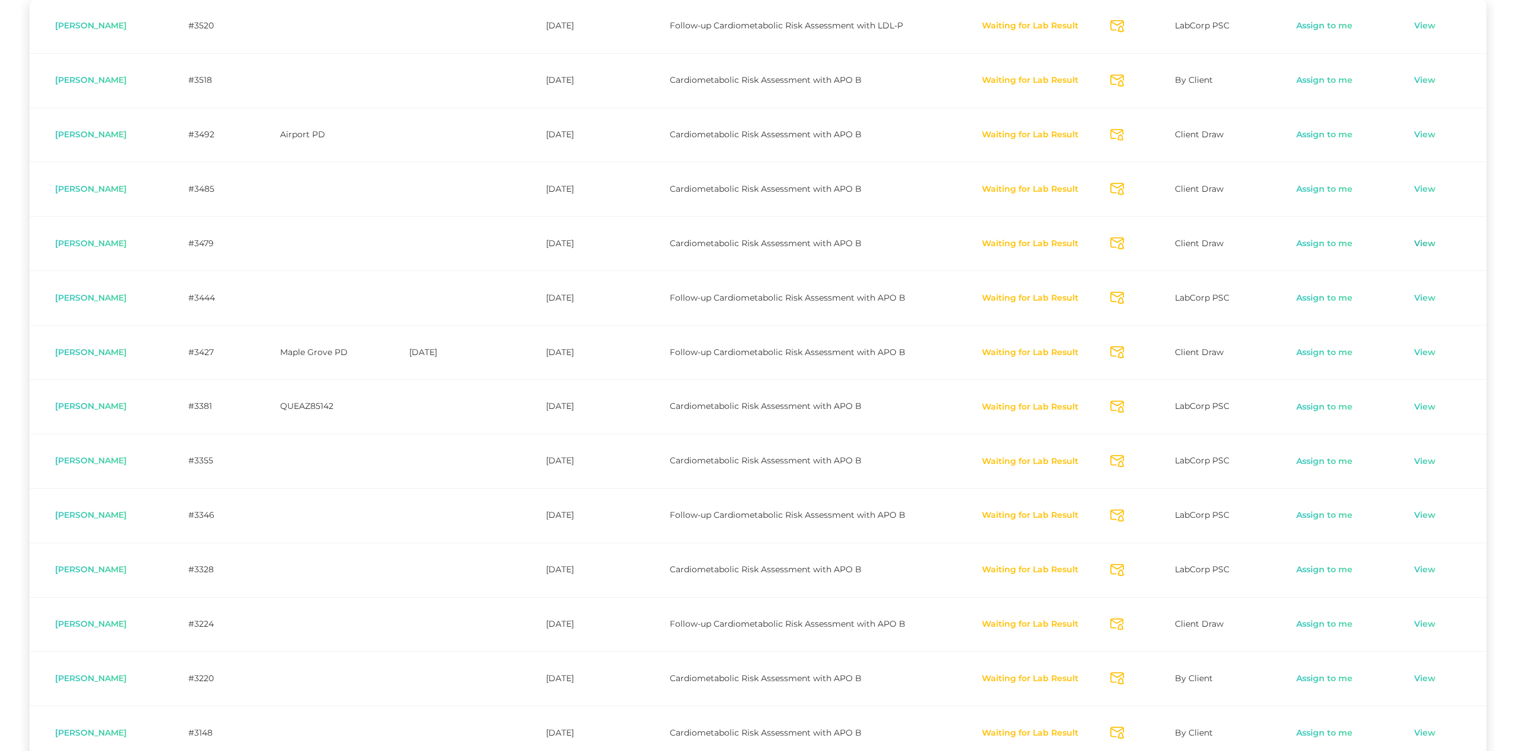
click at [1427, 244] on link "View" at bounding box center [1424, 244] width 23 height 12
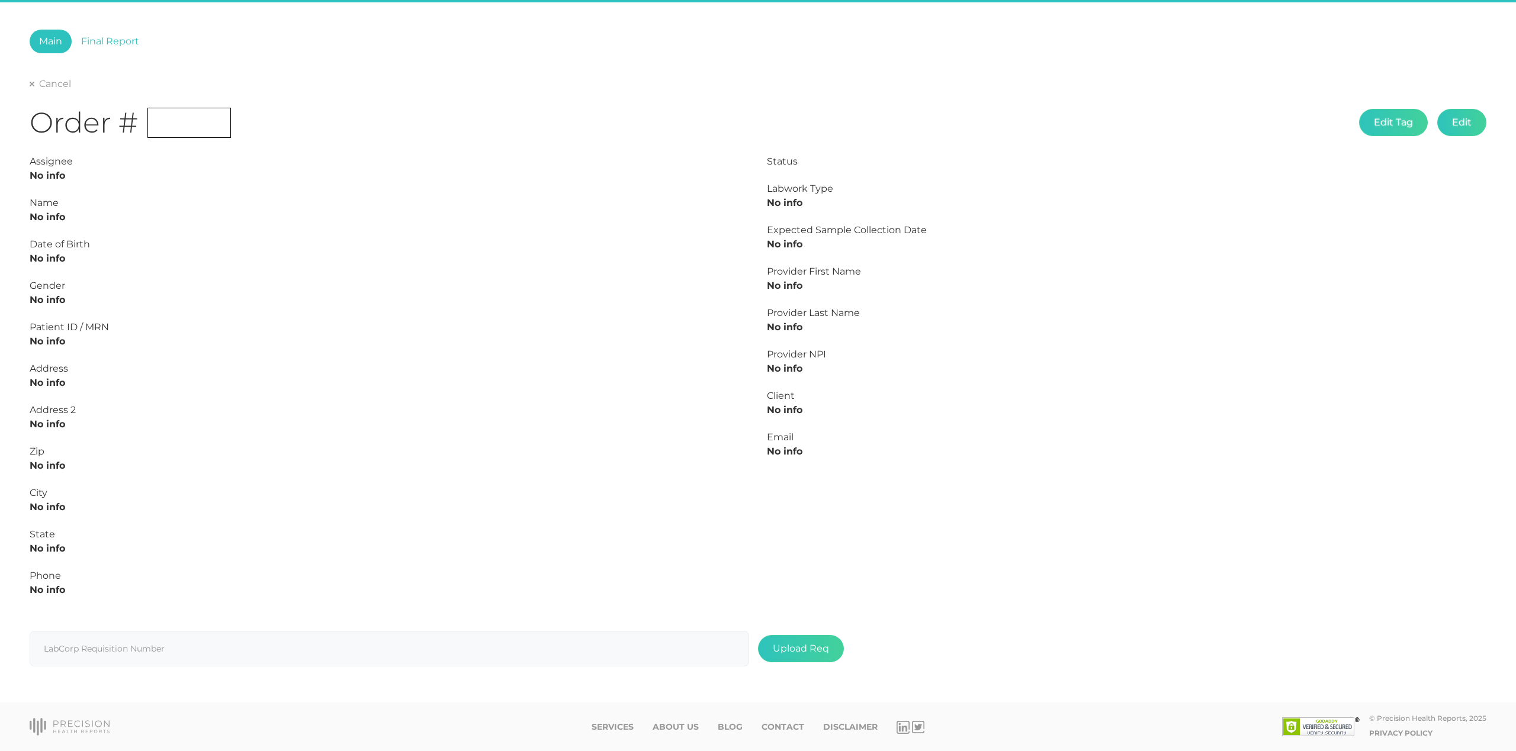
type input "L2505873933"
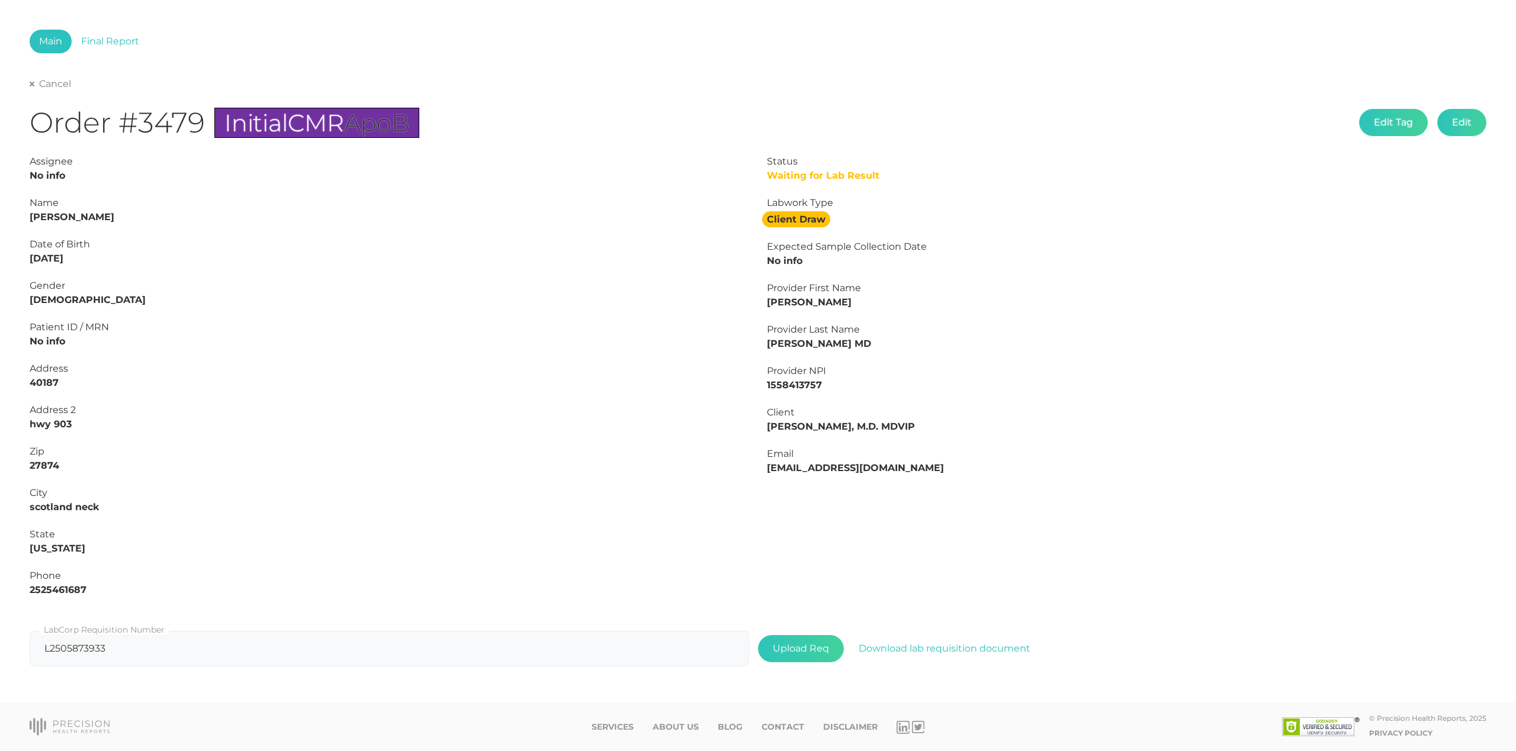
click at [50, 79] on link "Cancel" at bounding box center [50, 84] width 41 height 12
select select "75"
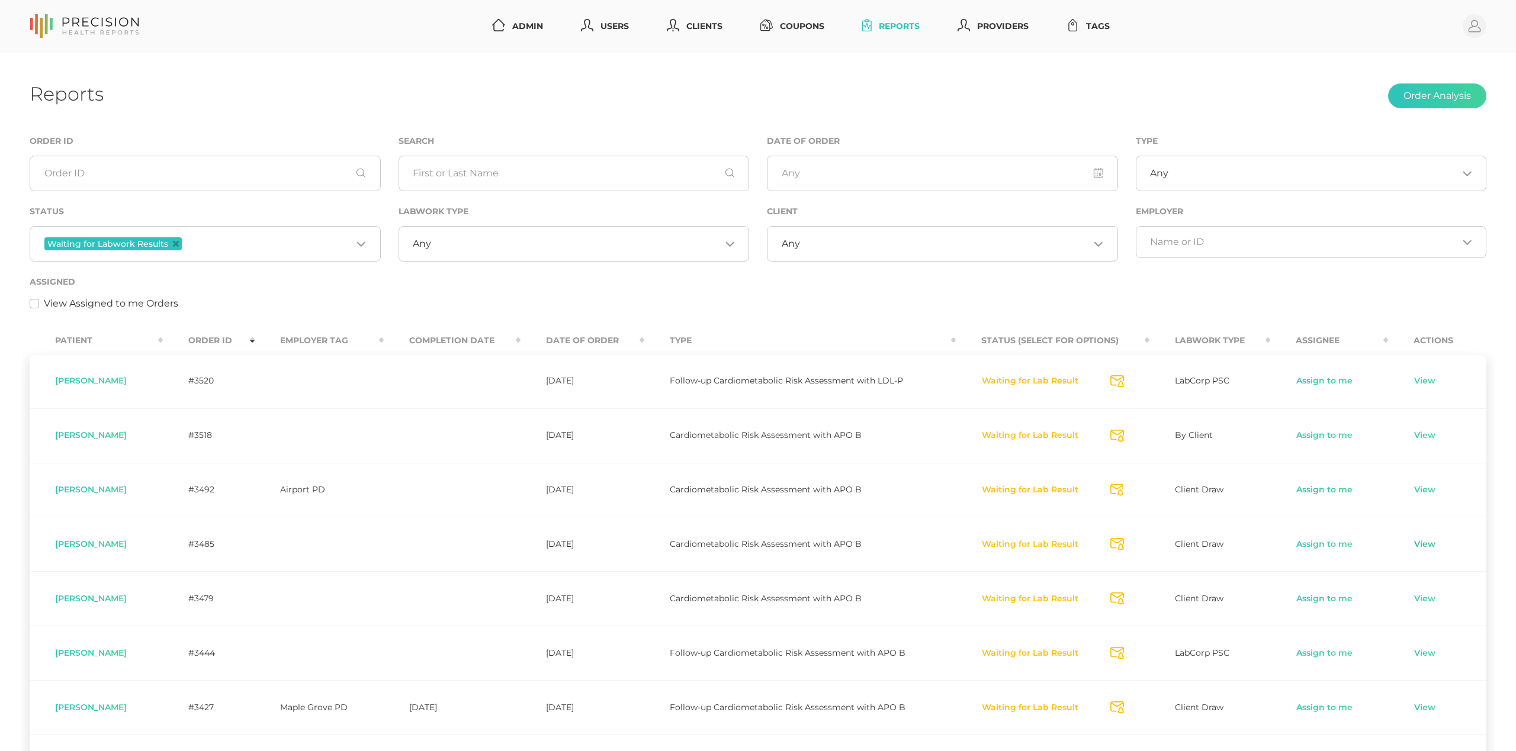
click at [1422, 542] on link "View" at bounding box center [1424, 545] width 23 height 12
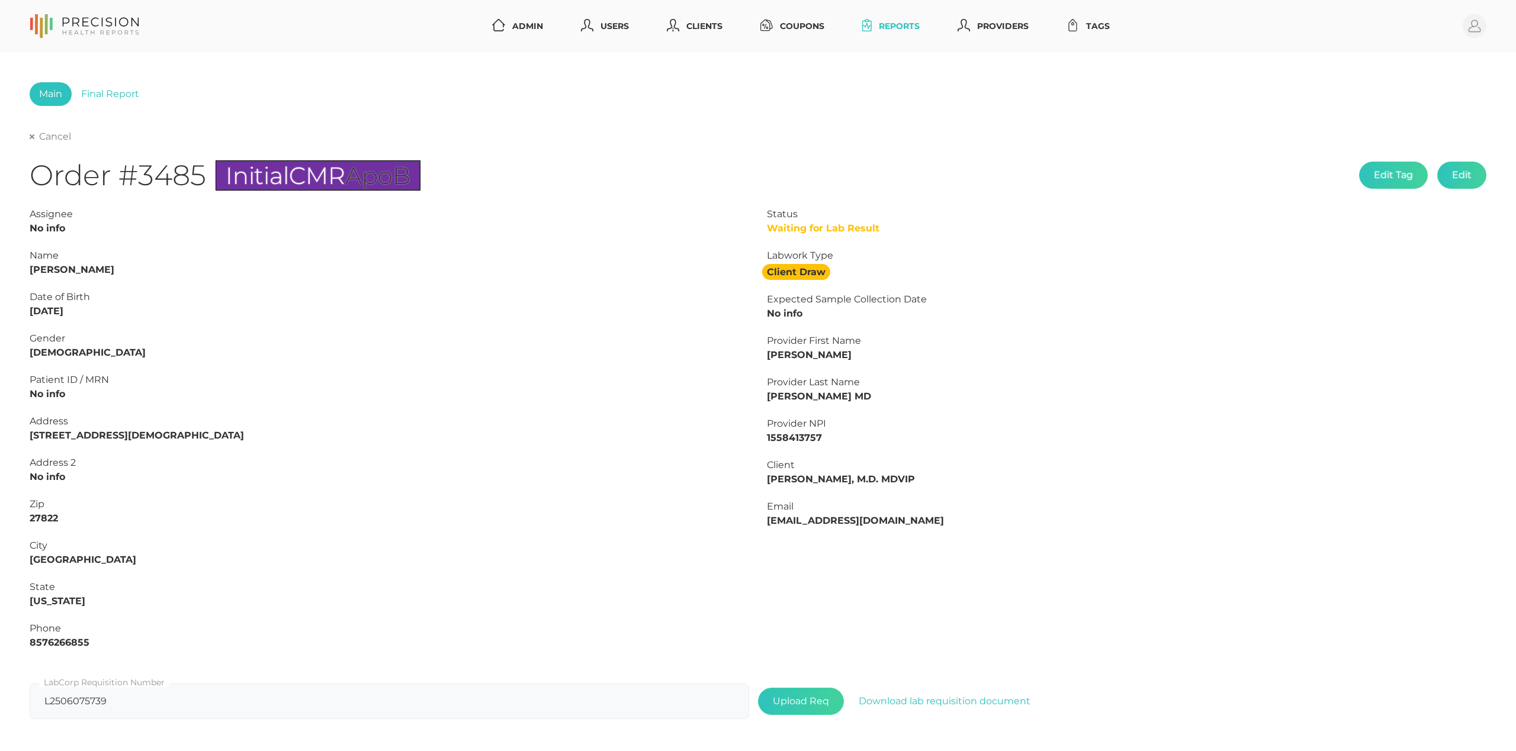
click at [46, 142] on link "Cancel" at bounding box center [50, 137] width 41 height 12
select select "75"
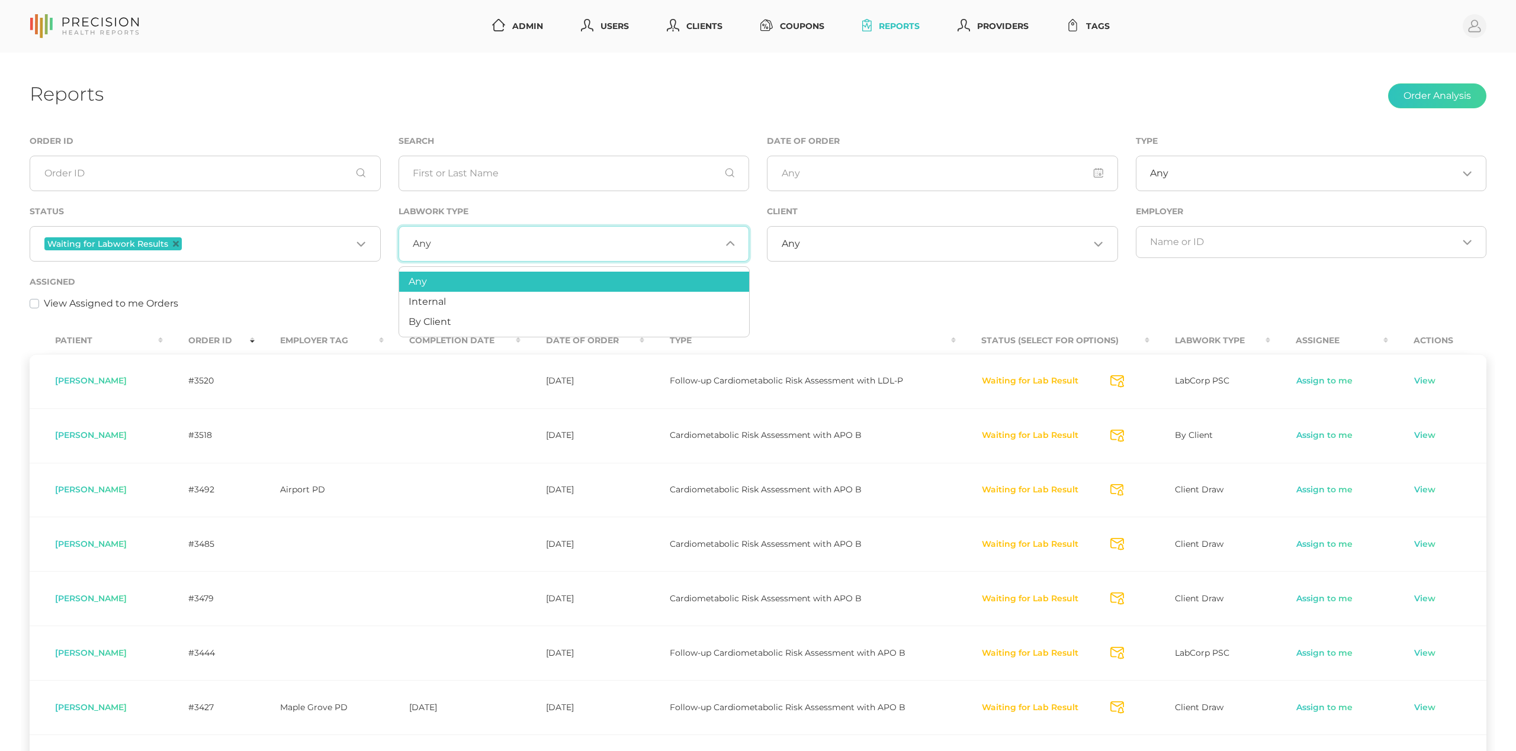
click at [534, 248] on input "Search for option" at bounding box center [576, 244] width 290 height 12
click at [501, 319] on li "By Client" at bounding box center [574, 322] width 350 height 20
click at [489, 237] on div "By Client Loading..." at bounding box center [574, 244] width 351 height 36
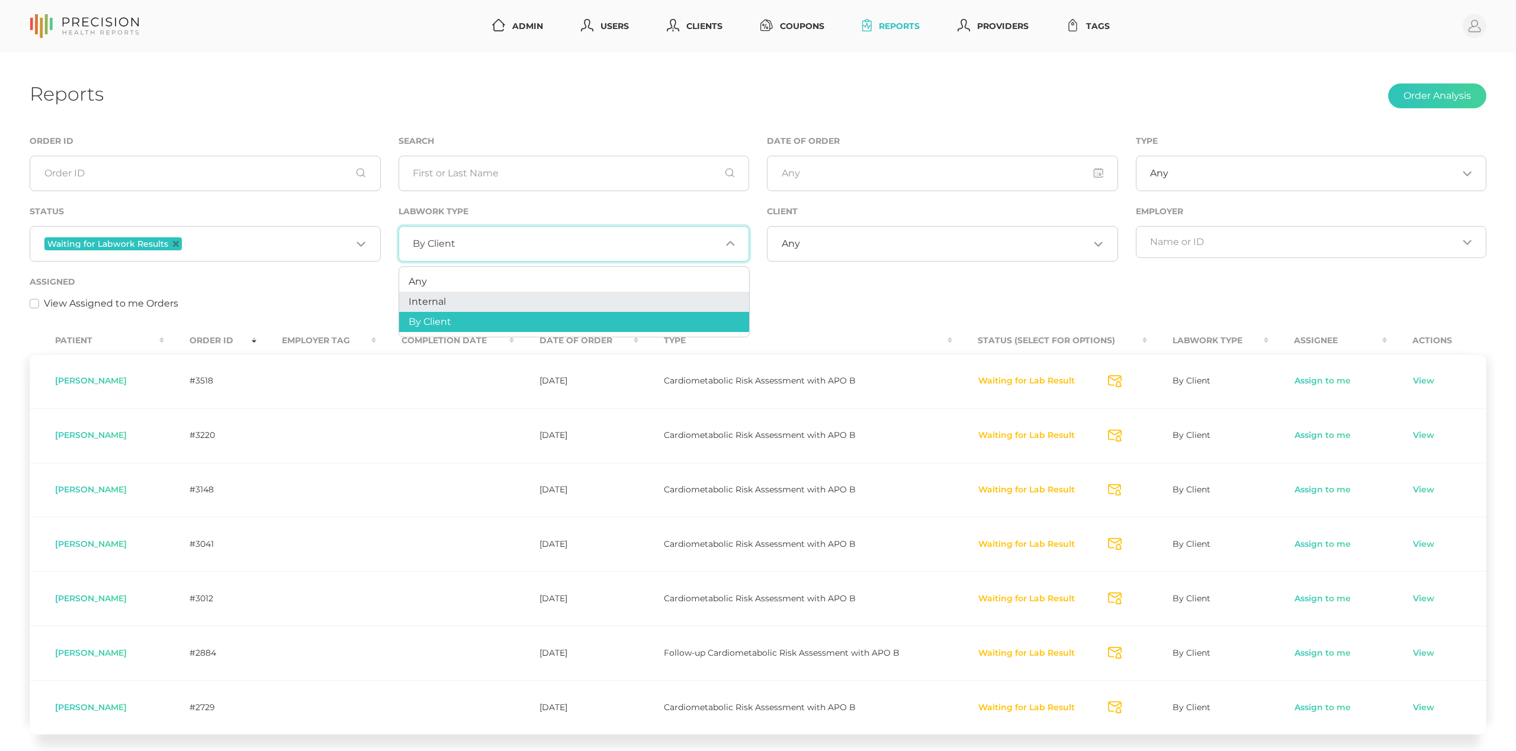
click at [477, 301] on li "Internal" at bounding box center [574, 302] width 350 height 20
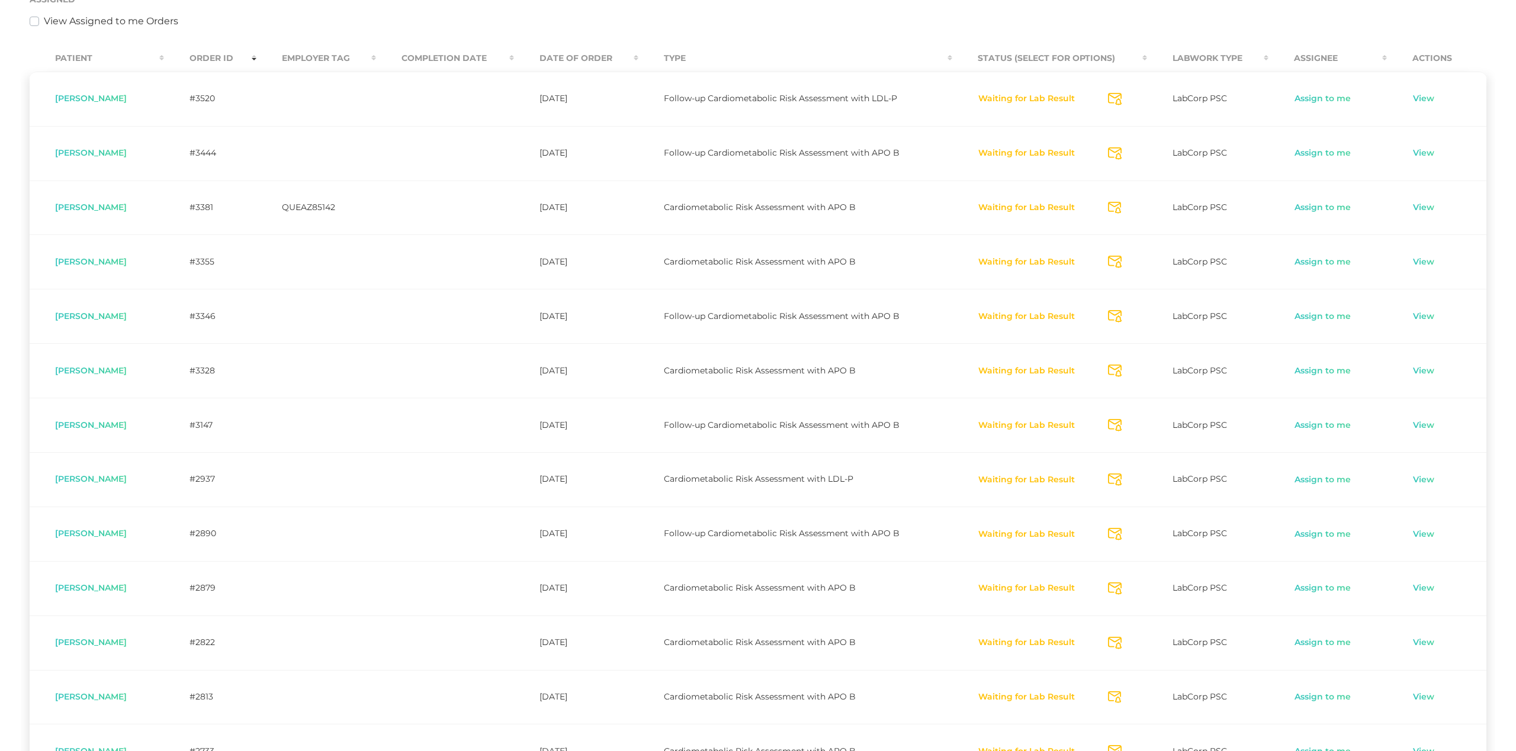
scroll to position [274, 0]
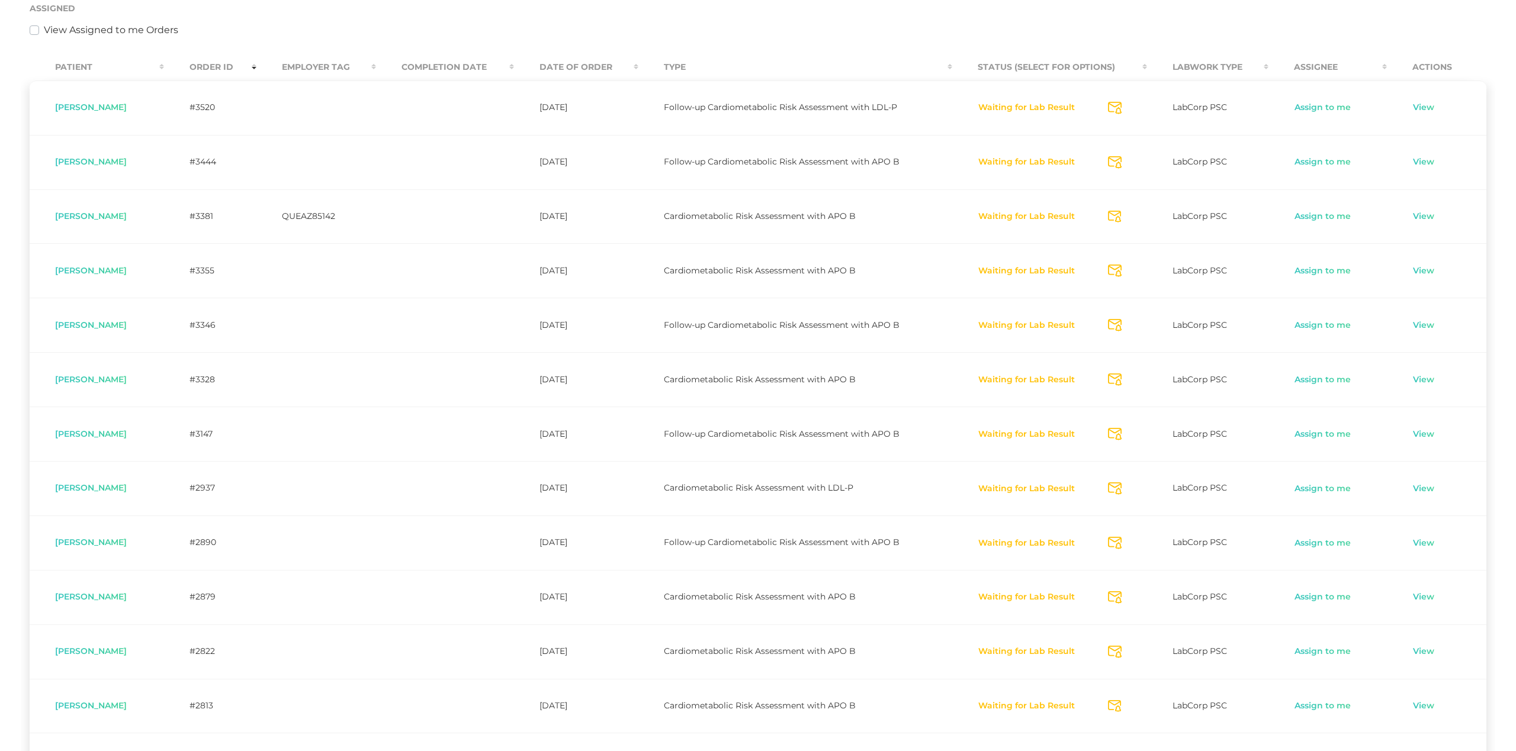
click at [1117, 160] on icon "Send Notification" at bounding box center [1115, 162] width 14 height 12
click at [1116, 219] on icon "Send Notification" at bounding box center [1115, 217] width 14 height 12
click at [1121, 269] on icon "Send Notification" at bounding box center [1115, 271] width 14 height 12
click at [1118, 325] on icon "Send Notification" at bounding box center [1115, 325] width 14 height 12
click at [1116, 380] on icon "Send Notification" at bounding box center [1115, 380] width 14 height 12
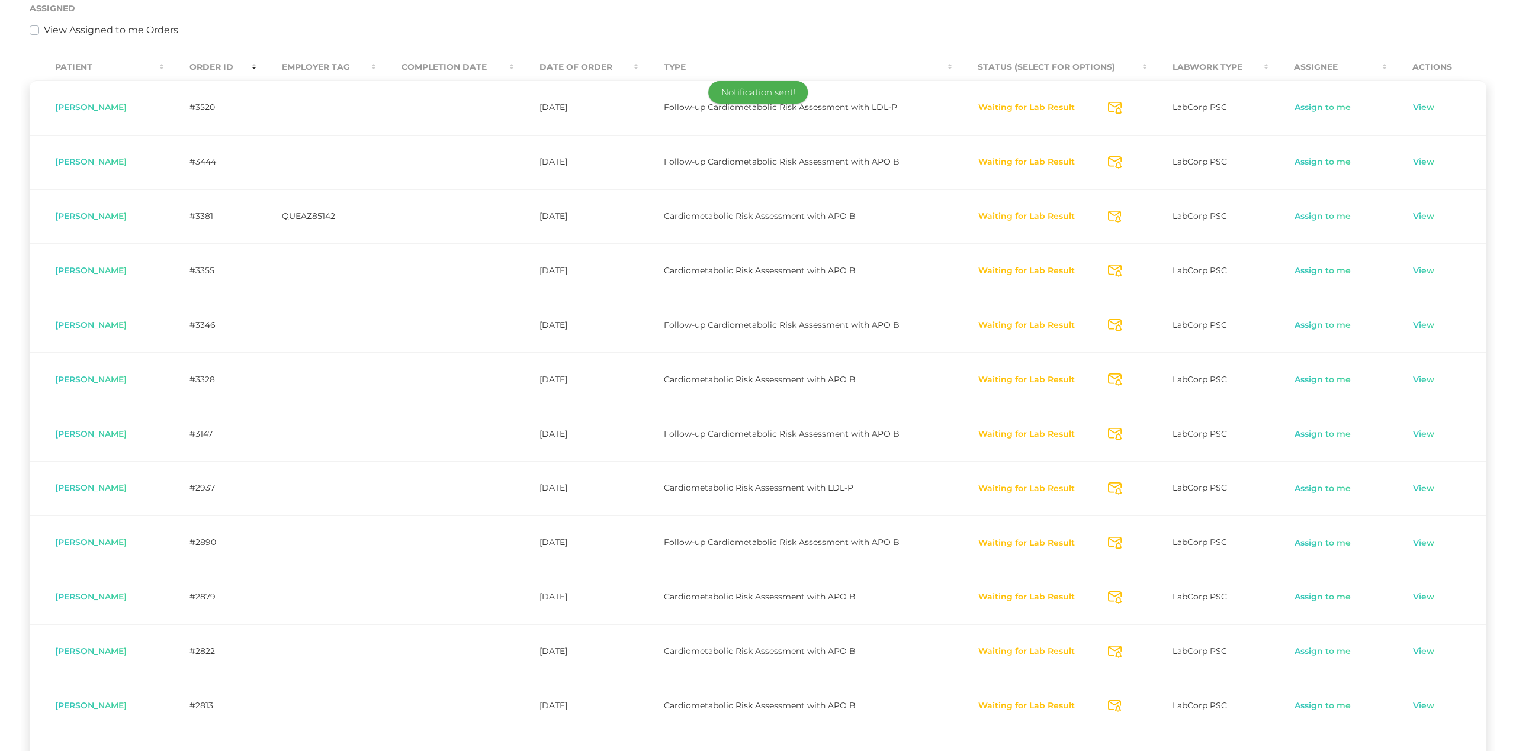
click at [1122, 436] on icon "Send Notification" at bounding box center [1115, 434] width 14 height 12
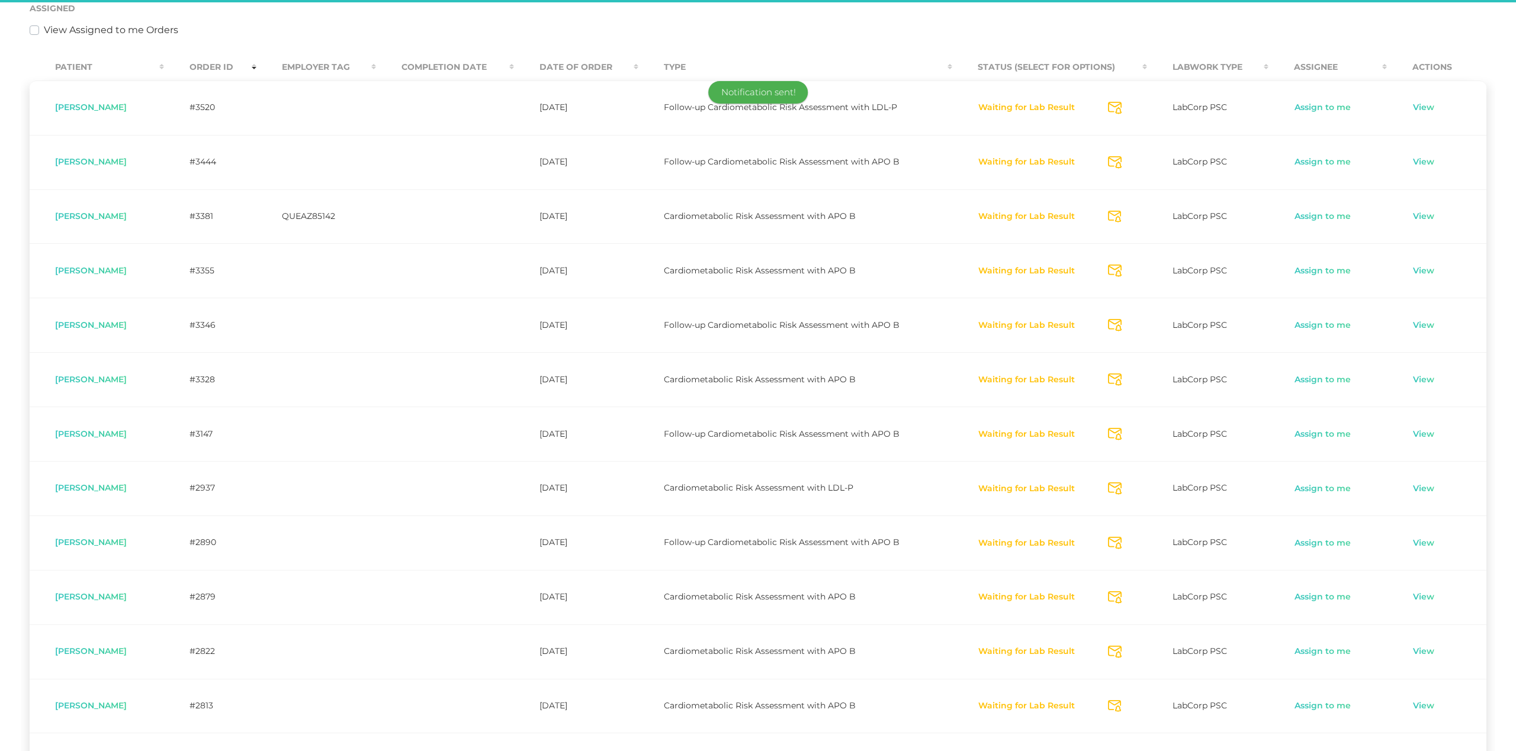
click at [1118, 491] on icon "Send Notification" at bounding box center [1115, 489] width 14 height 12
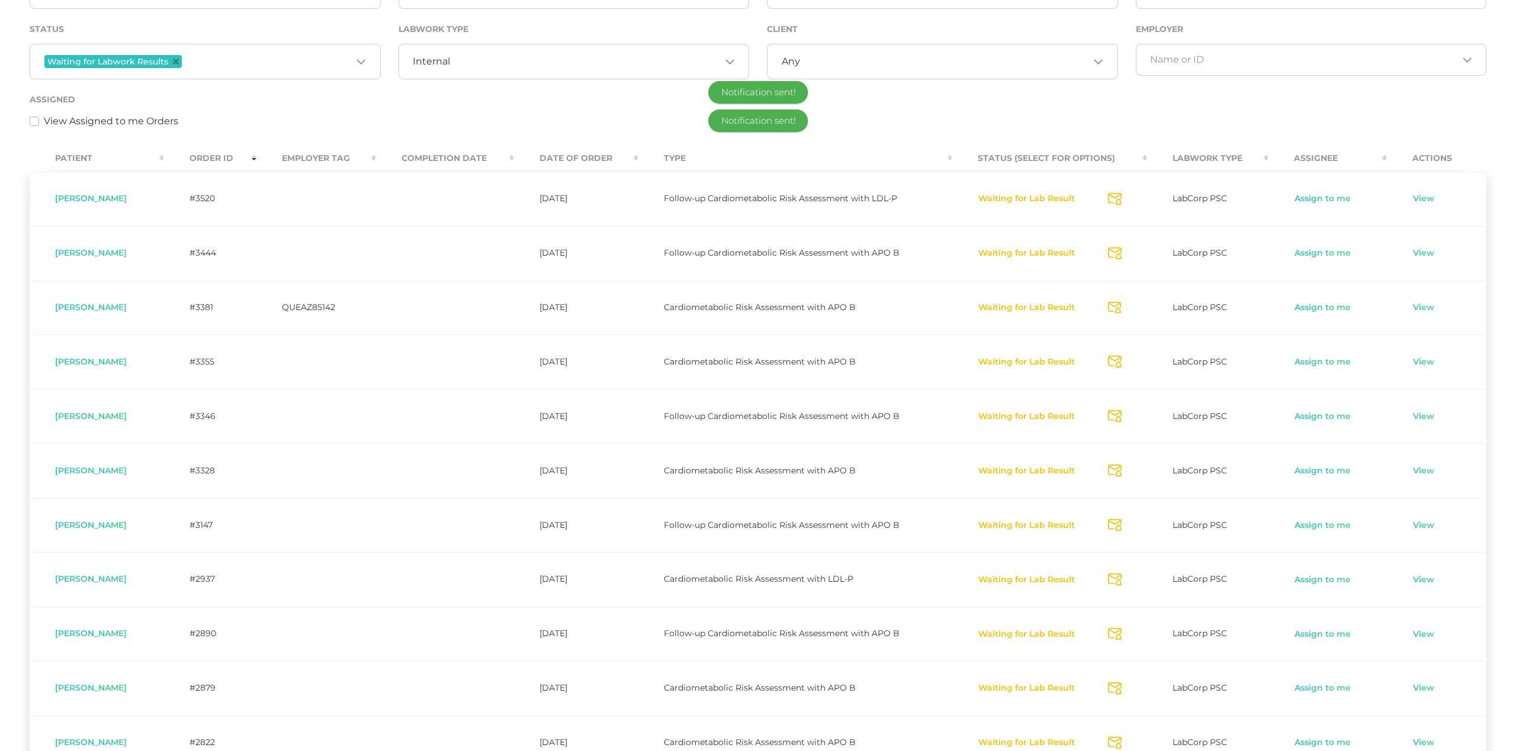
scroll to position [181, 0]
click at [1119, 639] on icon "Send Notification" at bounding box center [1115, 636] width 14 height 12
click at [1120, 691] on icon "Send Notification" at bounding box center [1115, 691] width 14 height 12
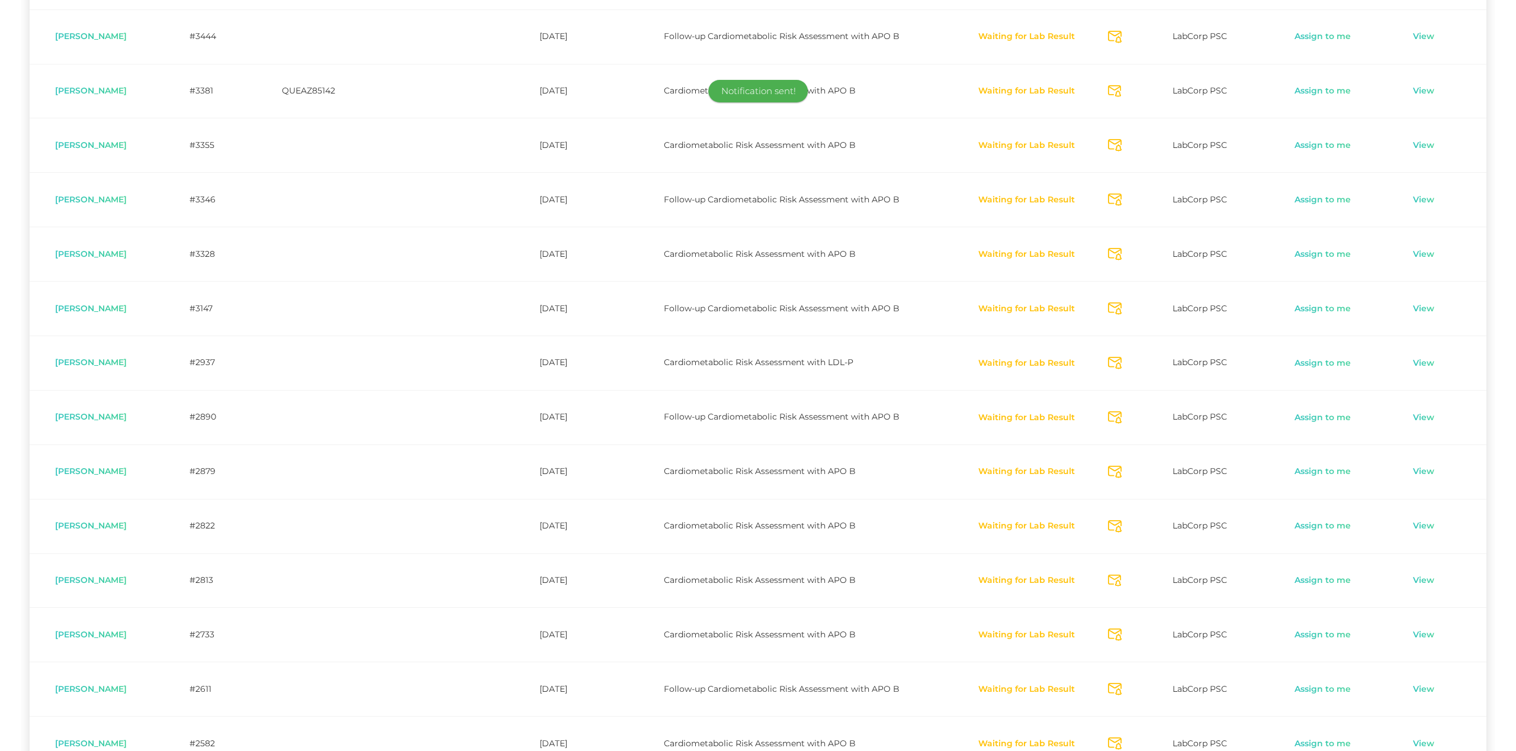
scroll to position [401, 0]
click at [1120, 528] on icon "Send Notification" at bounding box center [1115, 524] width 14 height 12
click at [1119, 584] on icon "Send Notification" at bounding box center [1115, 579] width 14 height 12
click at [1118, 637] on icon "Send Notification" at bounding box center [1115, 633] width 14 height 12
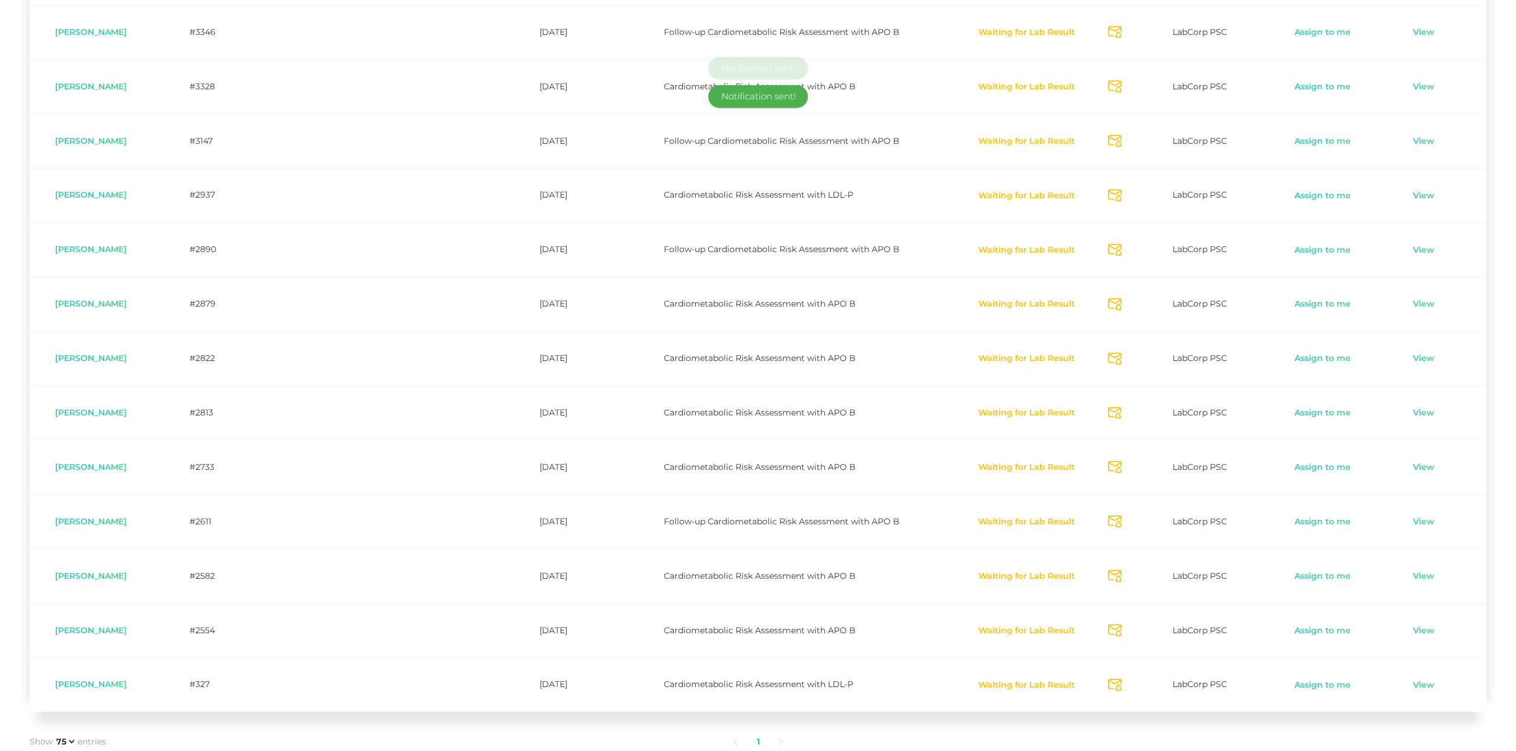
scroll to position [569, 0]
click at [1118, 570] on icon "Send Notification" at bounding box center [1115, 574] width 14 height 12
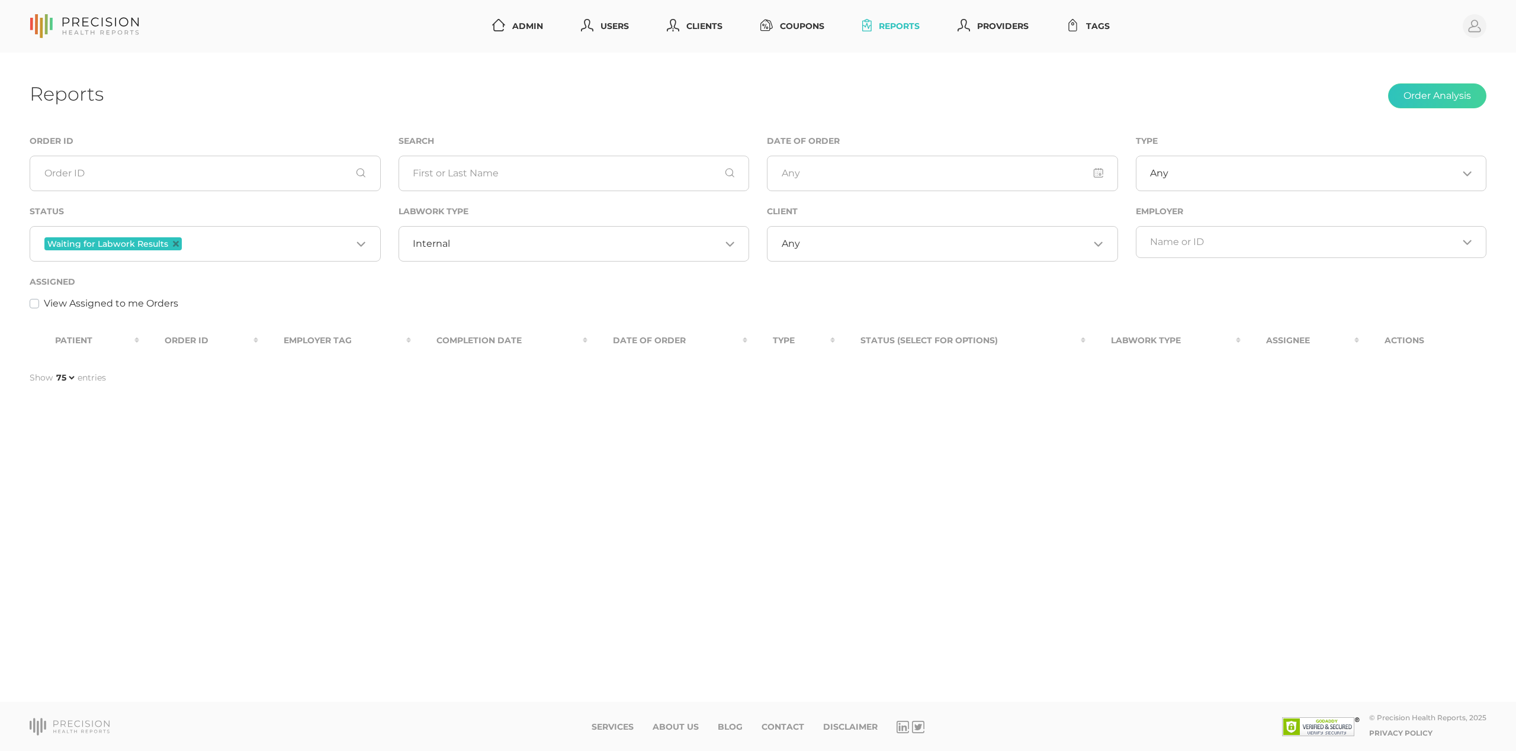
select select "75"
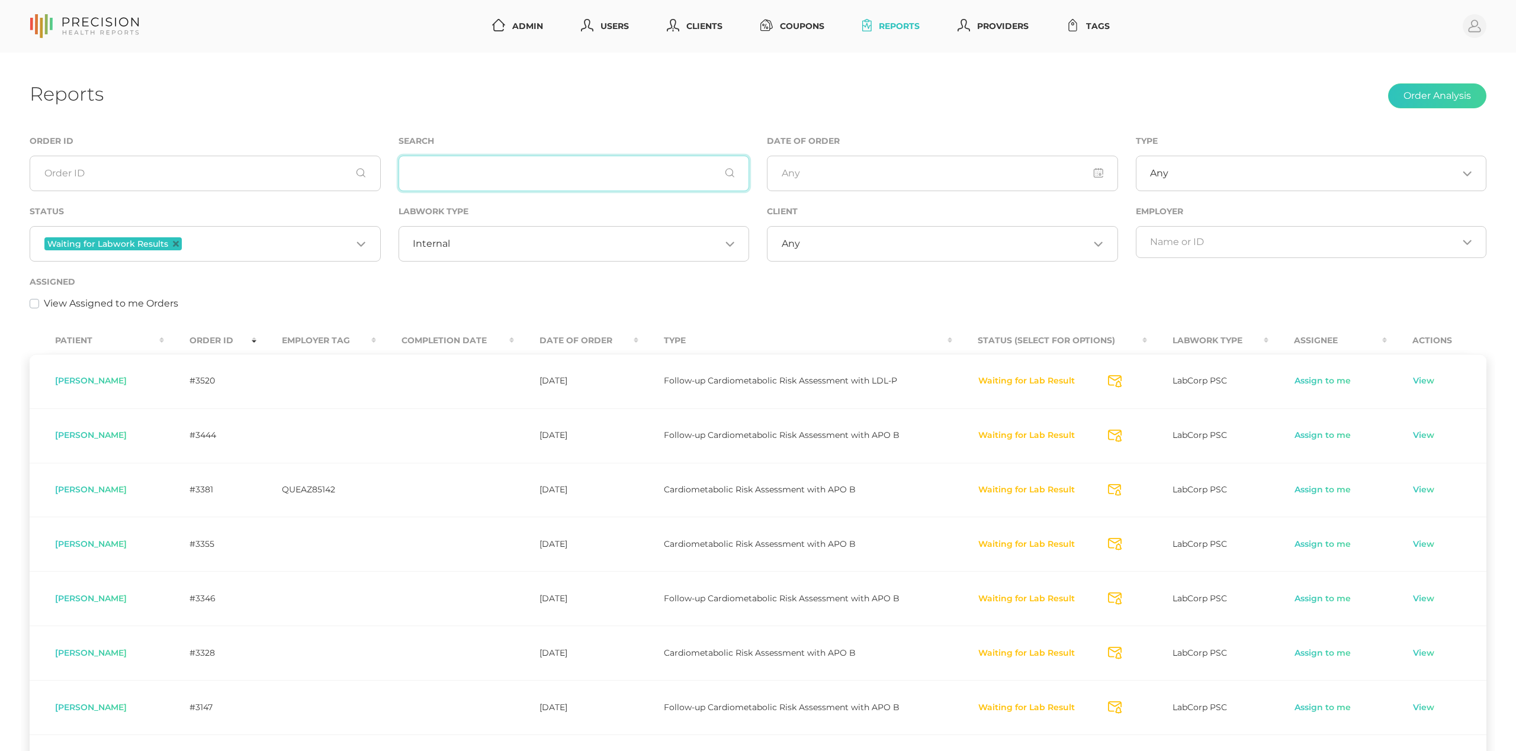
click at [532, 169] on input "text" at bounding box center [574, 174] width 351 height 36
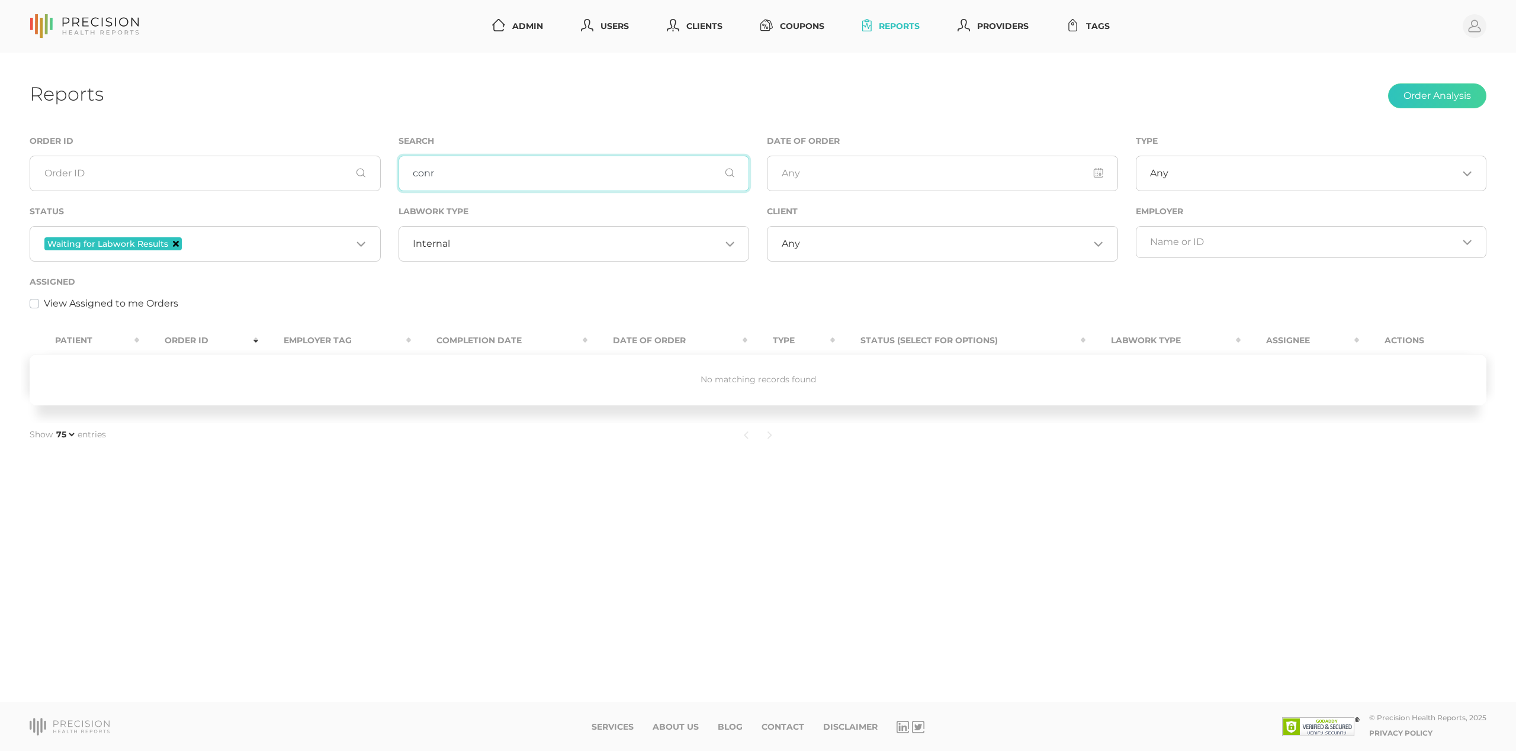
click at [175, 244] on icon "Deselect Waiting for Labwork Results" at bounding box center [176, 244] width 6 height 6
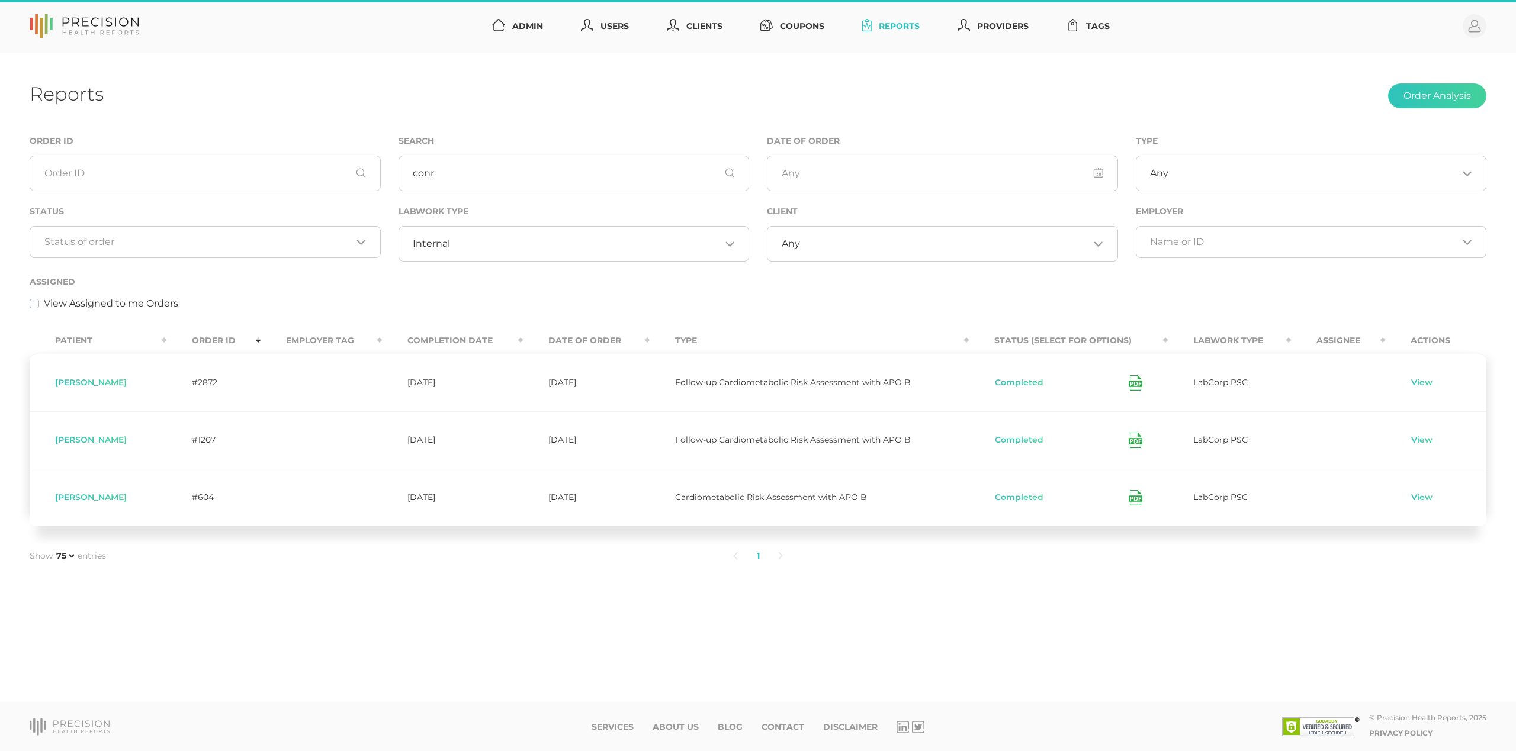
click at [571, 242] on input "Search for option" at bounding box center [585, 244] width 271 height 12
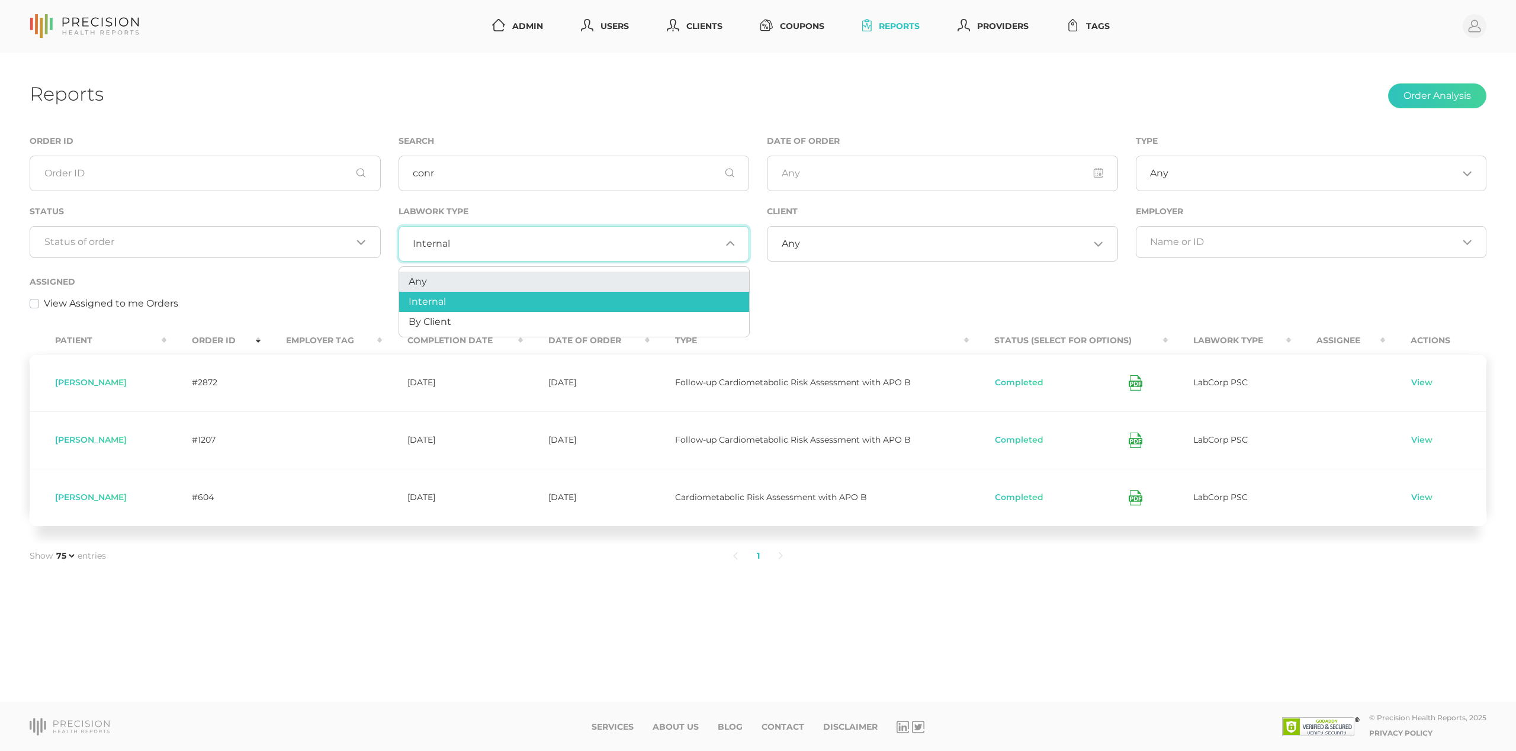
click at [468, 280] on li "Any" at bounding box center [574, 282] width 350 height 20
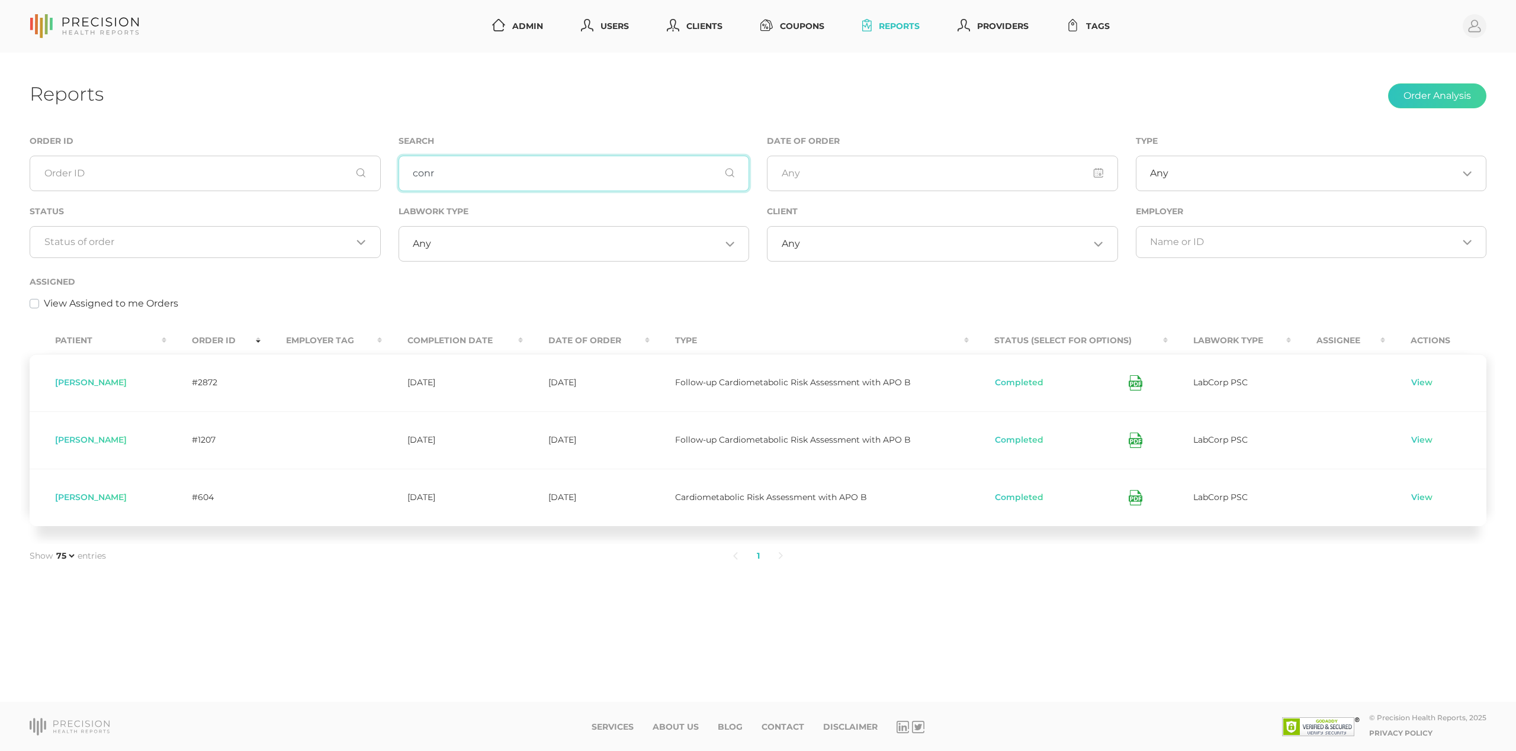
click at [531, 176] on input "conr" at bounding box center [574, 174] width 351 height 36
type input "c"
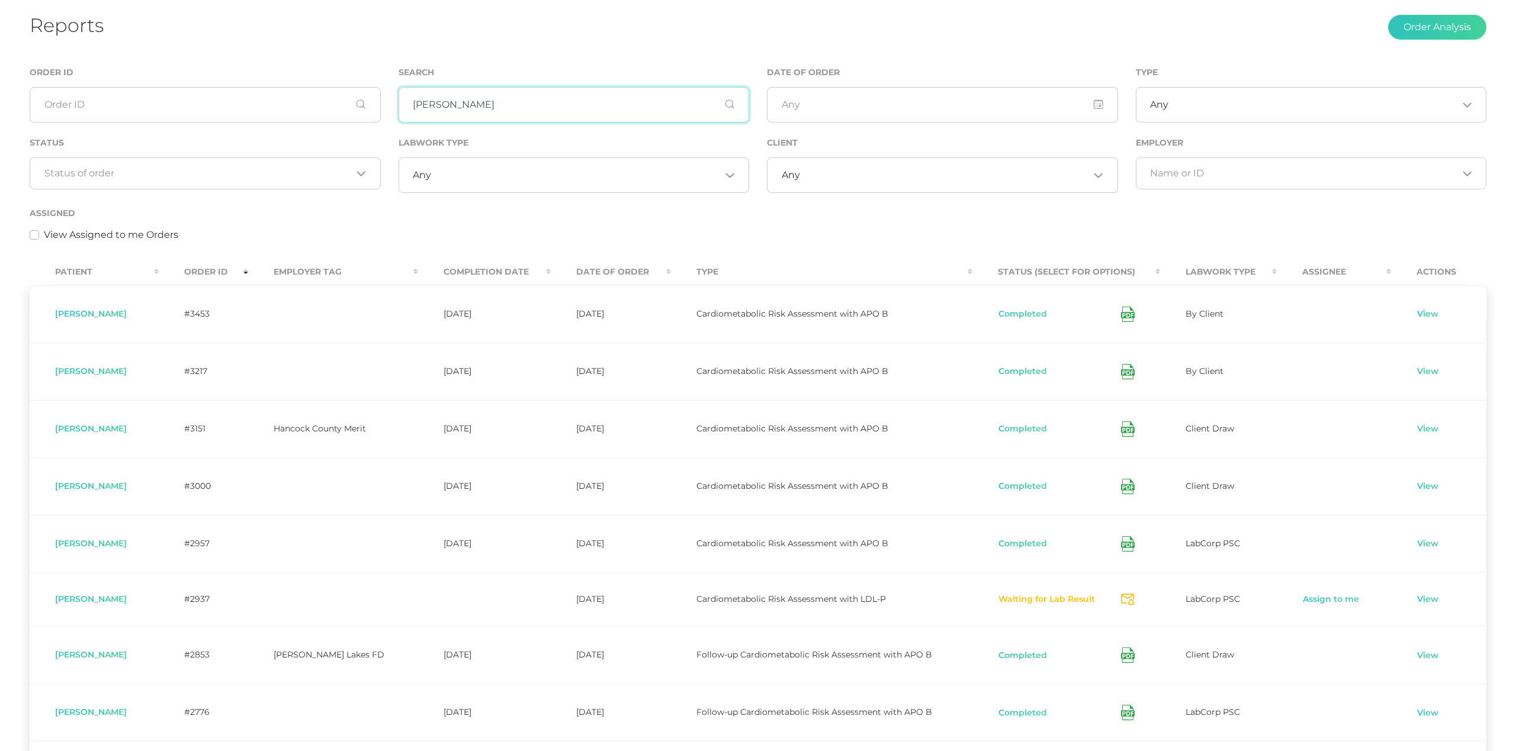
scroll to position [111, 0]
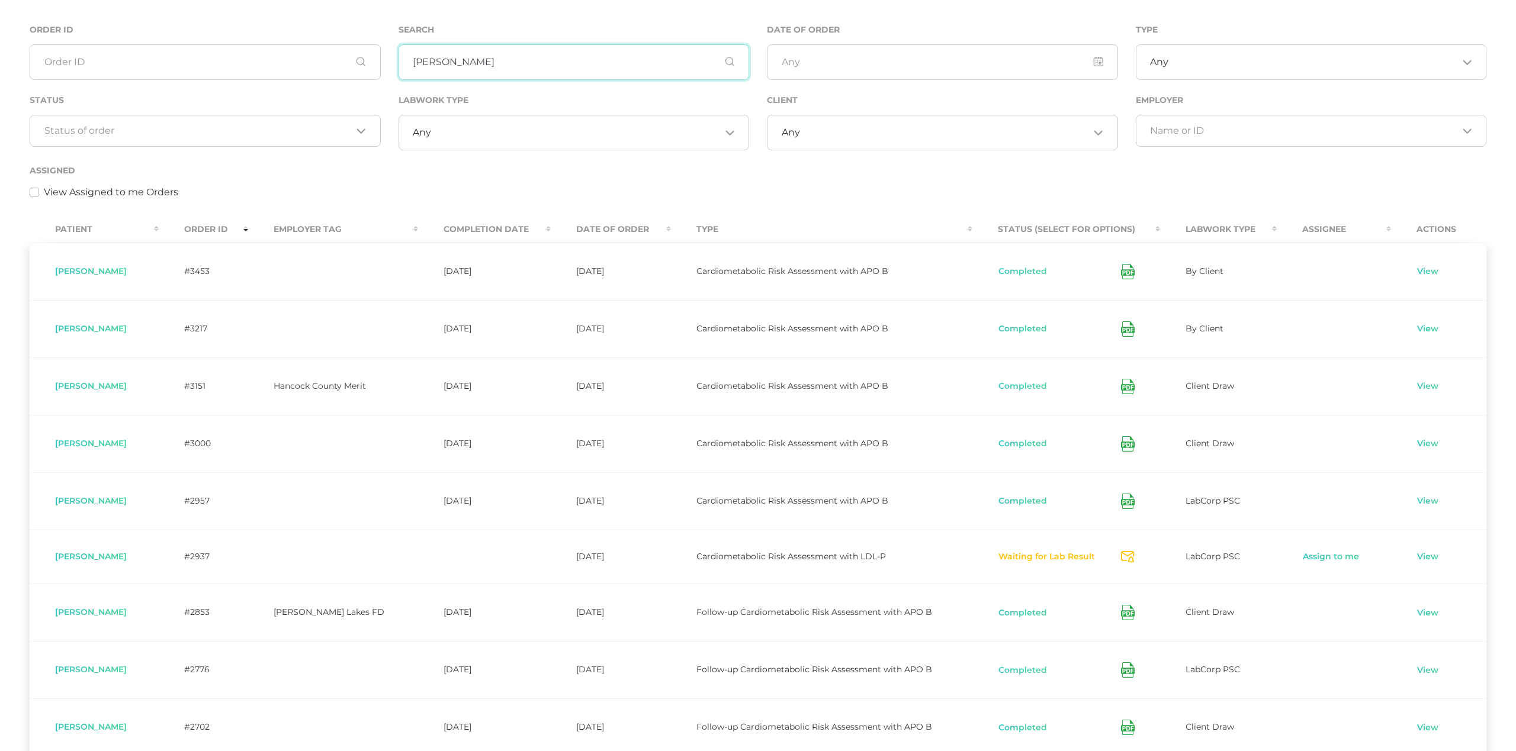
type input "Scott"
click at [96, 557] on span "Scott Conard" at bounding box center [91, 556] width 72 height 11
copy span "Conard"
click at [69, 562] on span "Scott Conard" at bounding box center [91, 556] width 72 height 11
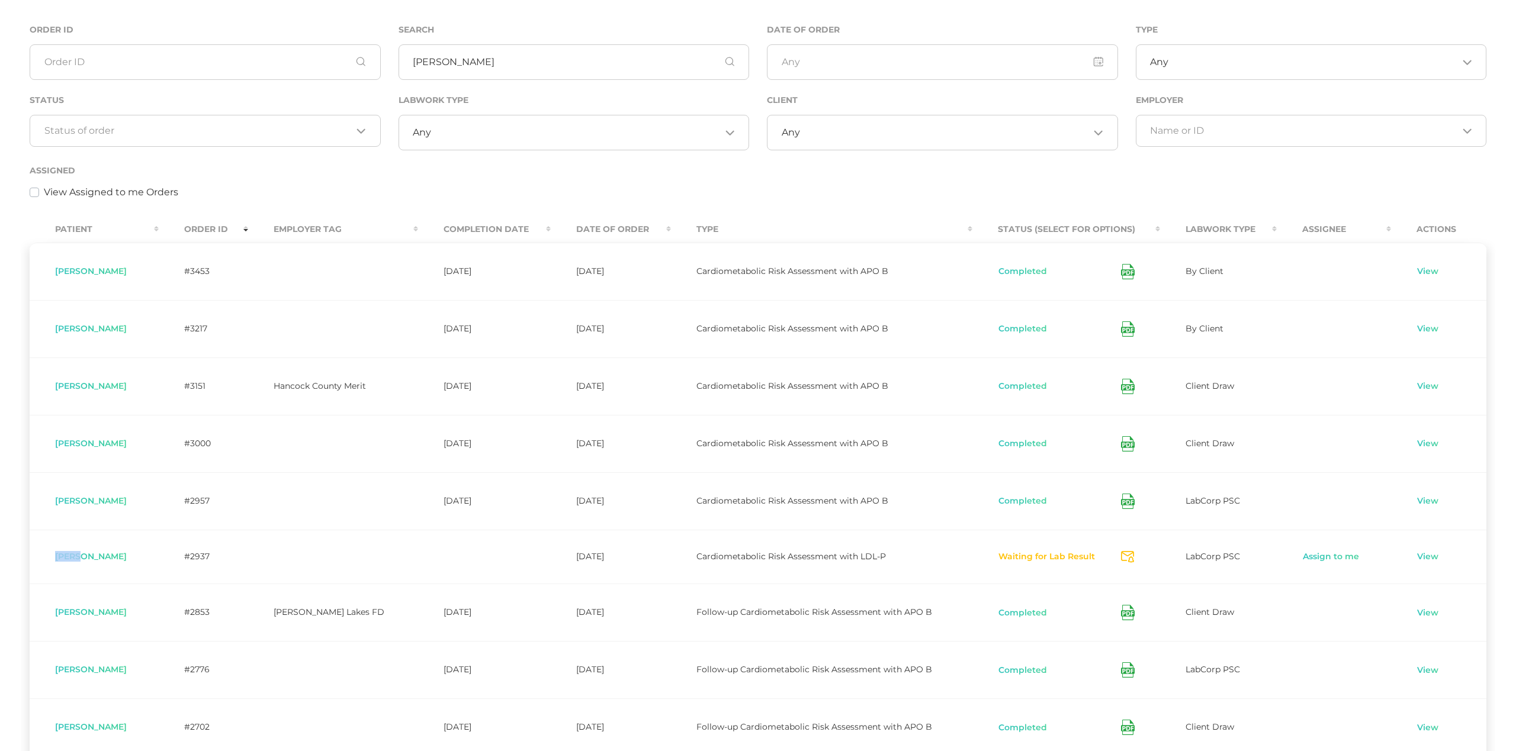
click at [69, 562] on span "Scott Conard" at bounding box center [91, 556] width 72 height 11
copy span "Scott"
click at [1438, 562] on link "View" at bounding box center [1427, 557] width 23 height 12
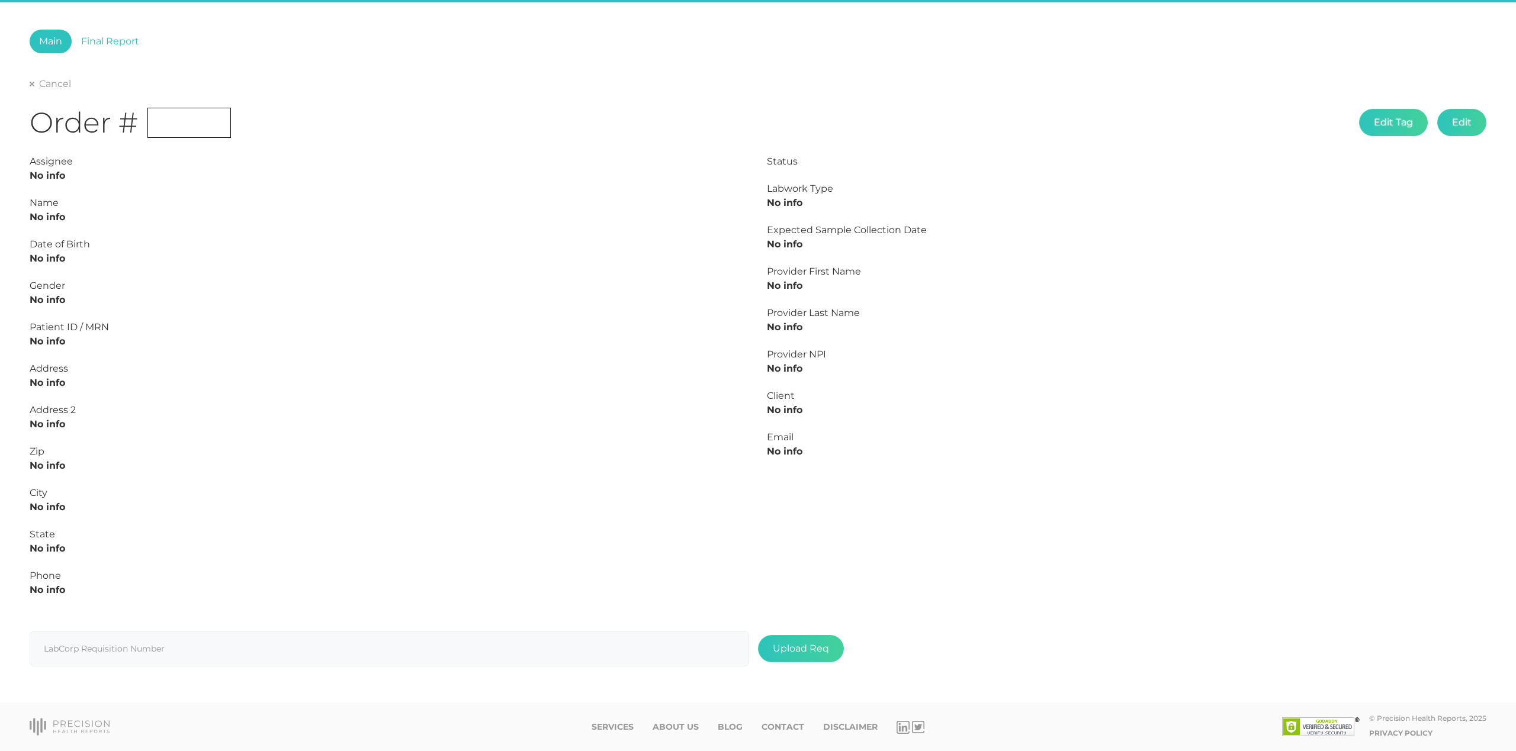
type input "L2501335773"
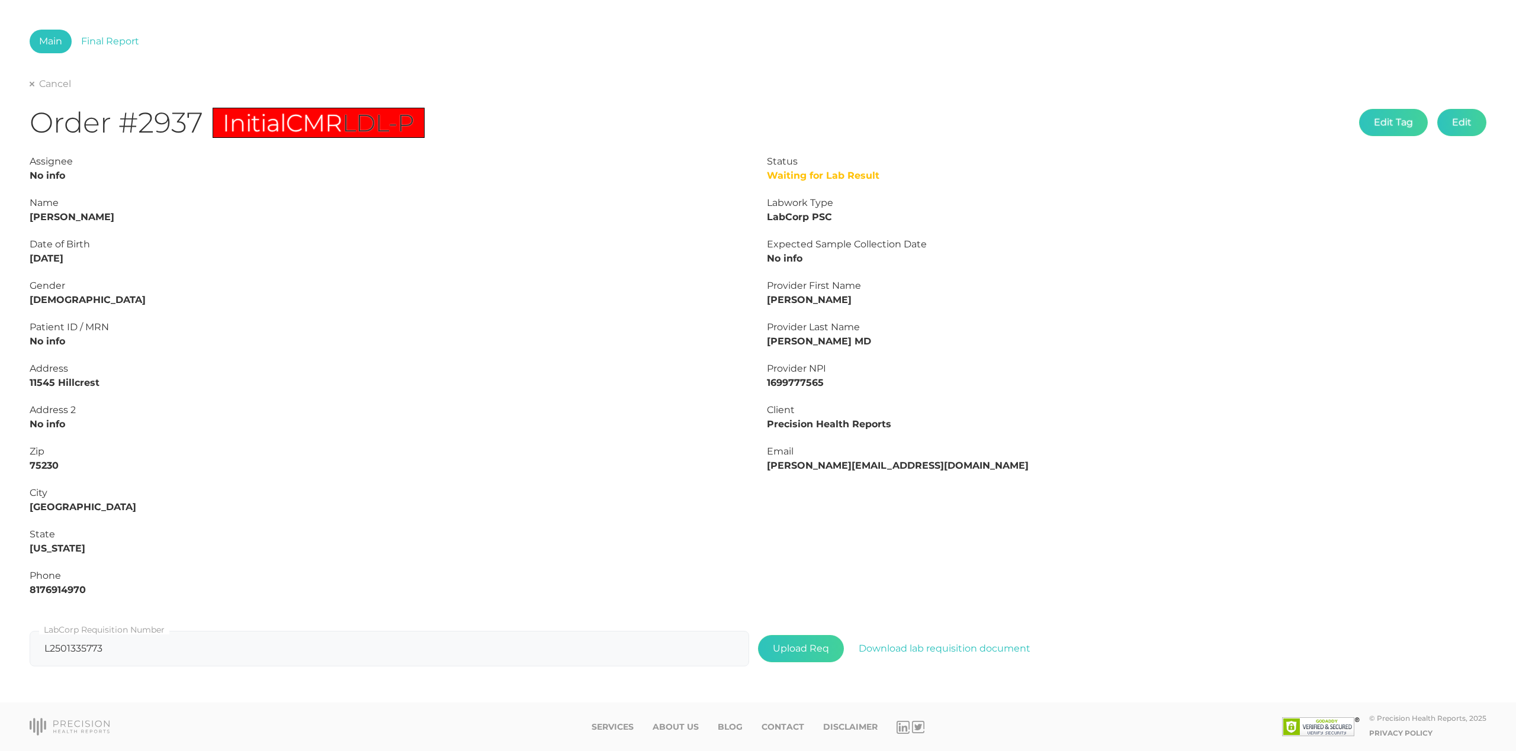
drag, startPoint x: 92, startPoint y: 254, endPoint x: -2, endPoint y: 254, distance: 94.7
click at [0, 254] on html "Admin Users Clients Coupons Reports Providers Tags Profile Main Final Report Ca…" at bounding box center [758, 349] width 1516 height 804
copy strong "10/01/1960"
click at [74, 86] on div "Cancel" at bounding box center [758, 84] width 1457 height 14
click at [62, 83] on link "Cancel" at bounding box center [50, 84] width 41 height 12
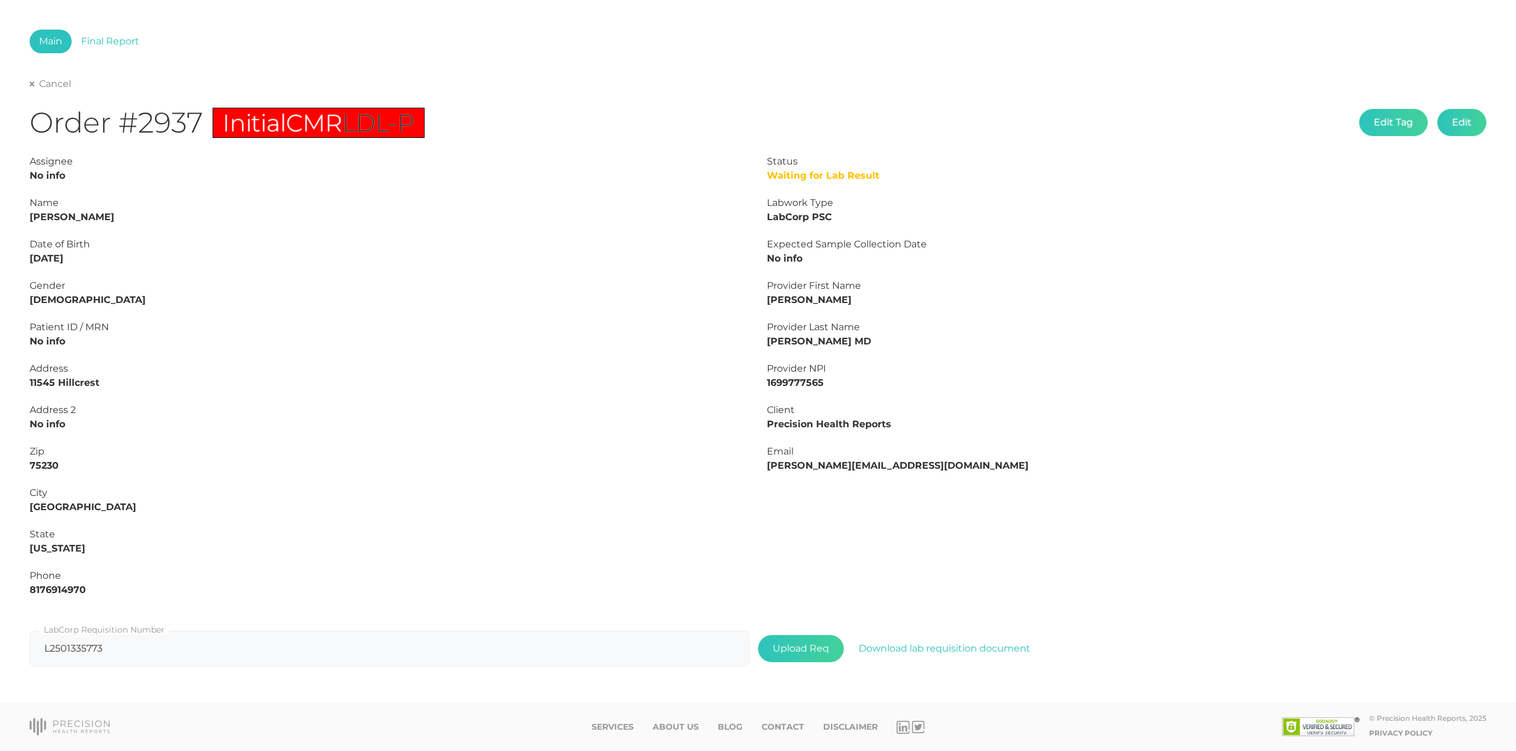
select select "75"
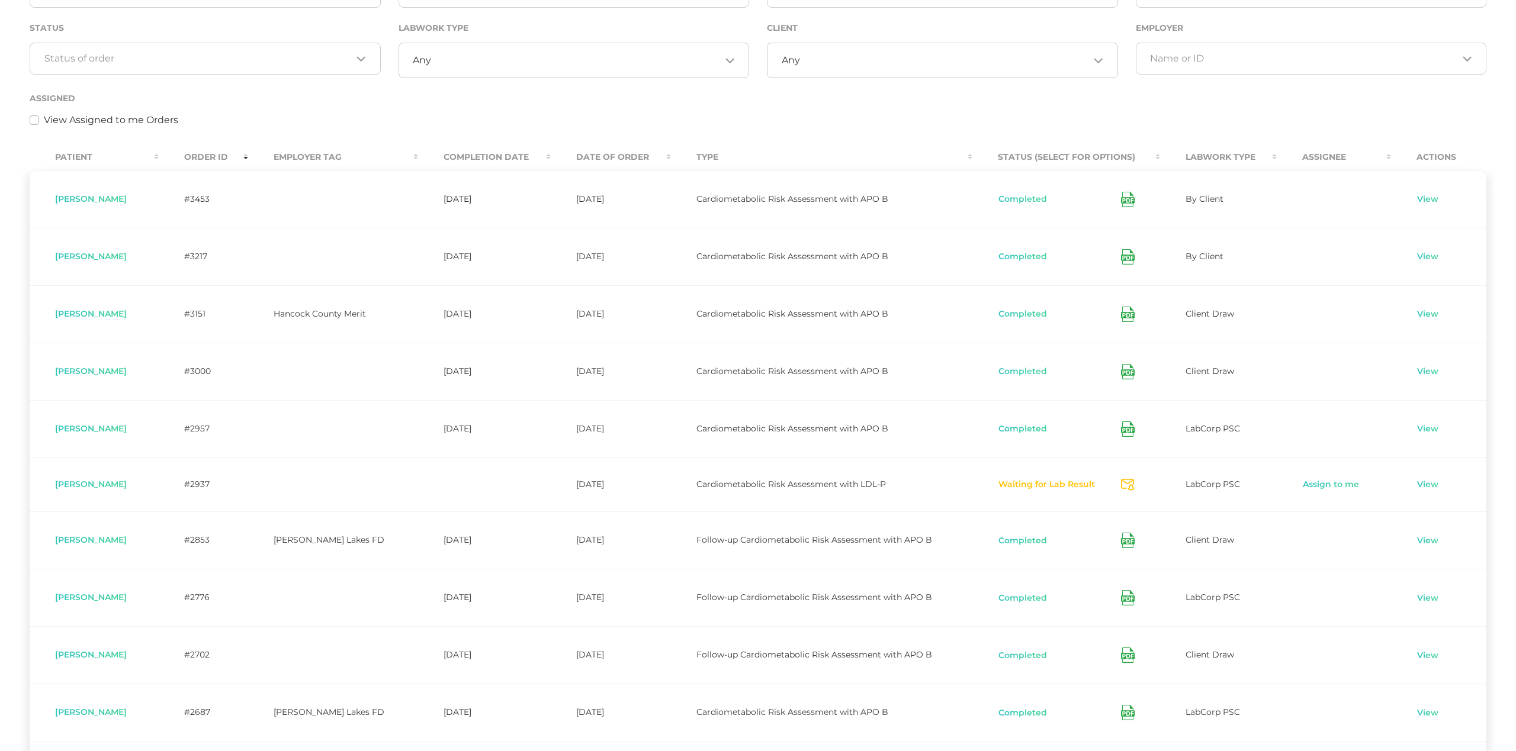
scroll to position [195, 0]
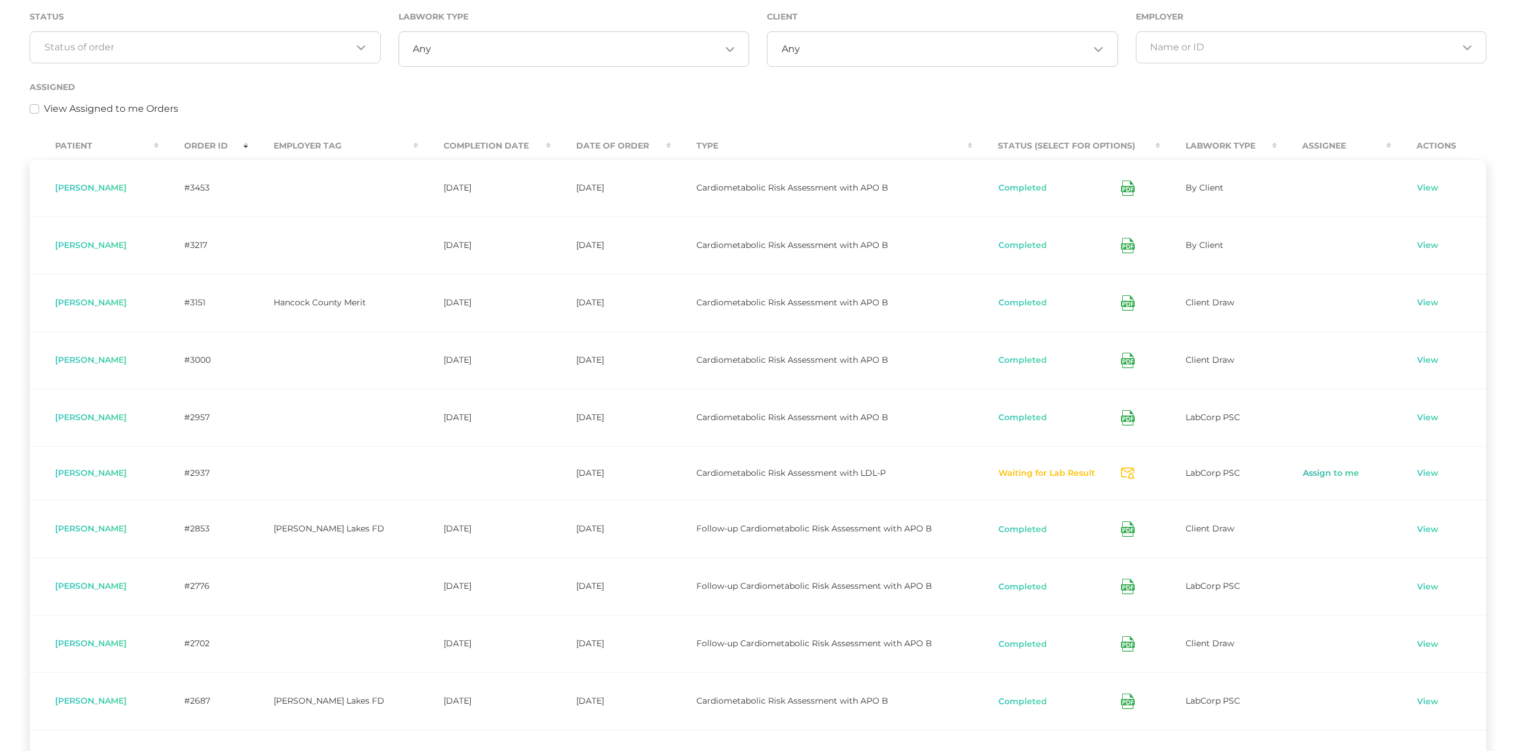
click at [1336, 479] on link "Assign to me" at bounding box center [1330, 474] width 57 height 12
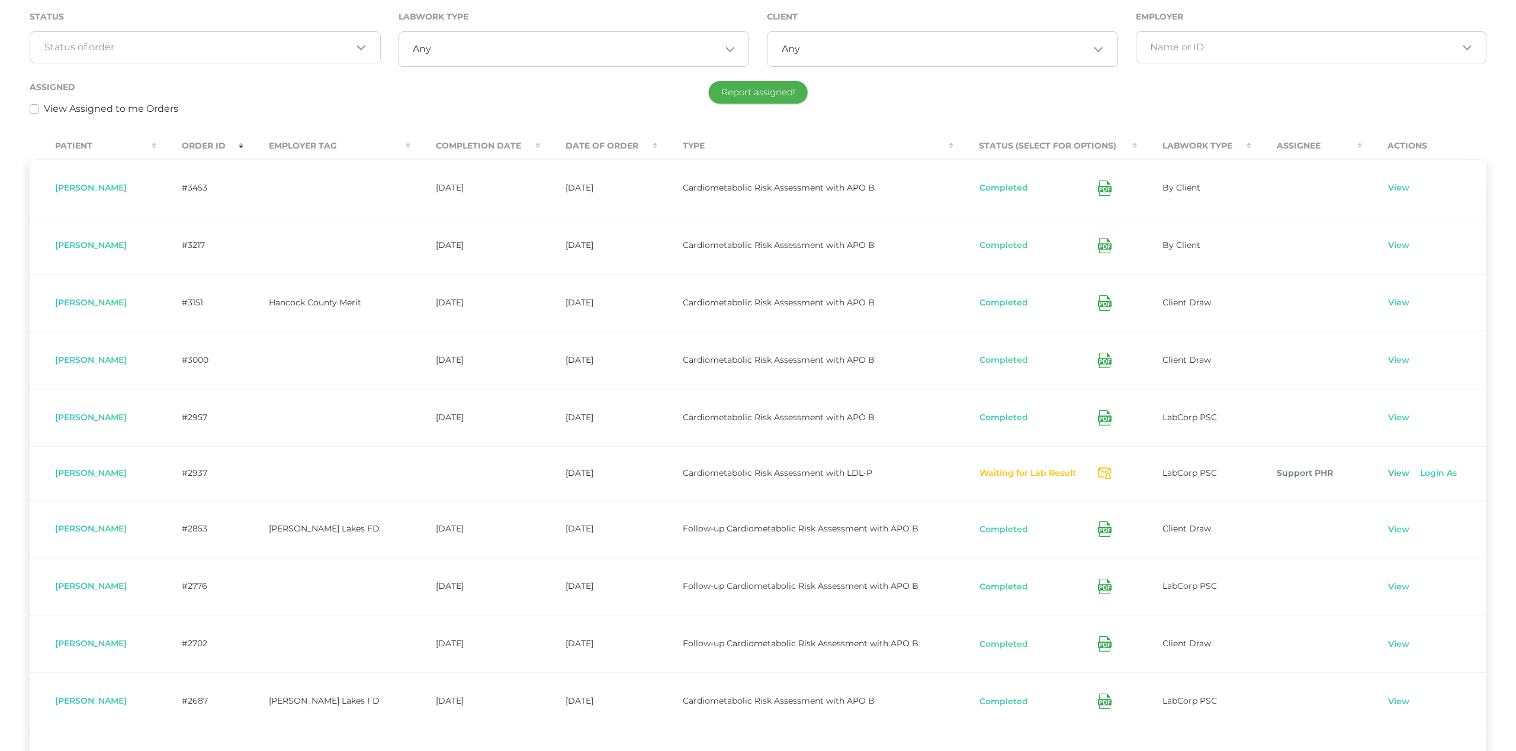
click at [1393, 476] on link "View" at bounding box center [1398, 474] width 23 height 12
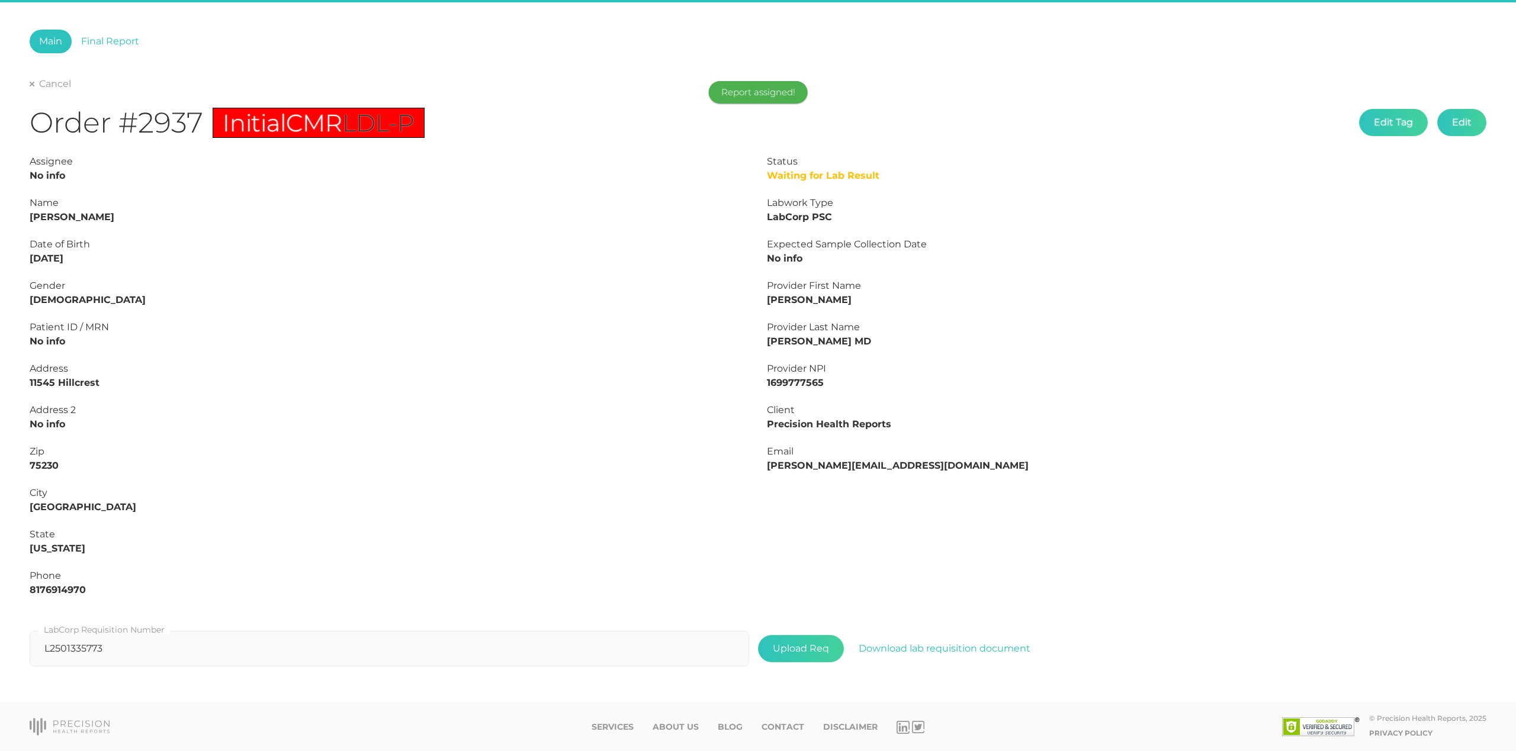
scroll to position [53, 0]
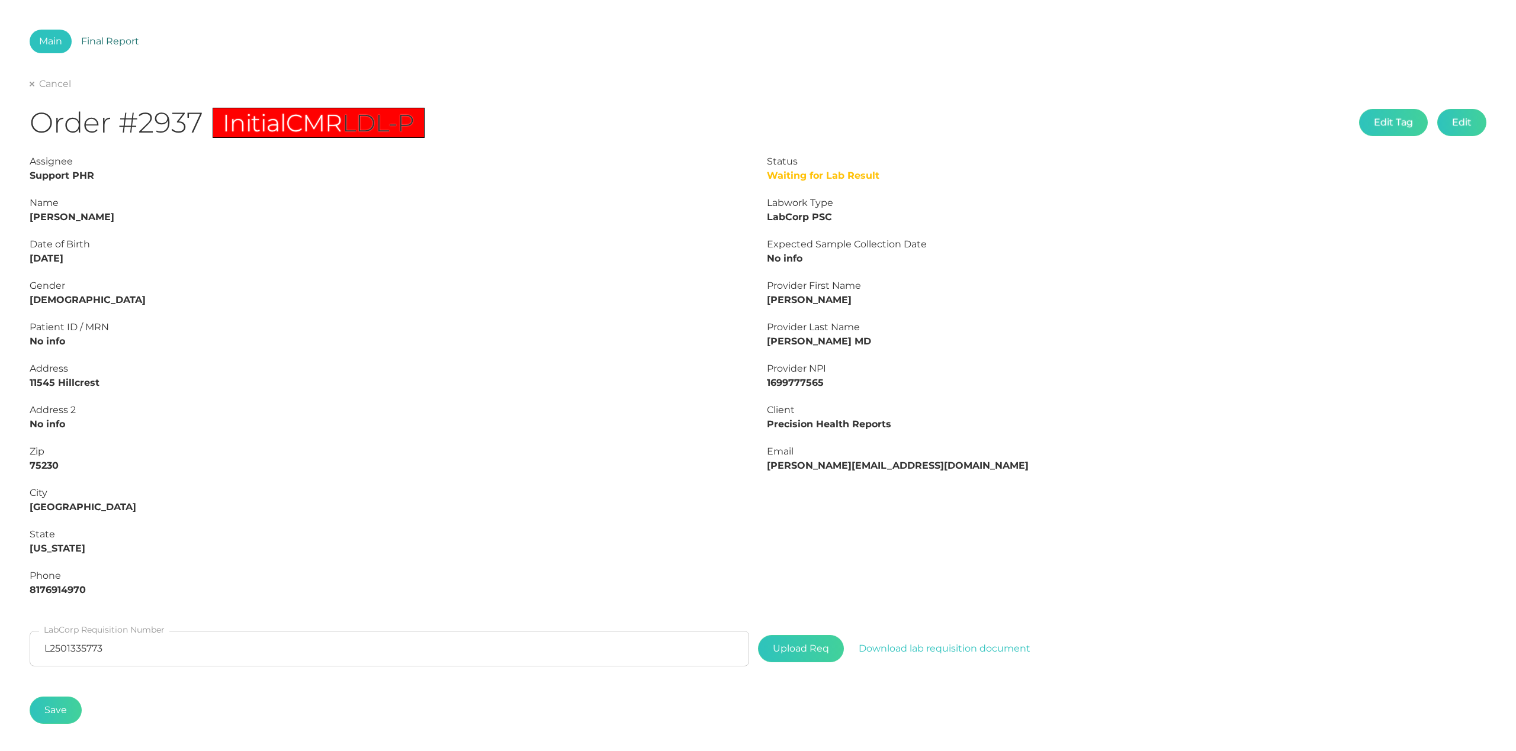
click at [121, 30] on link "Final Report" at bounding box center [110, 42] width 77 height 24
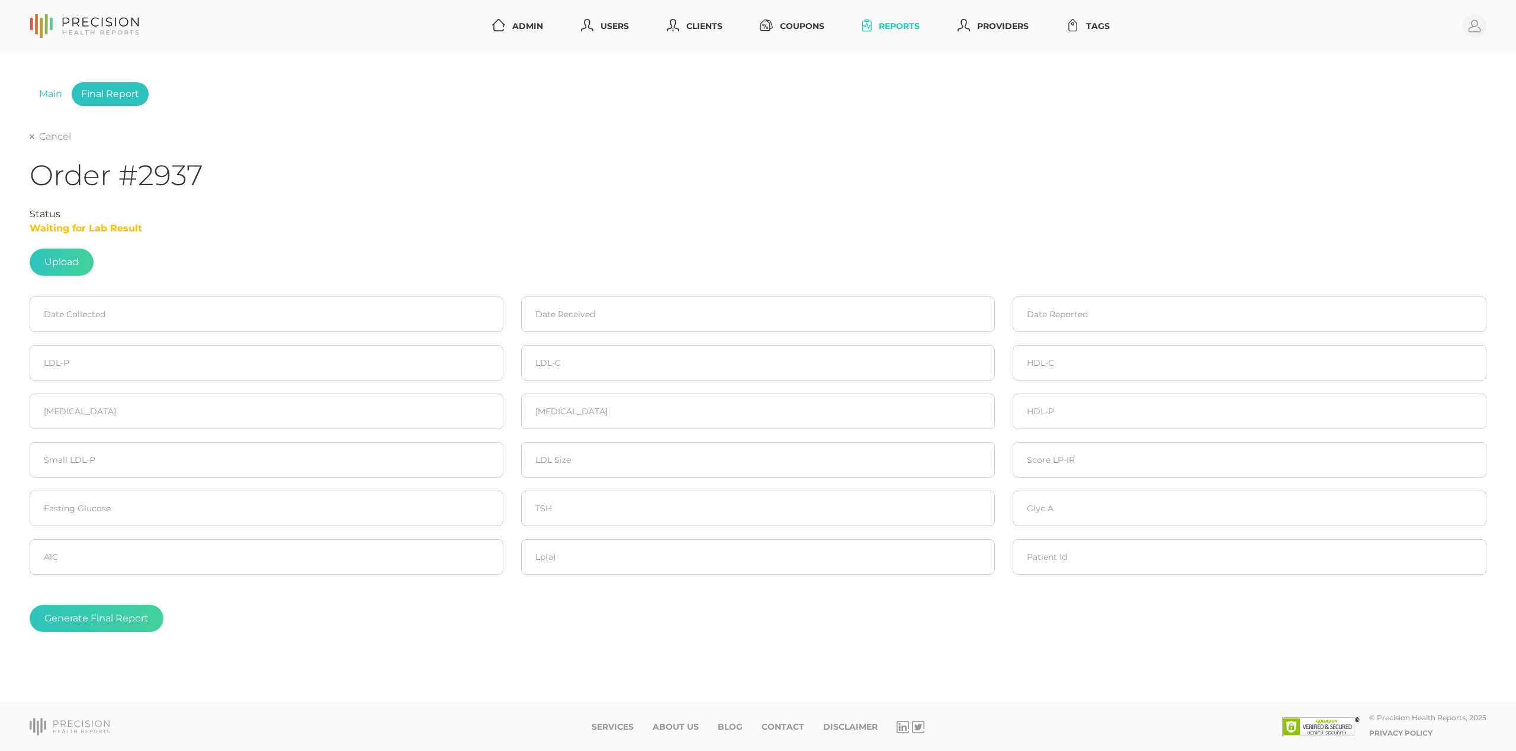
scroll to position [0, 0]
click at [71, 256] on label at bounding box center [61, 262] width 63 height 26
click at [79, 256] on input "file" at bounding box center [79, 256] width 1 height 1
type input "C:\fakepath\CONARD , SCOTT E.pdf"
click at [165, 316] on input at bounding box center [267, 315] width 474 height 36
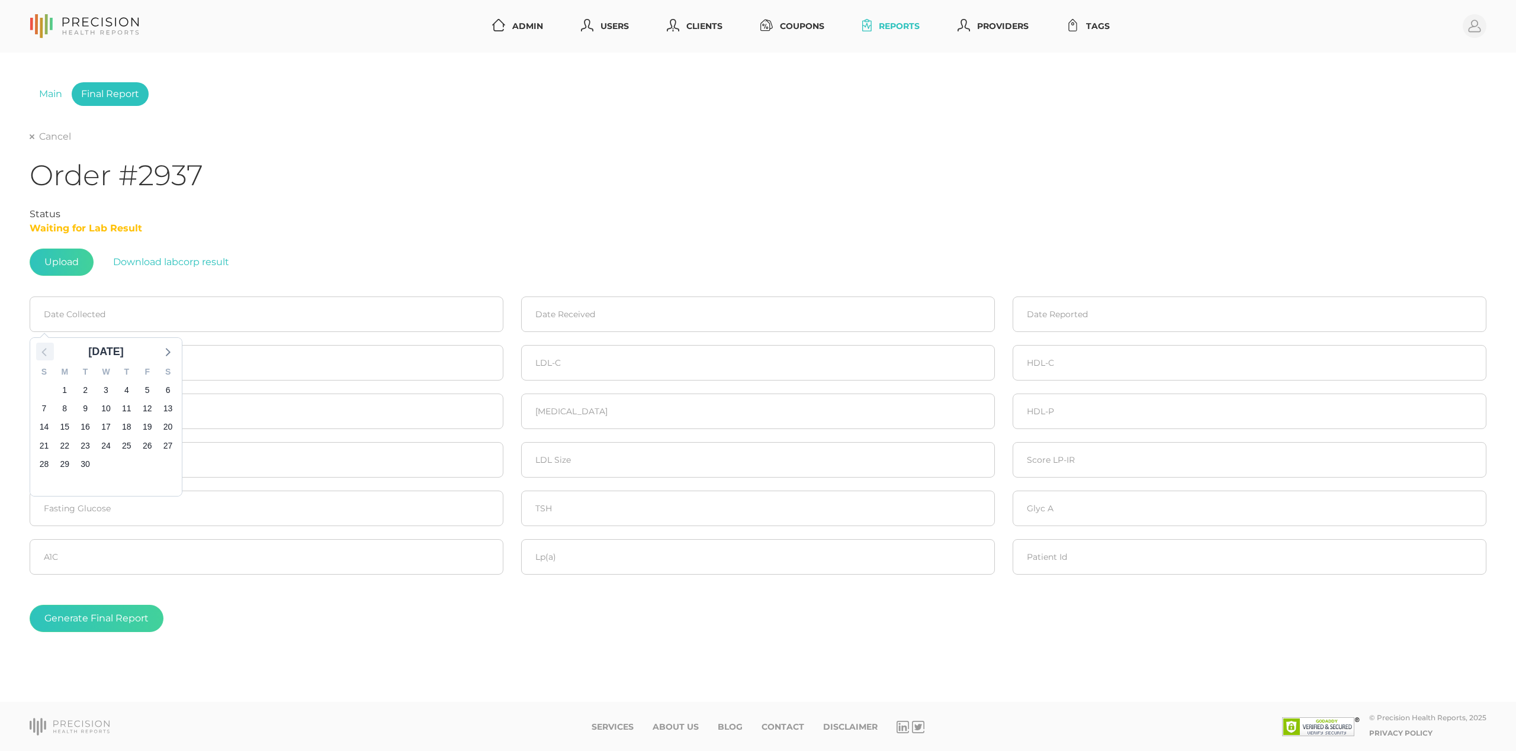
click at [43, 353] on icon at bounding box center [43, 352] width 5 height 8
click at [149, 410] on span "8" at bounding box center [147, 408] width 17 height 17
type input "[DATE]"
click at [555, 320] on input at bounding box center [758, 315] width 474 height 36
click at [536, 353] on icon at bounding box center [536, 351] width 15 height 15
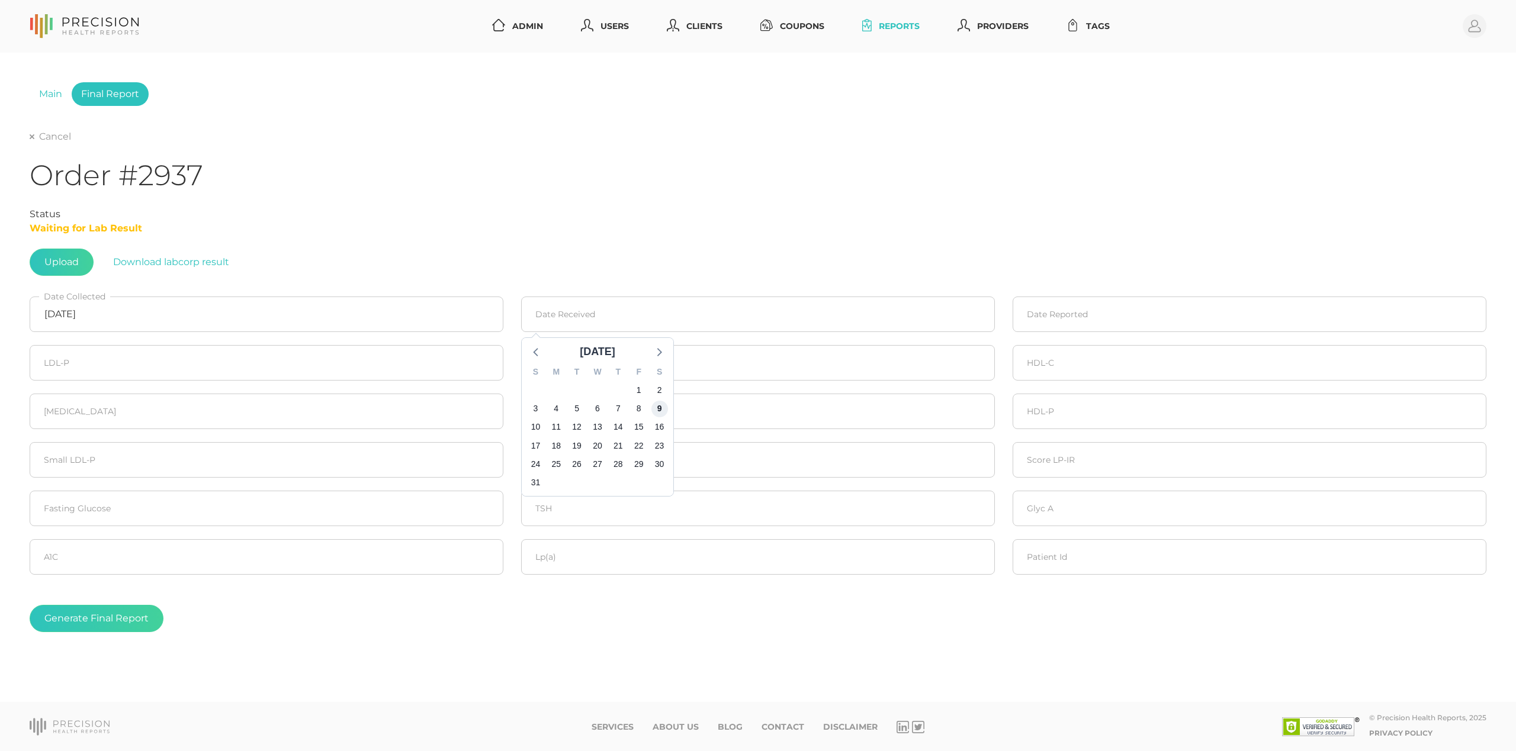
click at [657, 408] on span "9" at bounding box center [659, 408] width 17 height 17
type input "08/09/2025"
click at [1093, 320] on input at bounding box center [1250, 315] width 474 height 36
click at [1029, 349] on icon at bounding box center [1027, 351] width 15 height 15
click at [1093, 425] on span "13" at bounding box center [1089, 427] width 17 height 17
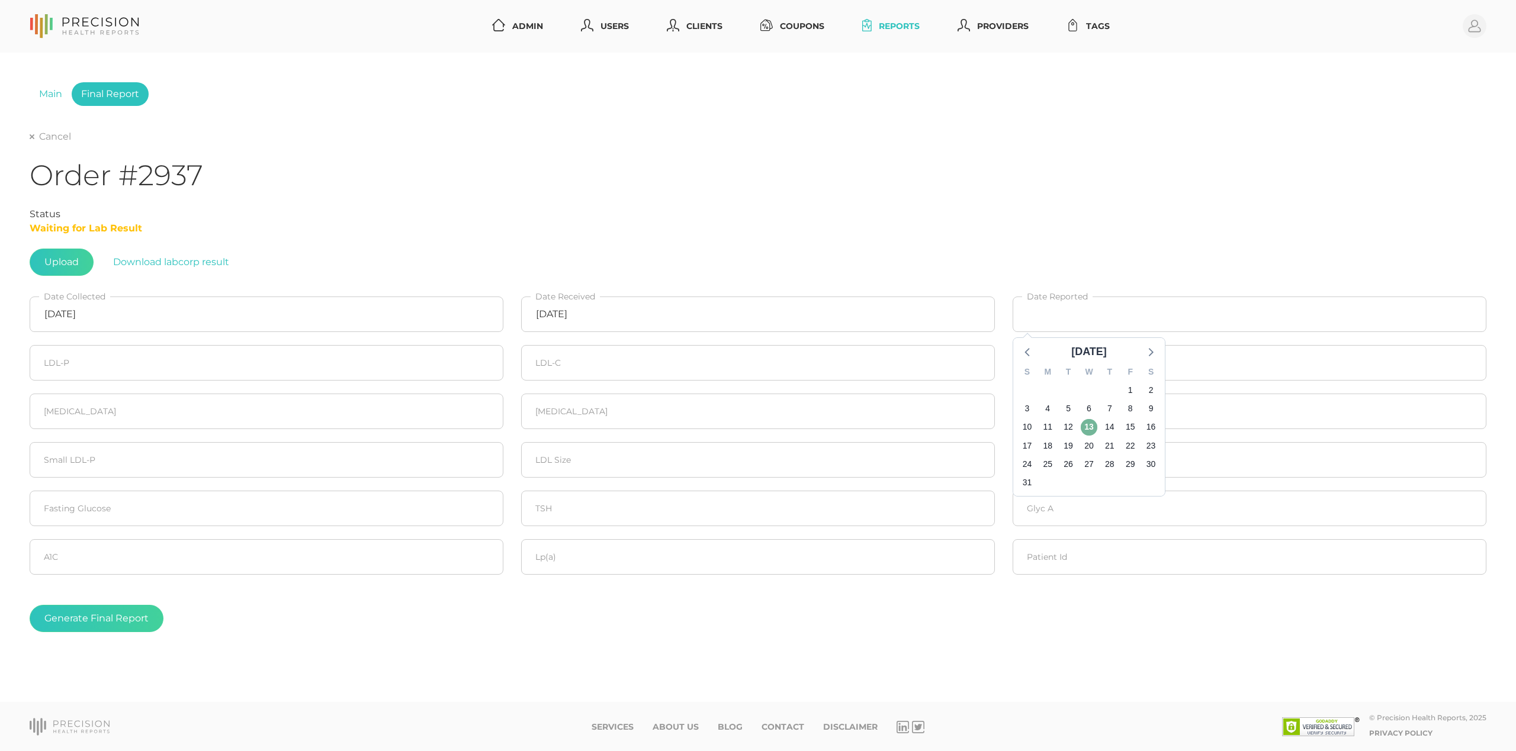
type input "[DATE]"
click at [69, 362] on input "number" at bounding box center [267, 363] width 474 height 36
type input "1322"
click at [635, 366] on input "number" at bounding box center [758, 363] width 474 height 36
type input "116"
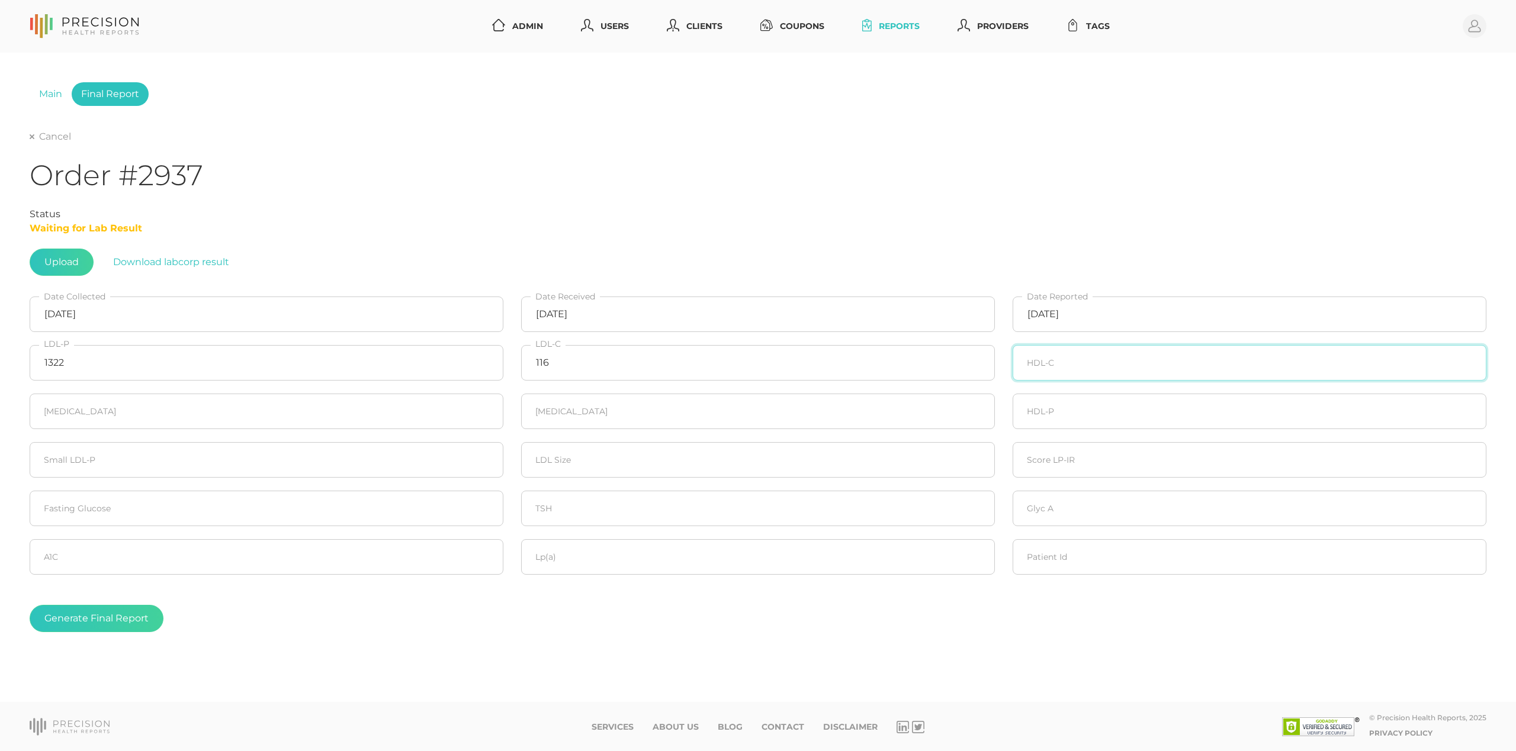
click at [1159, 362] on input "number" at bounding box center [1250, 363] width 474 height 36
type input "47"
click at [141, 413] on input "number" at bounding box center [267, 412] width 474 height 36
type input "58"
click at [596, 409] on input "number" at bounding box center [758, 412] width 474 height 36
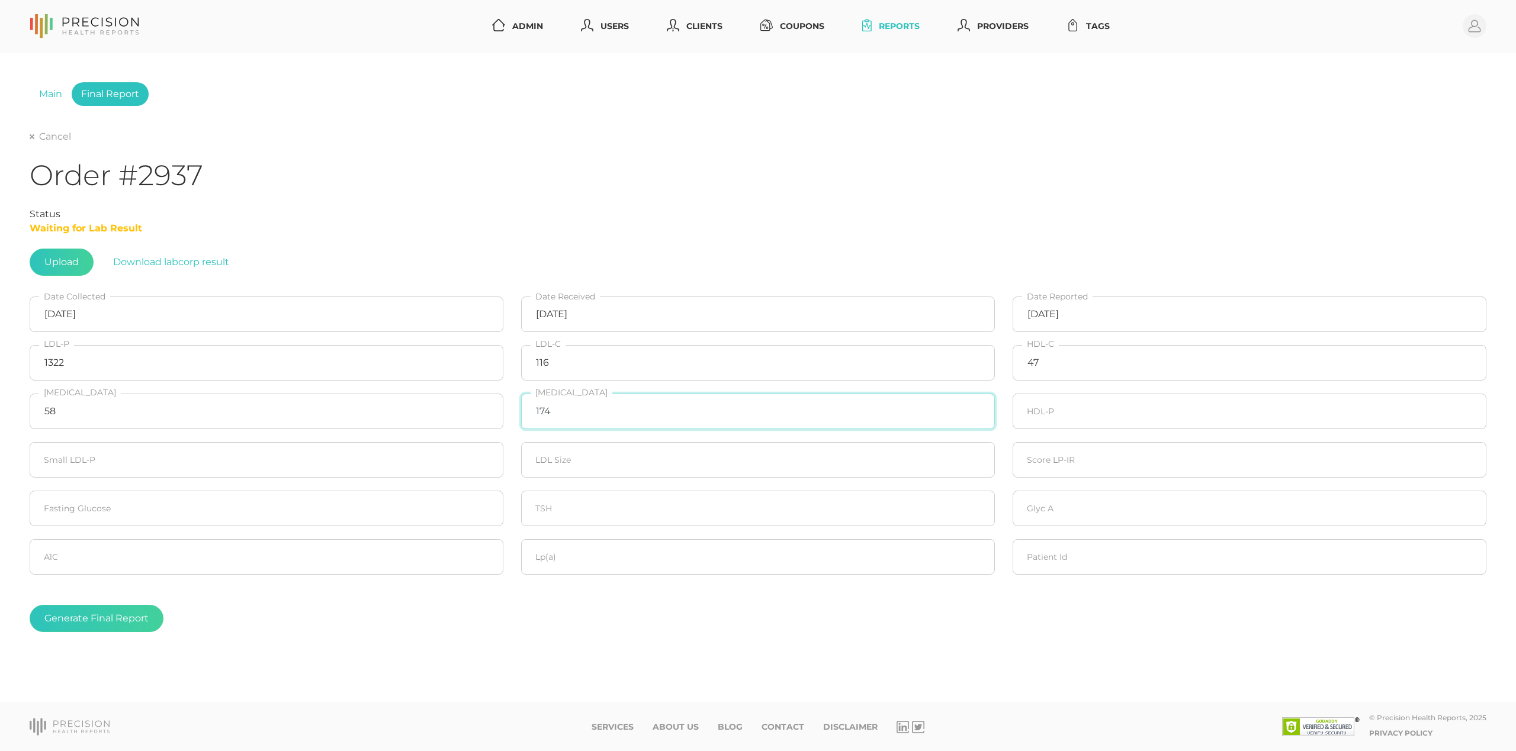
type input "174"
click at [1074, 417] on input "number" at bounding box center [1250, 412] width 474 height 36
type input "26.3"
type input "345"
type input "21.5"
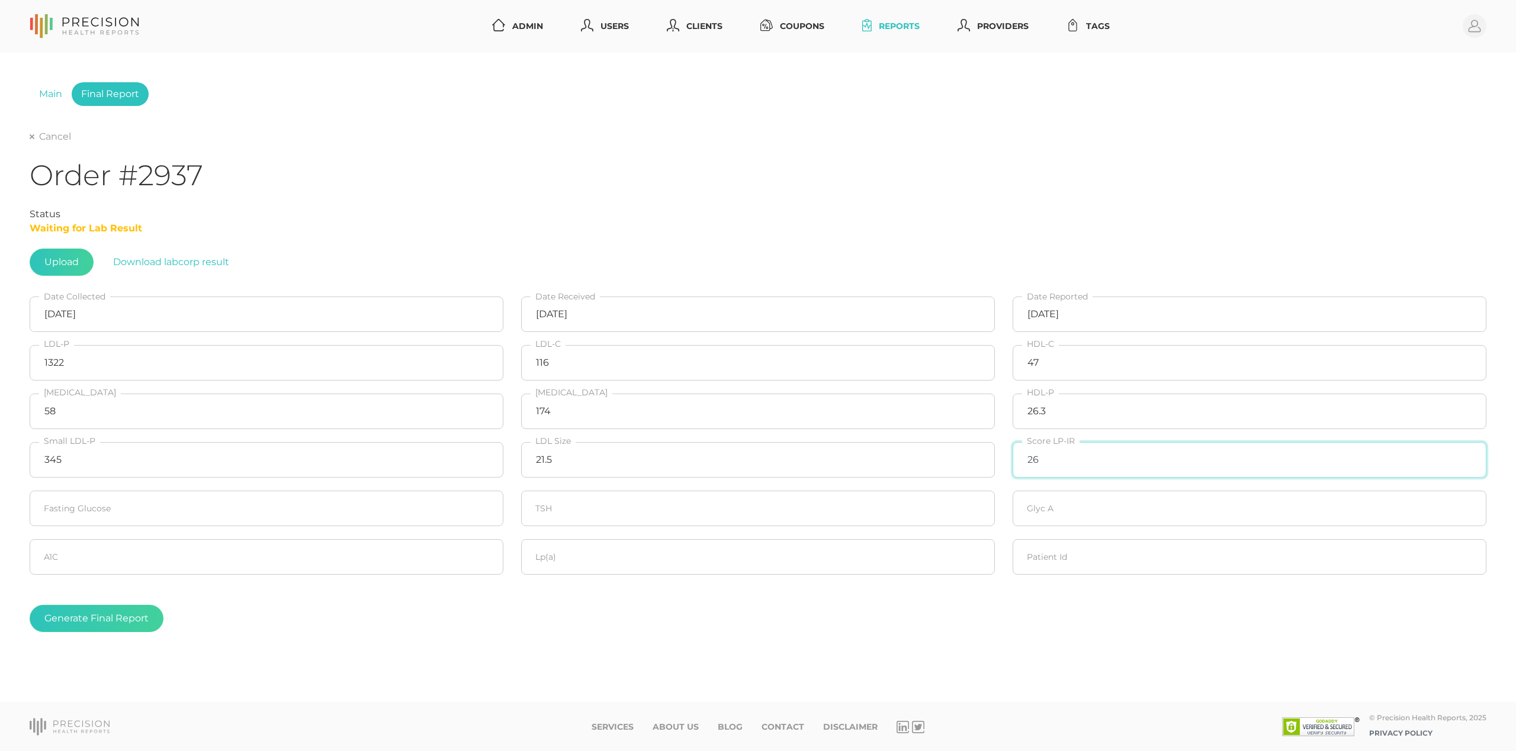
type input "26"
type input "93"
type input "345"
type input "5.5"
type input "53.1"
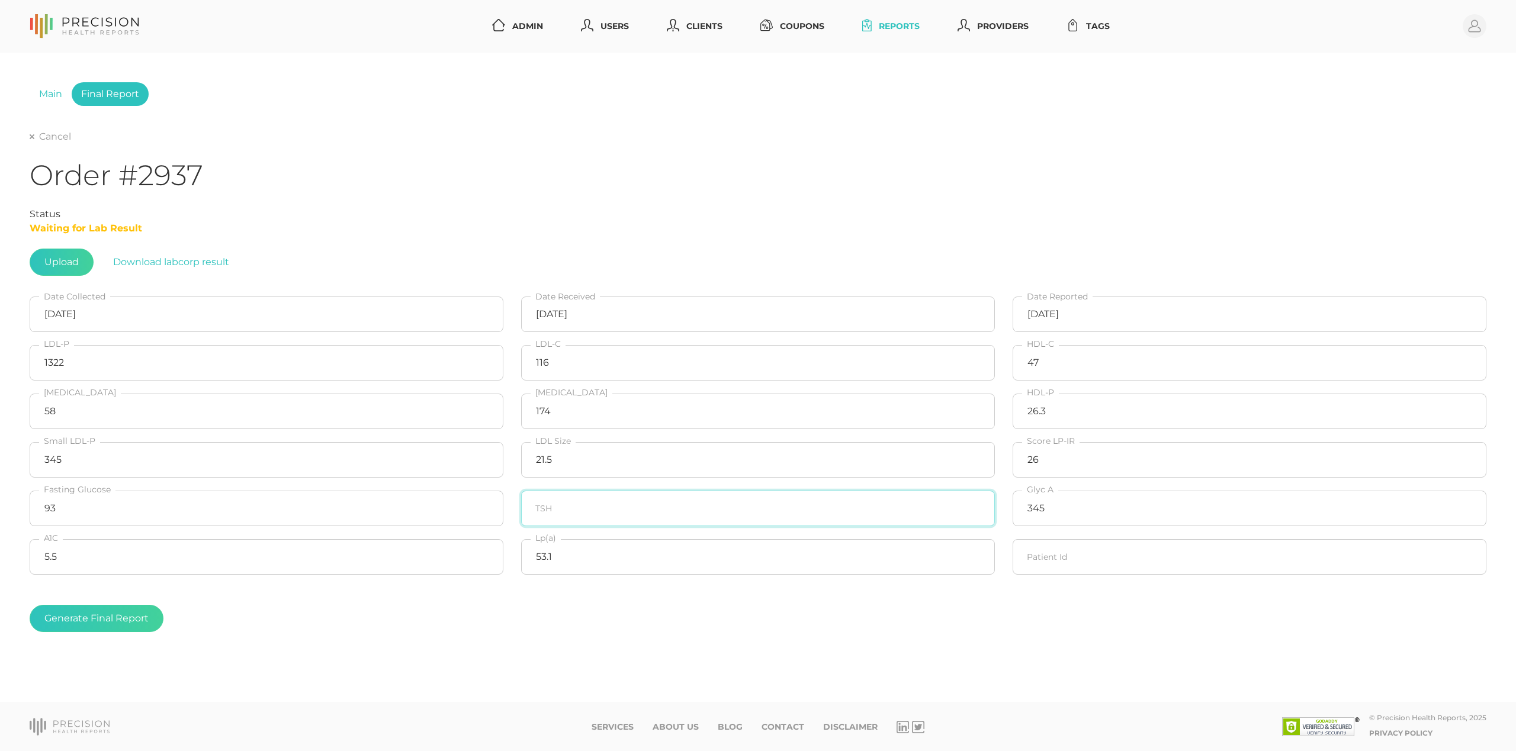
click at [709, 516] on input "number" at bounding box center [758, 509] width 474 height 36
type input "1.250"
click at [157, 654] on fieldset "Generate Final Report" at bounding box center [758, 619] width 1457 height 75
click at [98, 616] on button "Generate Final Report" at bounding box center [97, 618] width 134 height 27
click at [62, 133] on link "Cancel" at bounding box center [50, 137] width 41 height 12
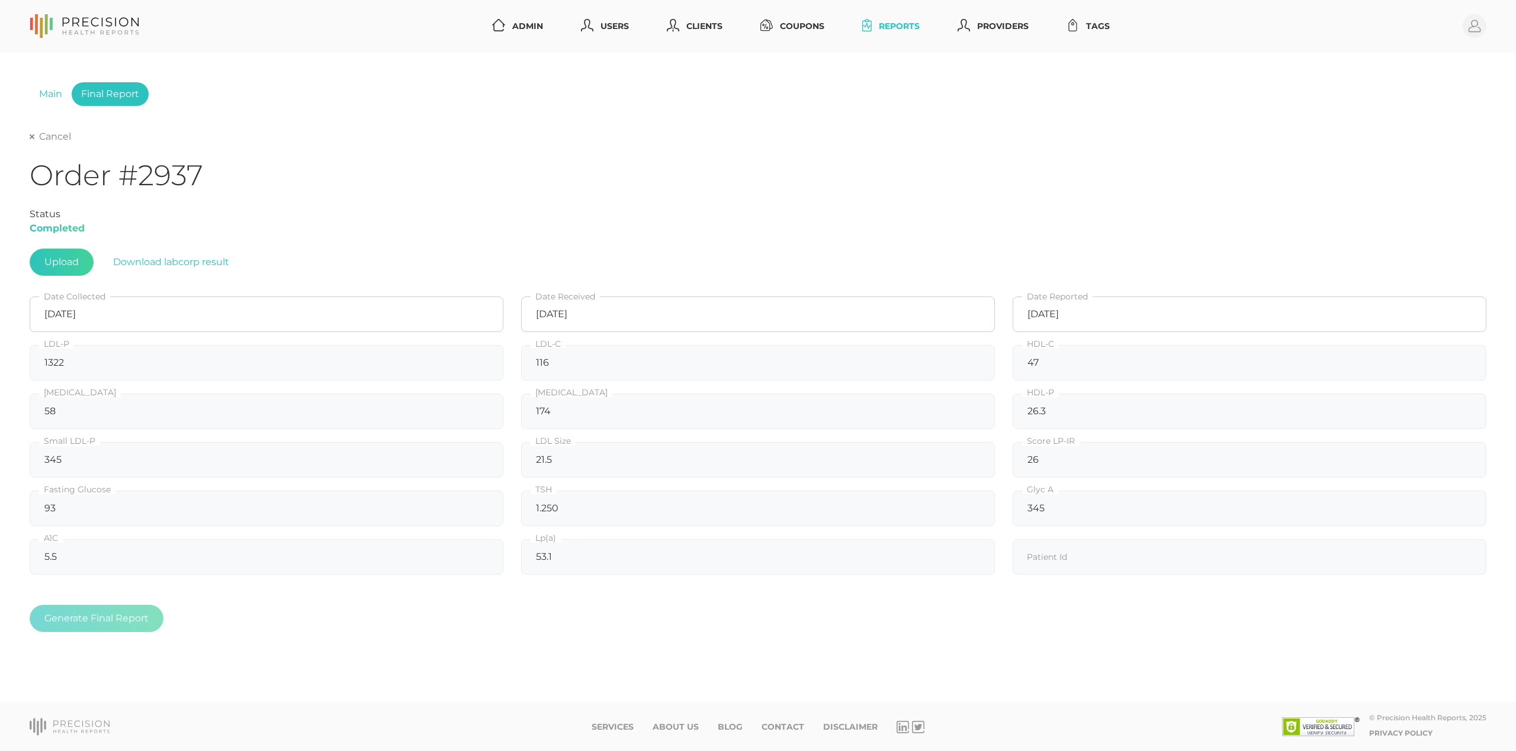
select select "75"
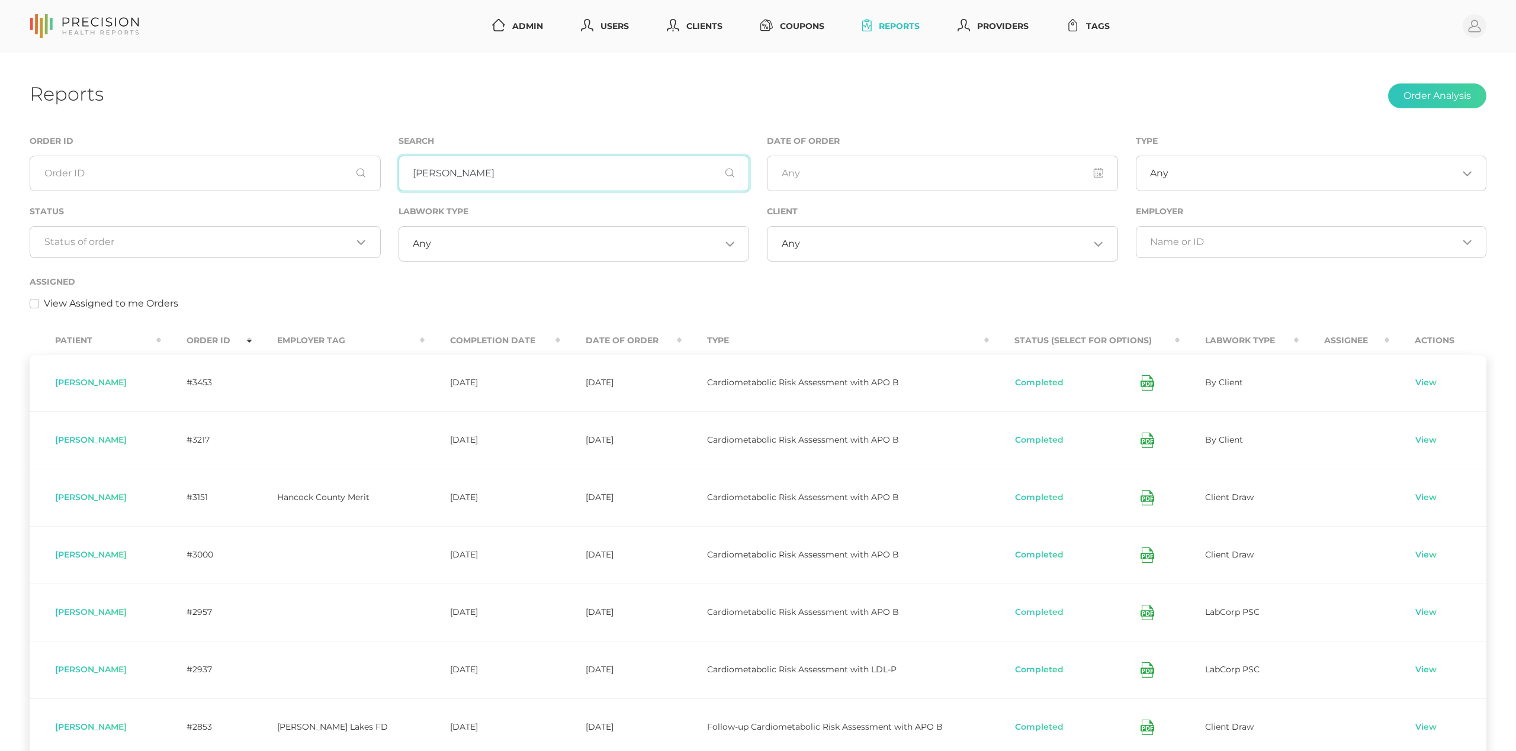
click at [452, 181] on input "Scott" at bounding box center [574, 174] width 351 height 36
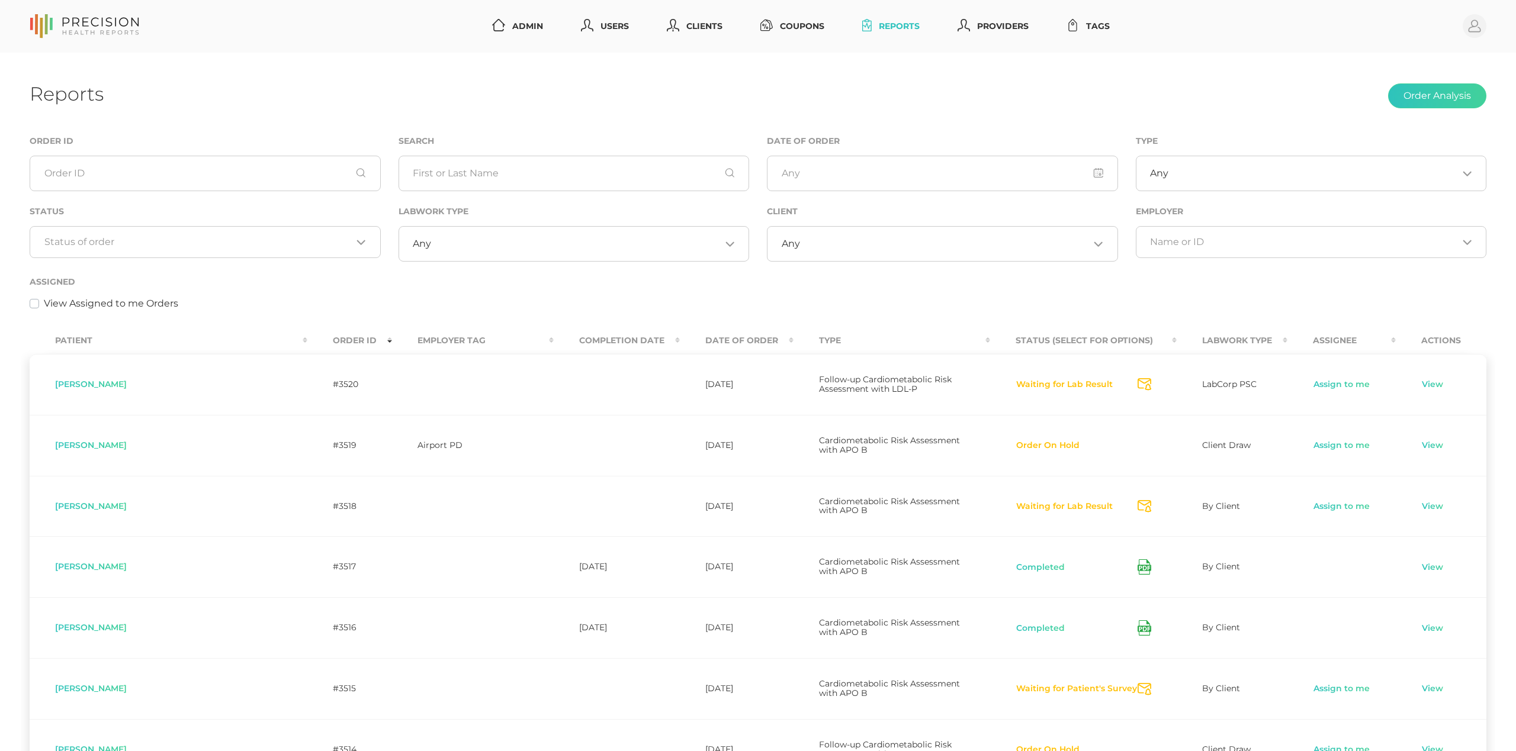
click at [554, 346] on th "Completion Date" at bounding box center [617, 340] width 126 height 27
click at [554, 339] on th "Completion Date" at bounding box center [617, 340] width 126 height 27
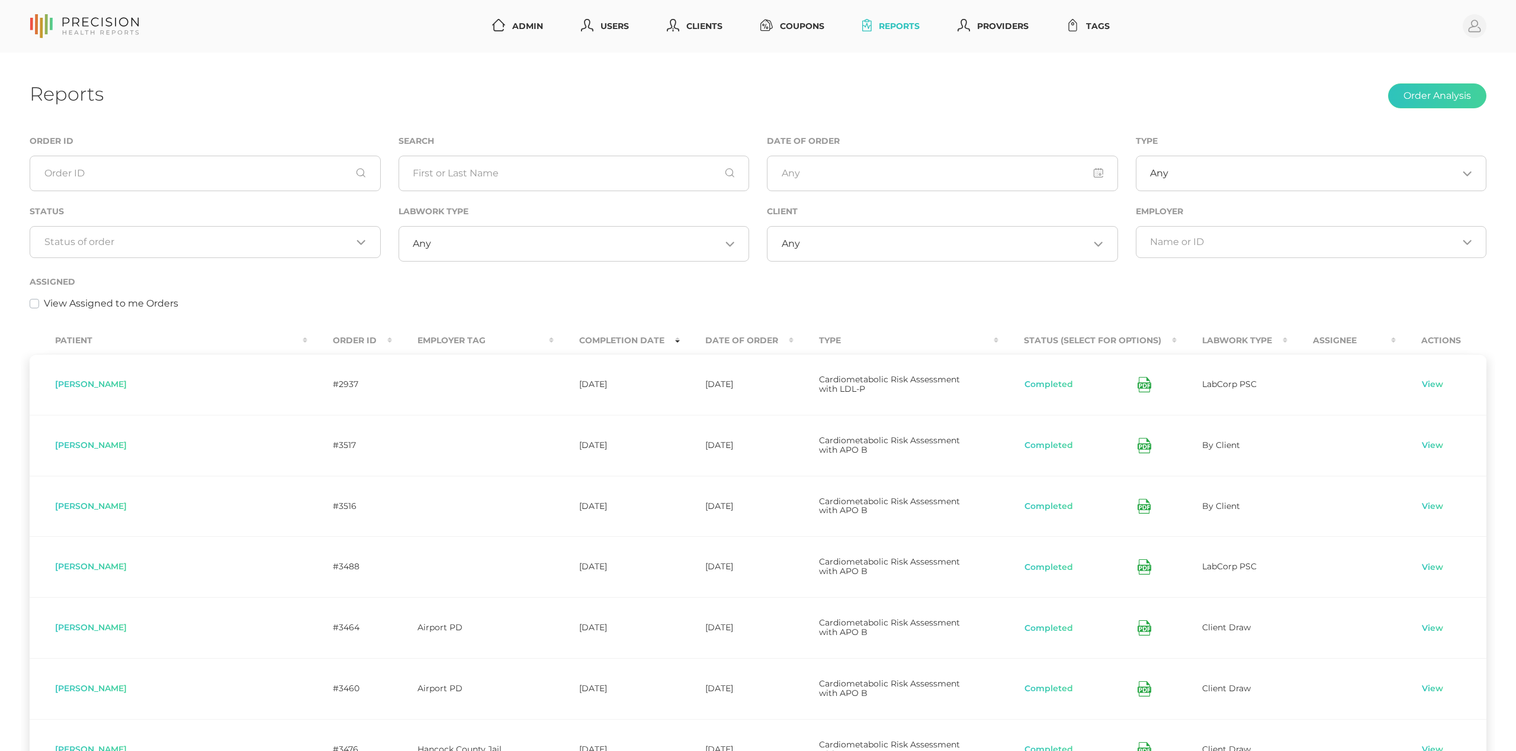
click at [1140, 445] on icon at bounding box center [1143, 446] width 6 height 3
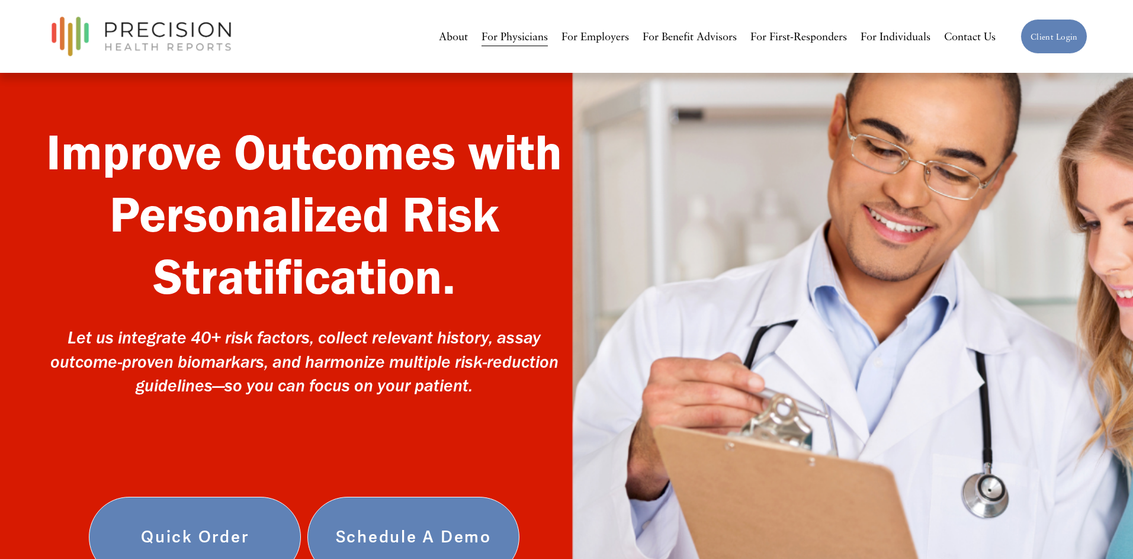
click at [586, 40] on link "For Employers" at bounding box center [595, 36] width 68 height 22
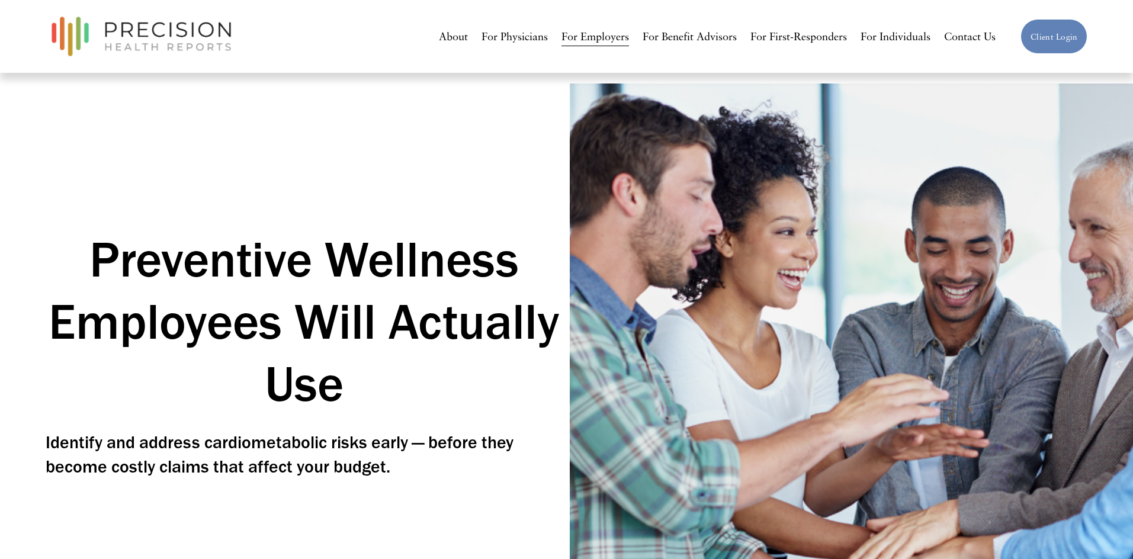
click at [512, 34] on link "For Physicians" at bounding box center [514, 36] width 66 height 22
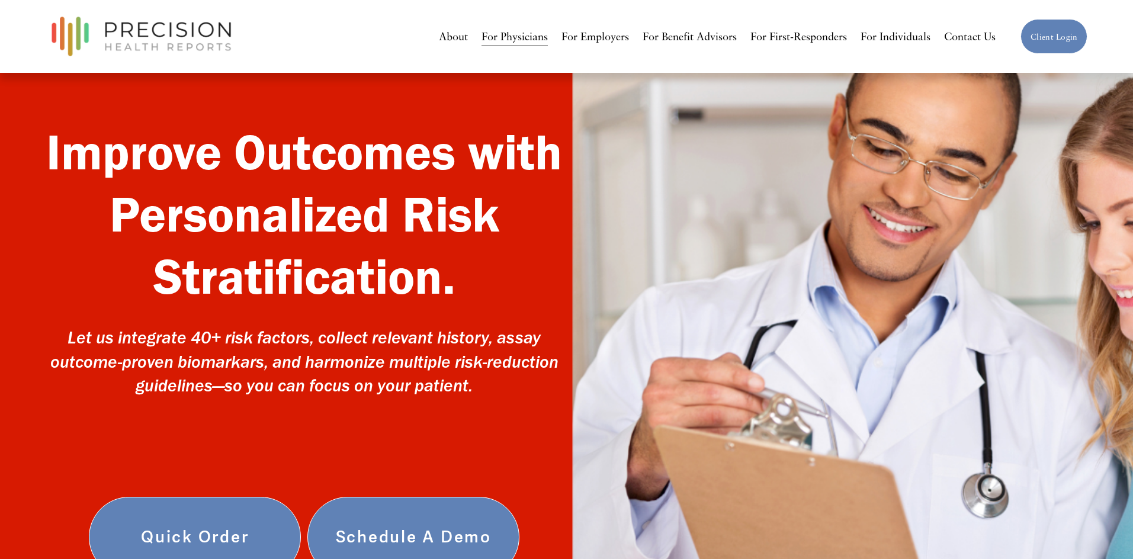
click at [895, 39] on link "For Individuals" at bounding box center [895, 36] width 70 height 22
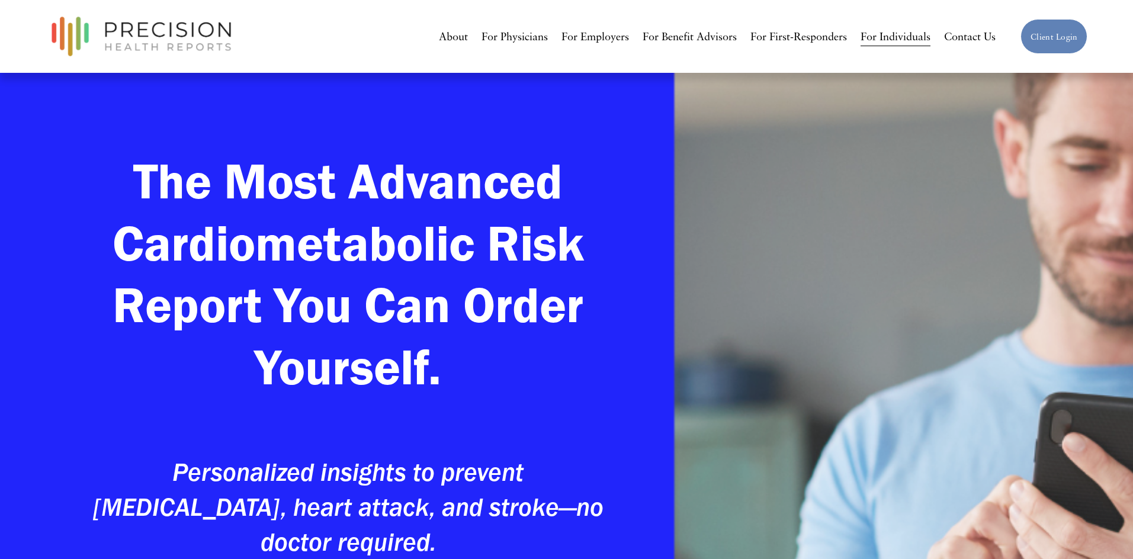
click at [606, 38] on link "For Employers" at bounding box center [595, 36] width 68 height 22
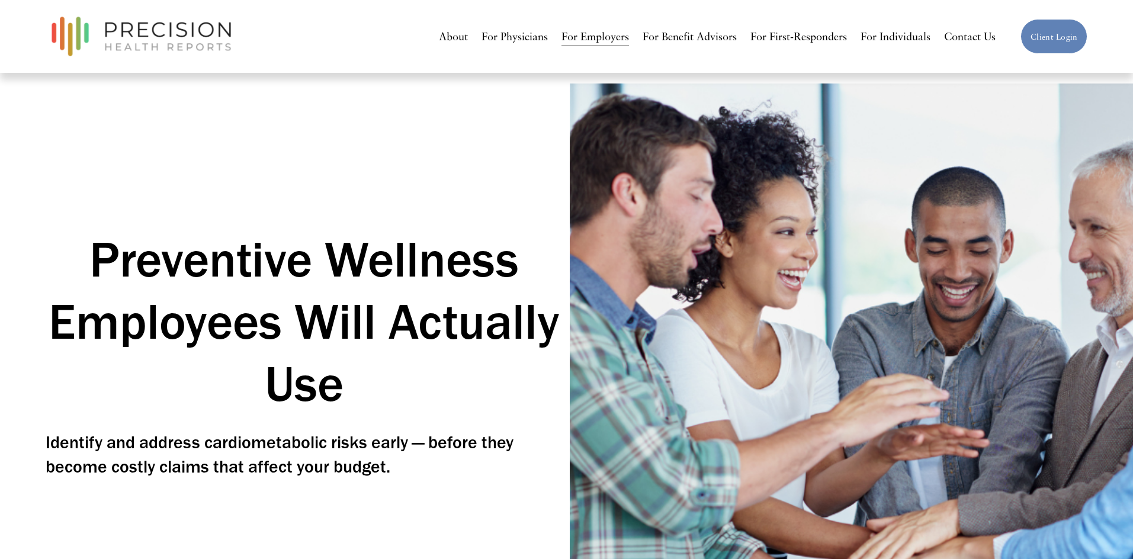
click at [525, 43] on link "For Physicians" at bounding box center [514, 36] width 66 height 22
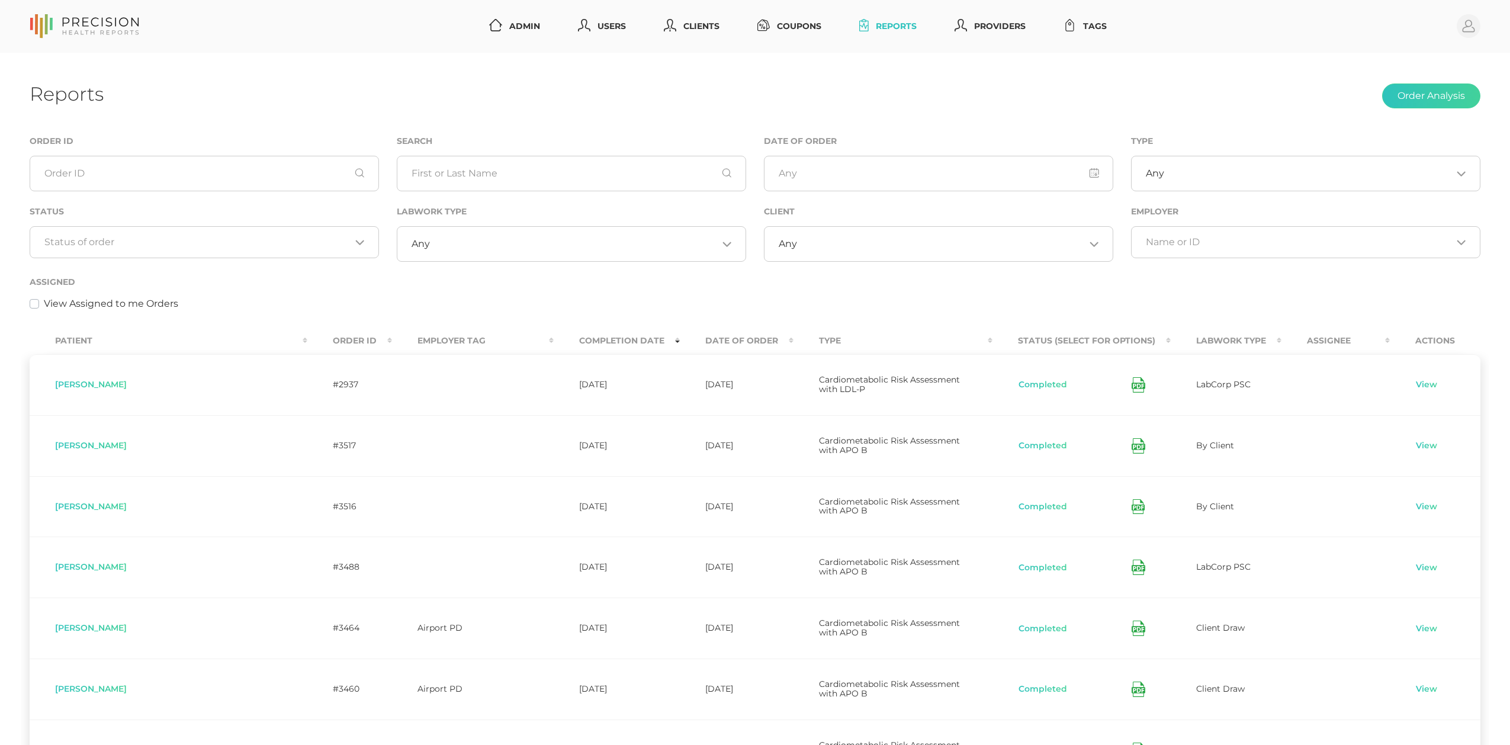
select select "75"
